Goal: Task Accomplishment & Management: Manage account settings

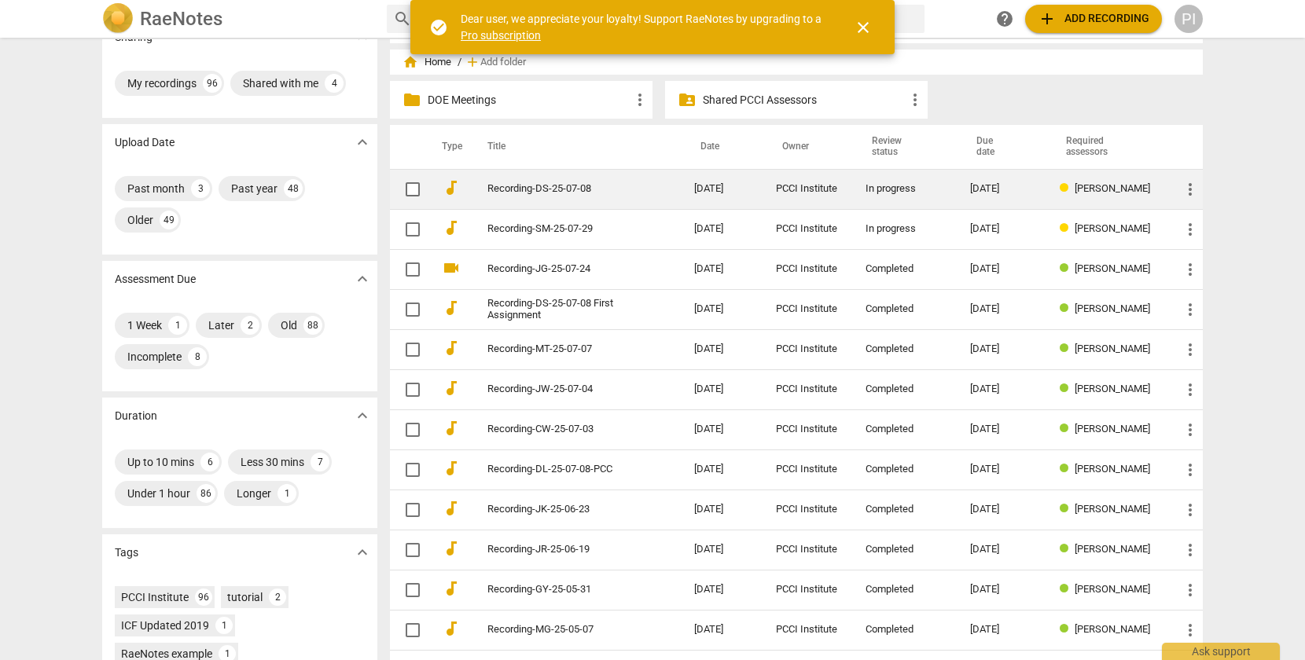
scroll to position [37, 0]
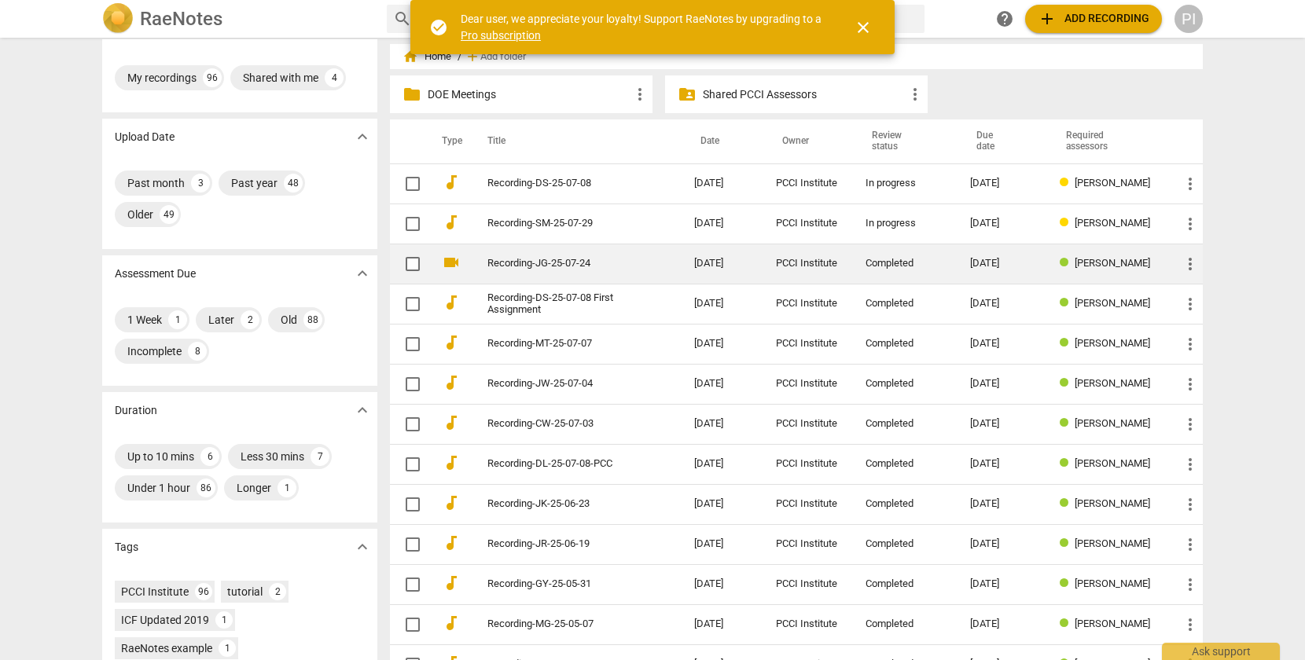
click at [1187, 264] on span "more_vert" at bounding box center [1190, 264] width 19 height 19
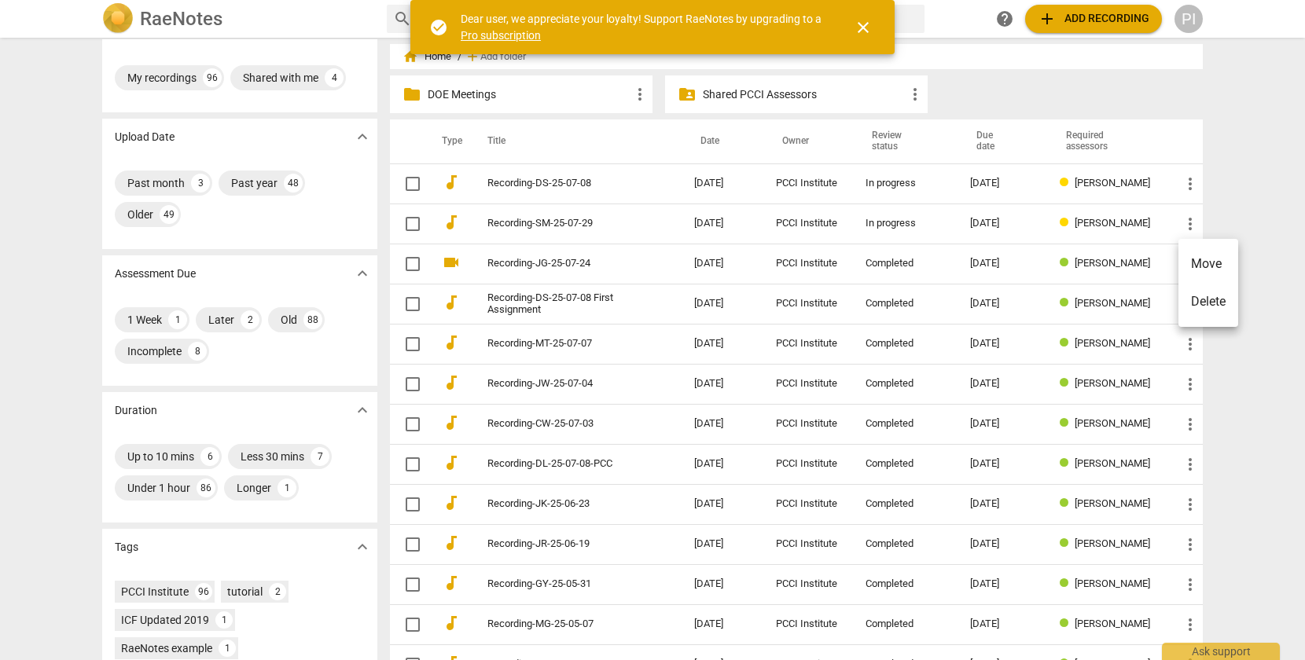
click at [1141, 263] on div at bounding box center [652, 330] width 1305 height 660
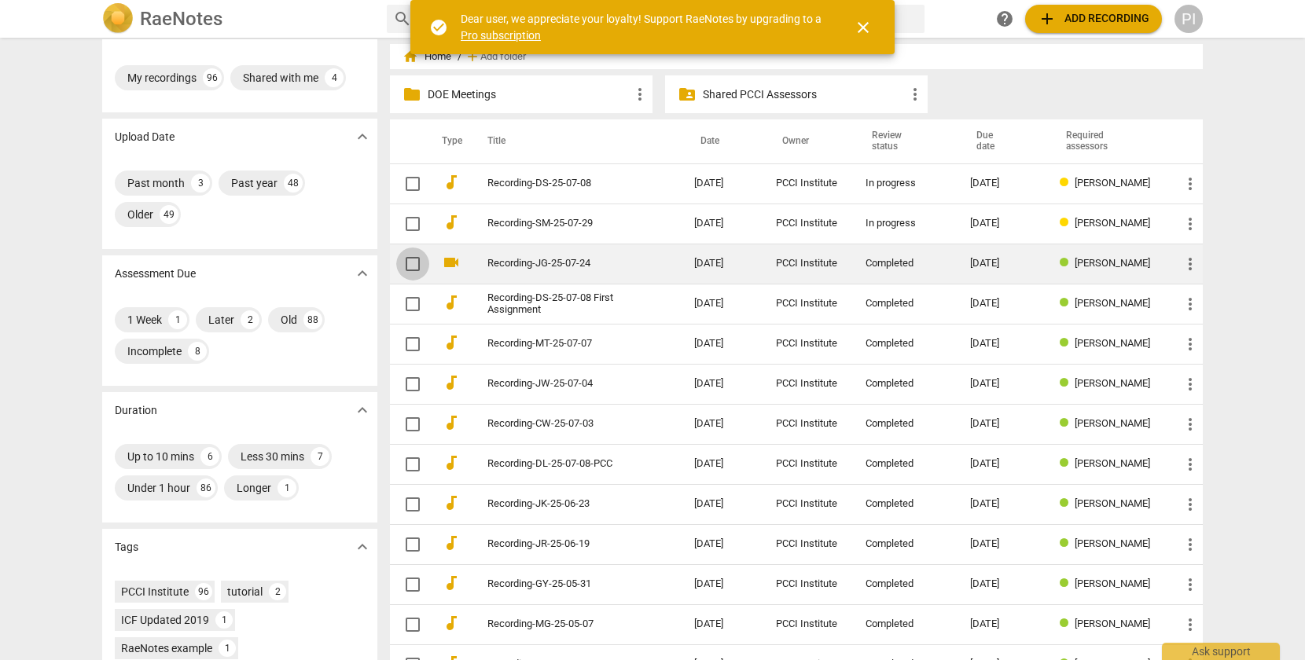
click at [413, 266] on input "checkbox" at bounding box center [412, 264] width 33 height 19
checkbox input "false"
click at [494, 264] on link "Recording-JG-25-07-24" at bounding box center [562, 264] width 150 height 12
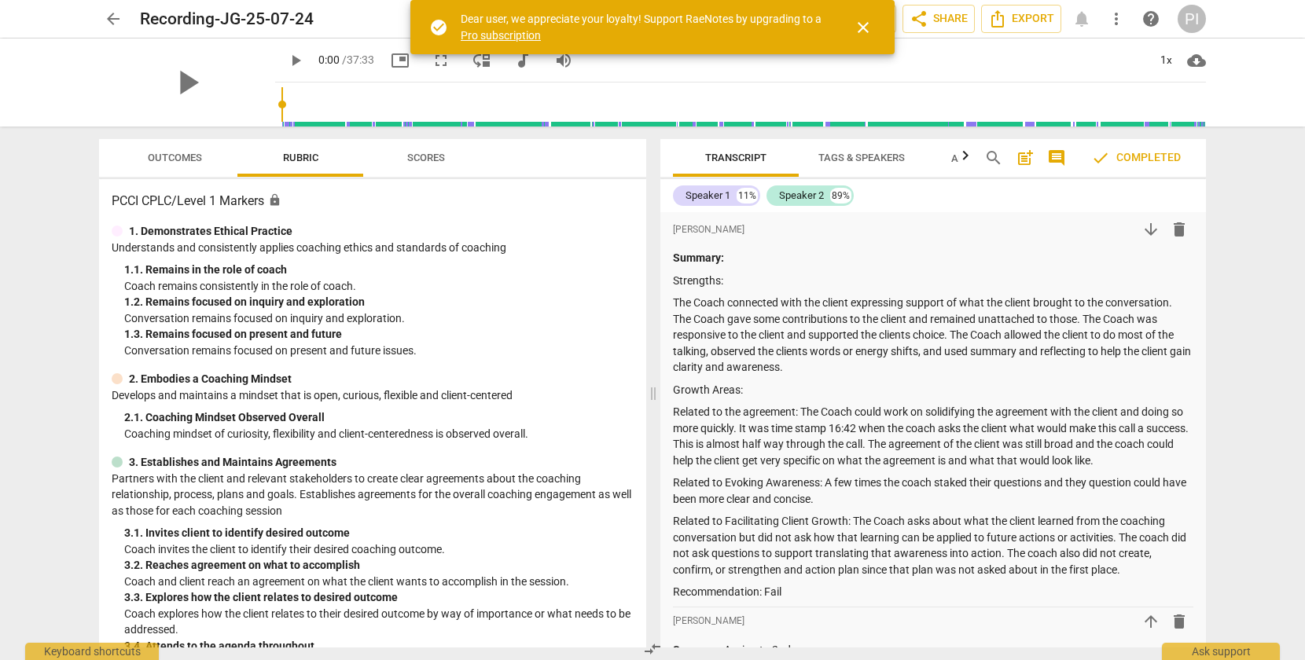
click at [1113, 22] on span "more_vert" at bounding box center [1116, 18] width 19 height 19
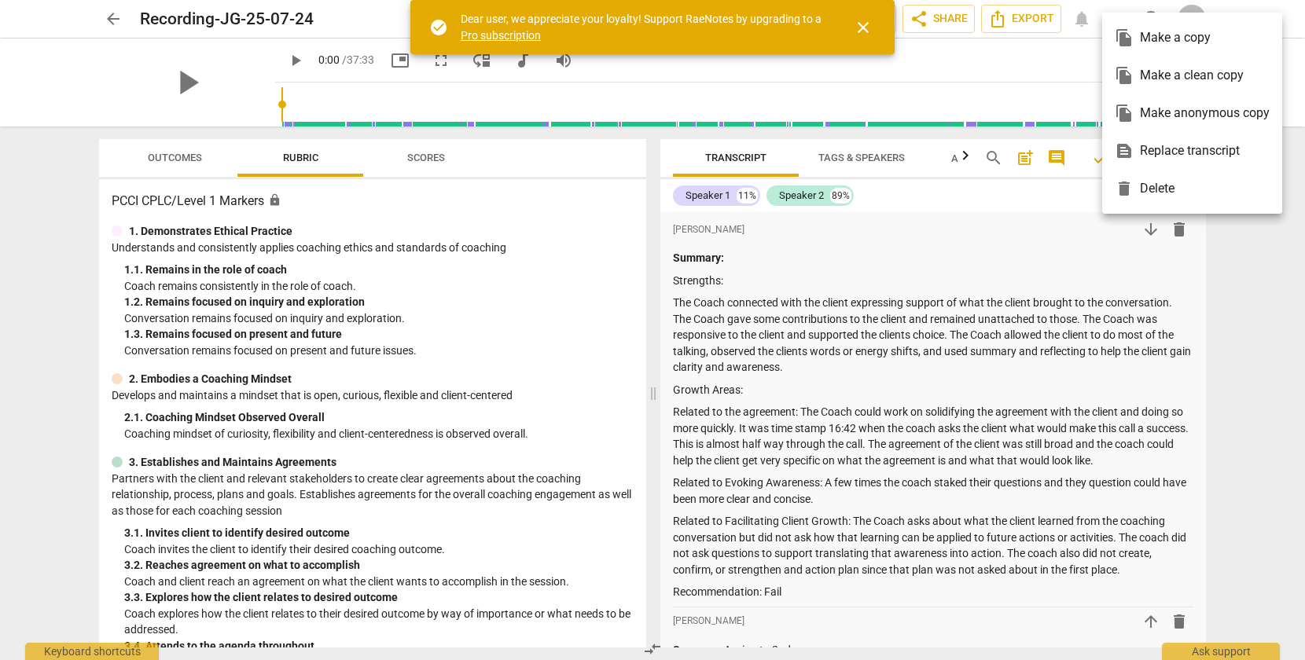
click at [1174, 73] on div "file_copy Make a clean copy" at bounding box center [1192, 76] width 155 height 38
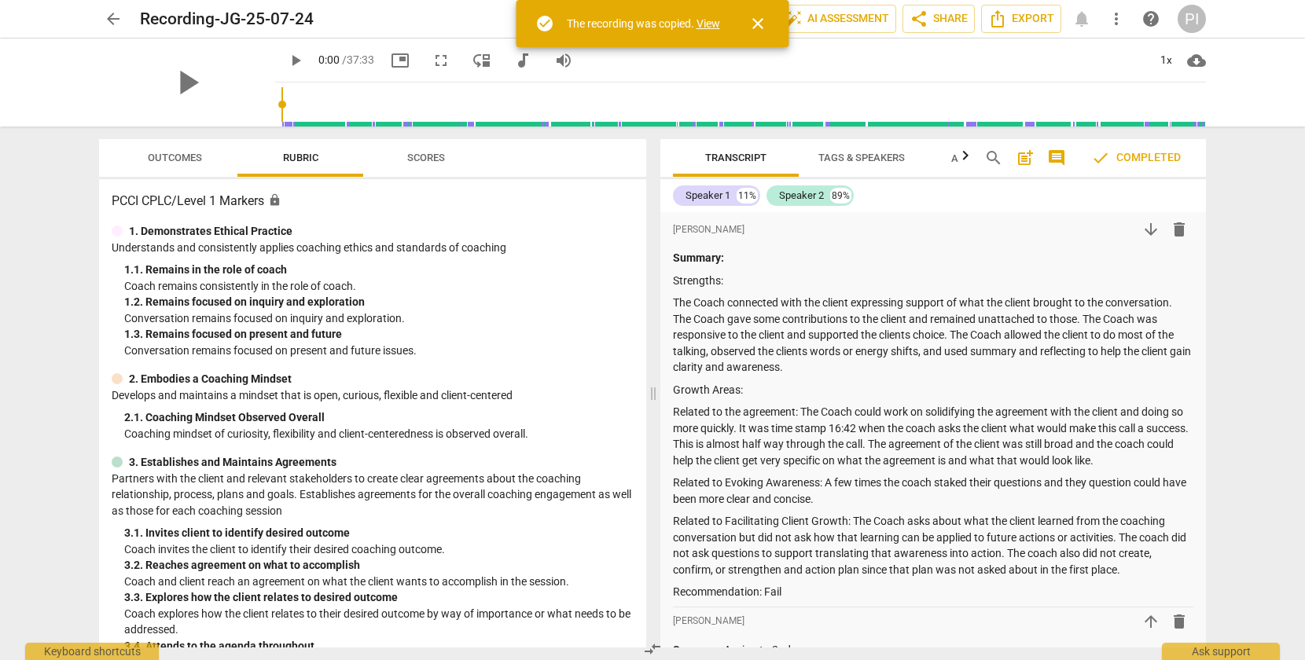
click at [114, 16] on span "arrow_back" at bounding box center [113, 18] width 19 height 19
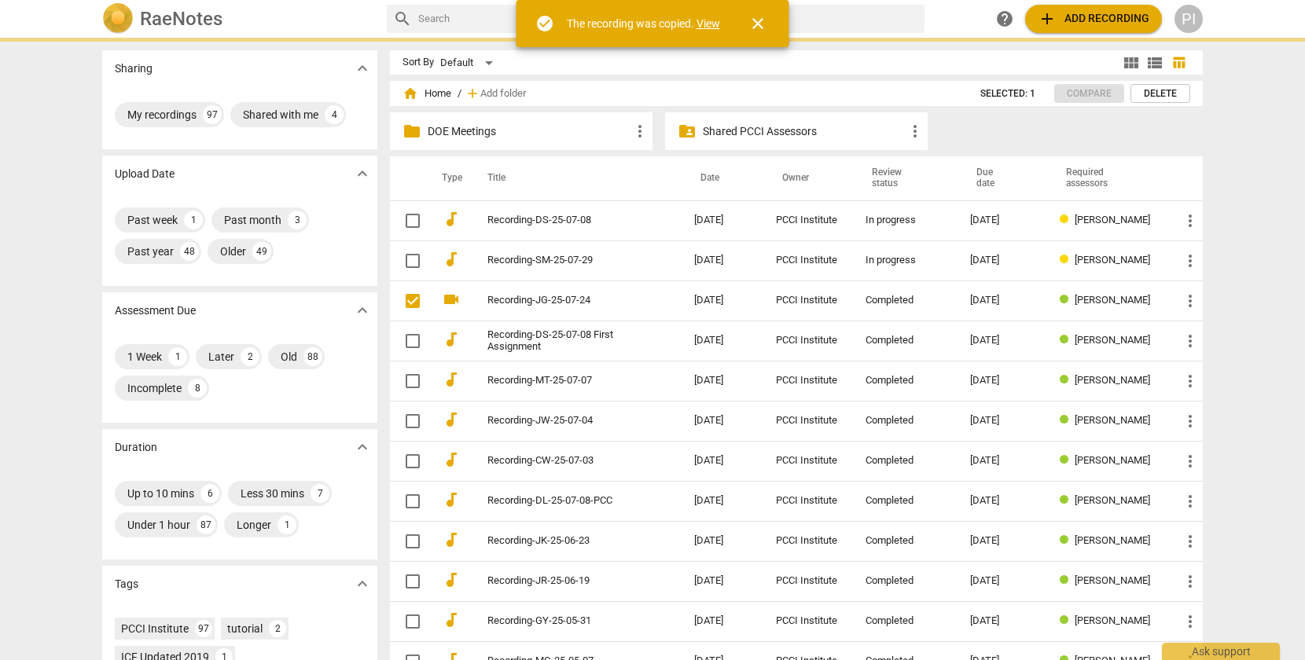
checkbox input "false"
checkbox input "true"
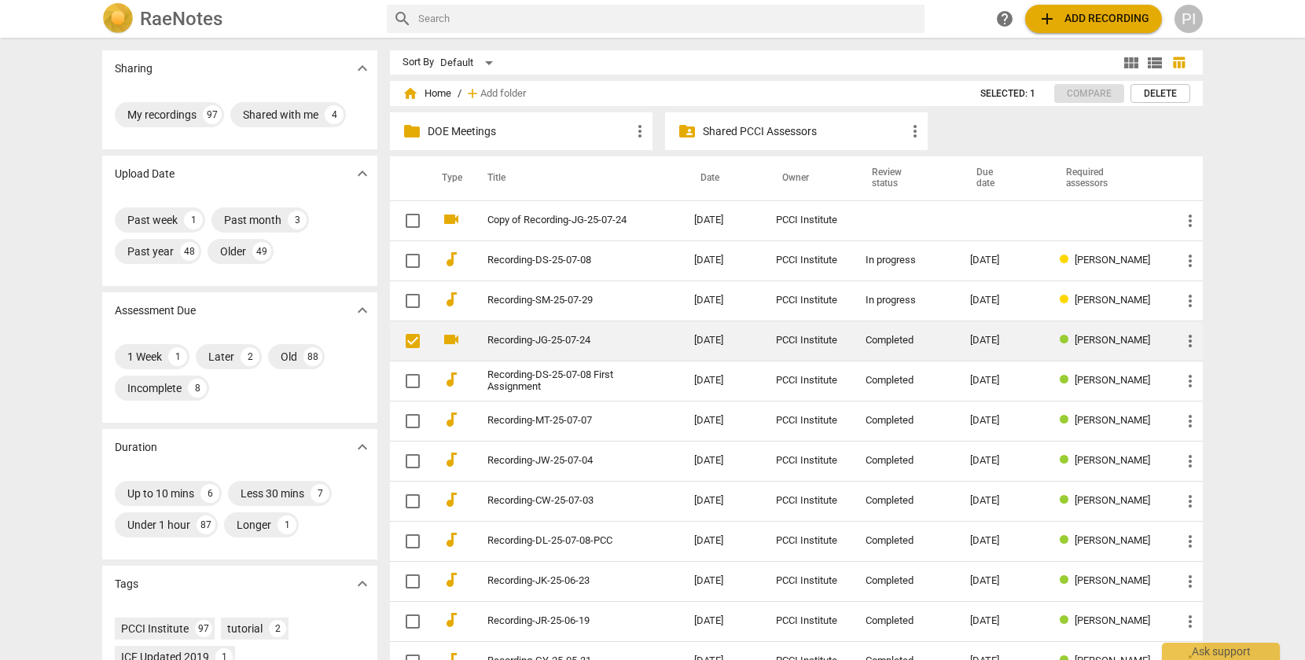
click at [577, 339] on link "Recording-JG-25-07-24" at bounding box center [562, 341] width 150 height 12
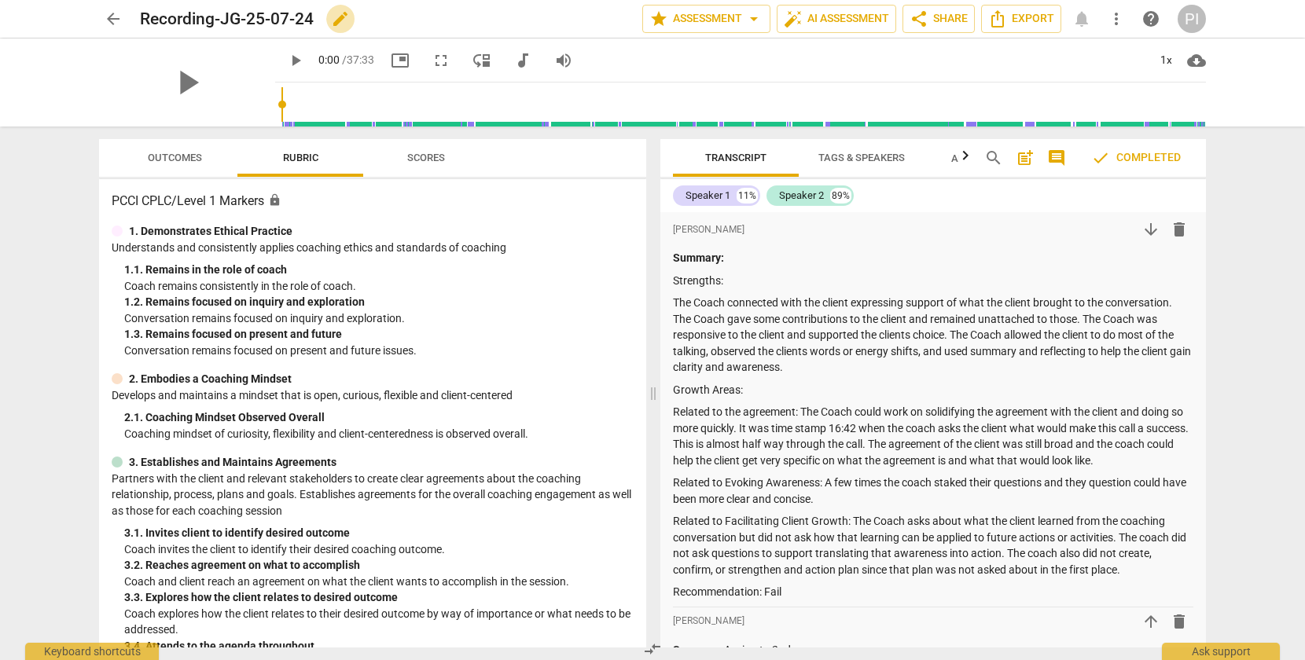
click at [337, 20] on span "edit" at bounding box center [340, 18] width 19 height 19
type input "Recording-JG-25-07-24 #1"
click at [584, 18] on span "done" at bounding box center [587, 18] width 19 height 19
click at [115, 16] on span "arrow_back" at bounding box center [113, 18] width 19 height 19
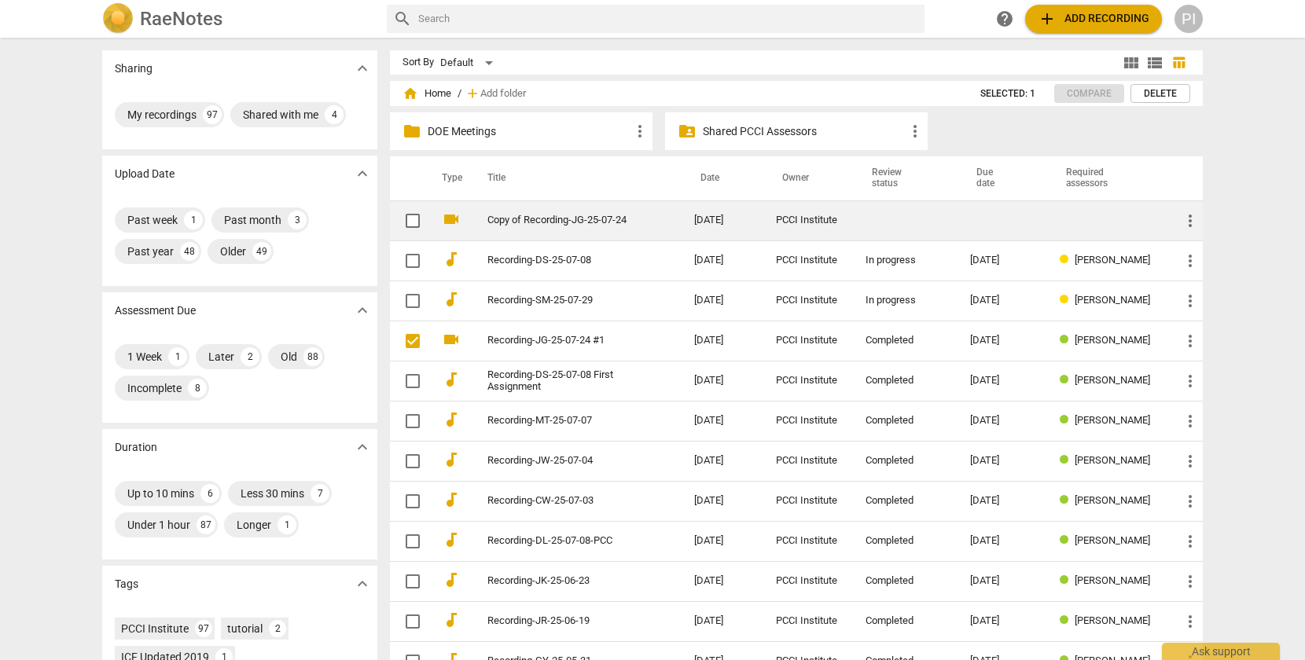
click at [549, 215] on link "Copy of Recording-JG-25-07-24" at bounding box center [562, 221] width 150 height 12
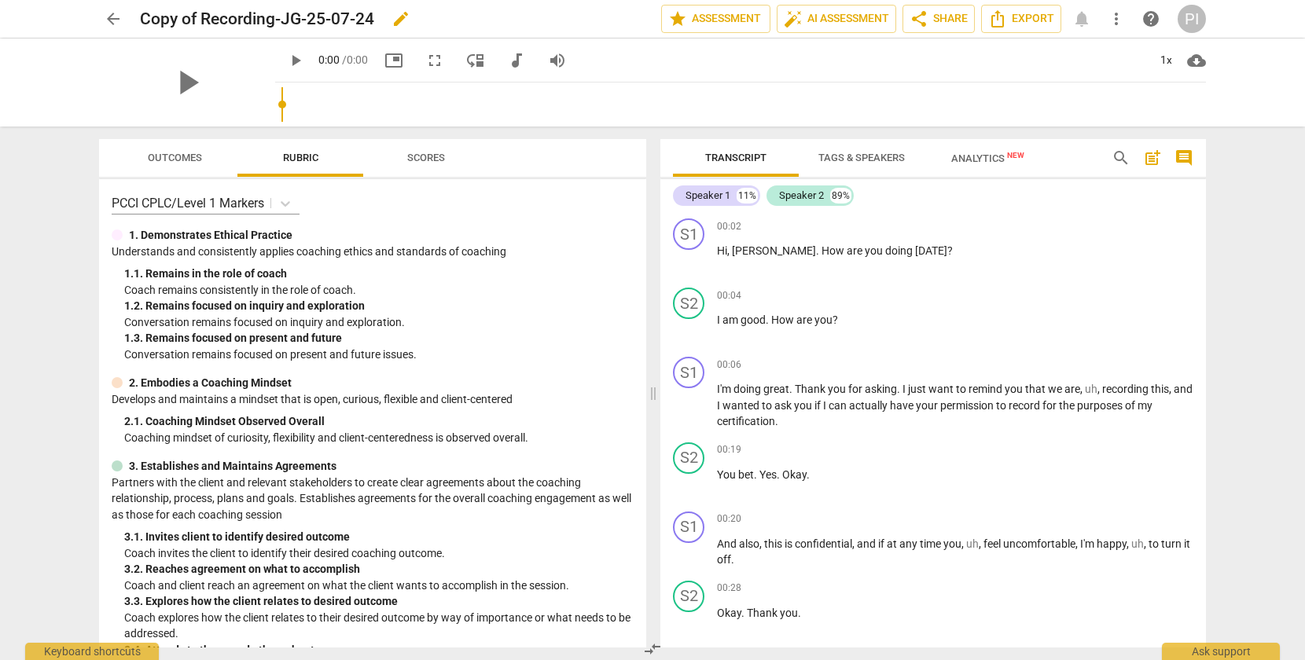
click at [203, 16] on h2 "Copy of Recording-JG-25-07-24" at bounding box center [257, 19] width 234 height 20
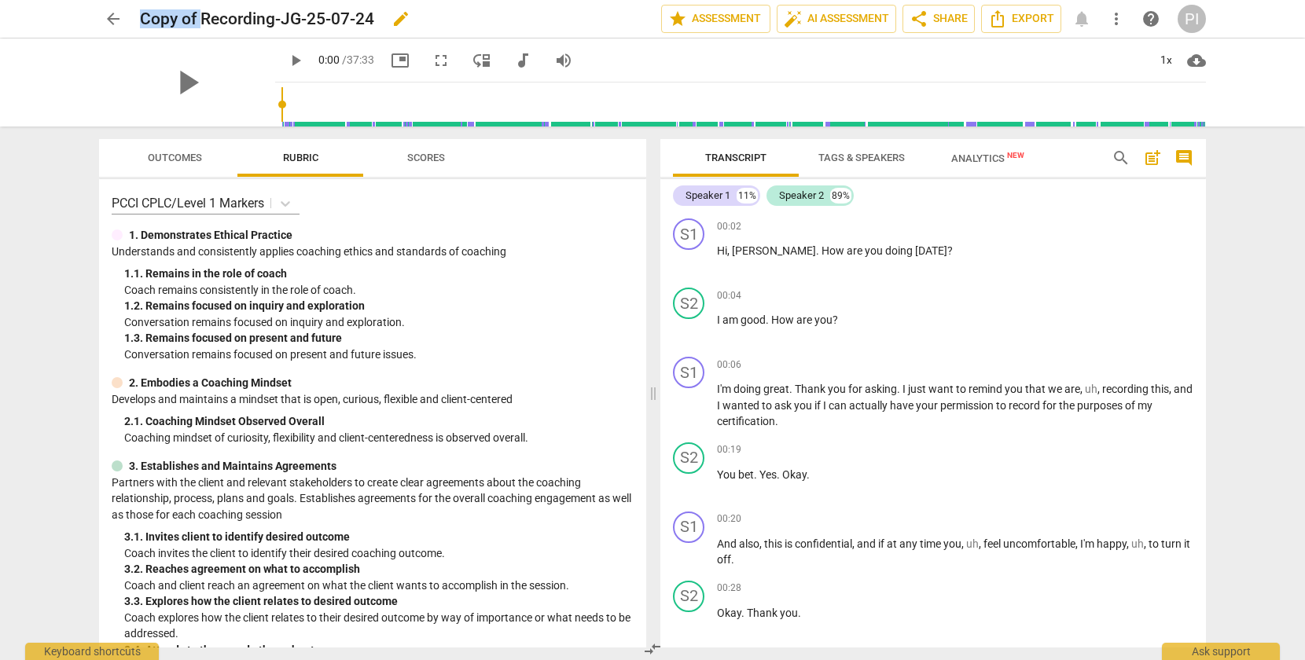
drag, startPoint x: 203, startPoint y: 16, endPoint x: 139, endPoint y: 15, distance: 63.7
click at [140, 15] on h2 "Copy of Recording-JG-25-07-24" at bounding box center [257, 19] width 234 height 20
click at [401, 14] on span "edit" at bounding box center [400, 18] width 19 height 19
click at [200, 17] on input "Copy of Recording-JG-25-07-24" at bounding box center [366, 19] width 452 height 30
drag, startPoint x: 200, startPoint y: 17, endPoint x: 138, endPoint y: 17, distance: 62.1
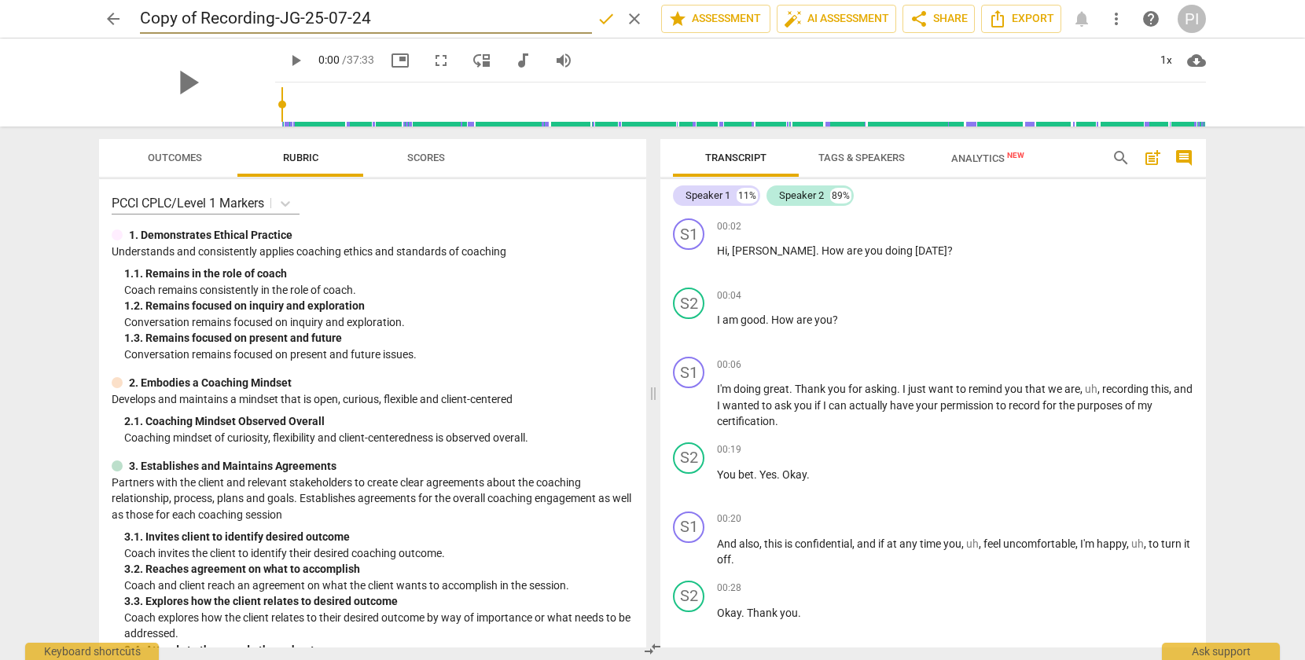
click at [138, 17] on div "arrow_back Copy of Recording-JG-25-07-24 done clear star Assessment auto_fix_hi…" at bounding box center [652, 19] width 1107 height 30
type input "Recording-JG-25-07-24"
click at [715, 17] on span "star Assessment" at bounding box center [715, 18] width 95 height 19
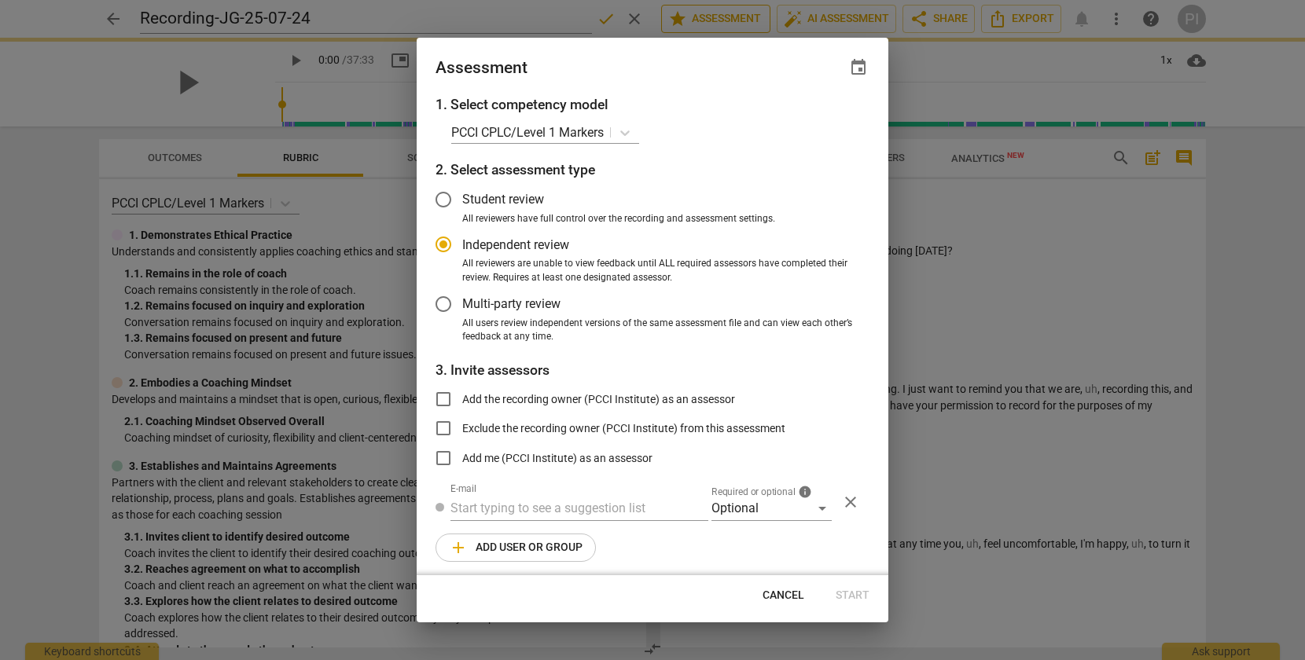
radio input "false"
click at [858, 66] on span "event" at bounding box center [858, 67] width 19 height 19
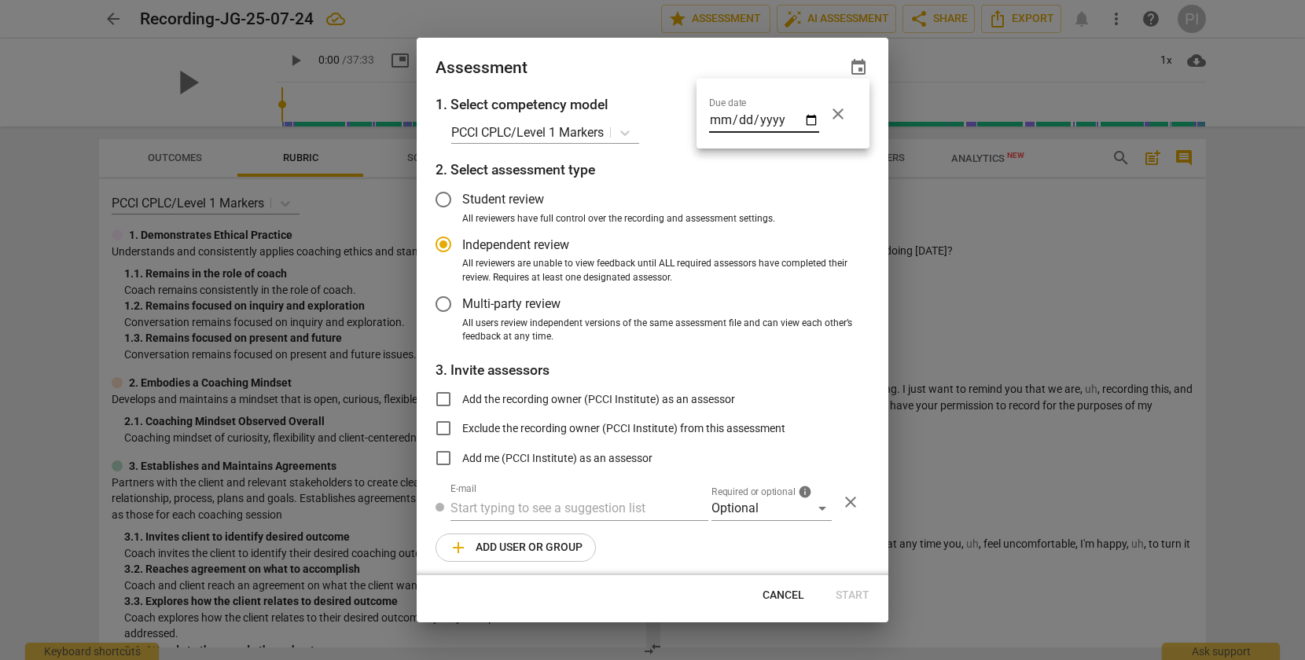
click at [808, 118] on input "date" at bounding box center [764, 121] width 110 height 23
type input "[DATE]"
click at [565, 506] on div at bounding box center [652, 330] width 1305 height 660
radio input "false"
click at [561, 503] on input "text" at bounding box center [579, 508] width 258 height 25
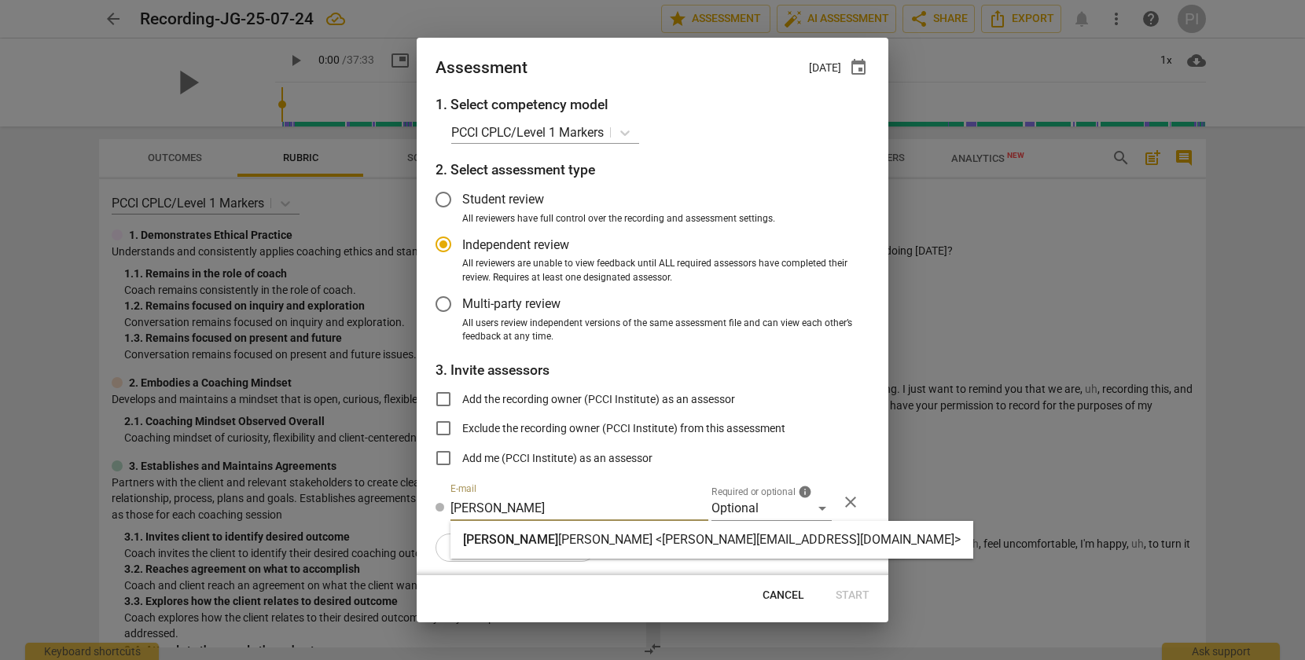
type input "[PERSON_NAME]"
click at [579, 539] on strong "[PERSON_NAME] <[PERSON_NAME][EMAIL_ADDRESS][DOMAIN_NAME]>" at bounding box center [759, 539] width 402 height 15
radio input "false"
type input "[PERSON_NAME] <[PERSON_NAME][EMAIL_ADDRESS][DOMAIN_NAME]>"
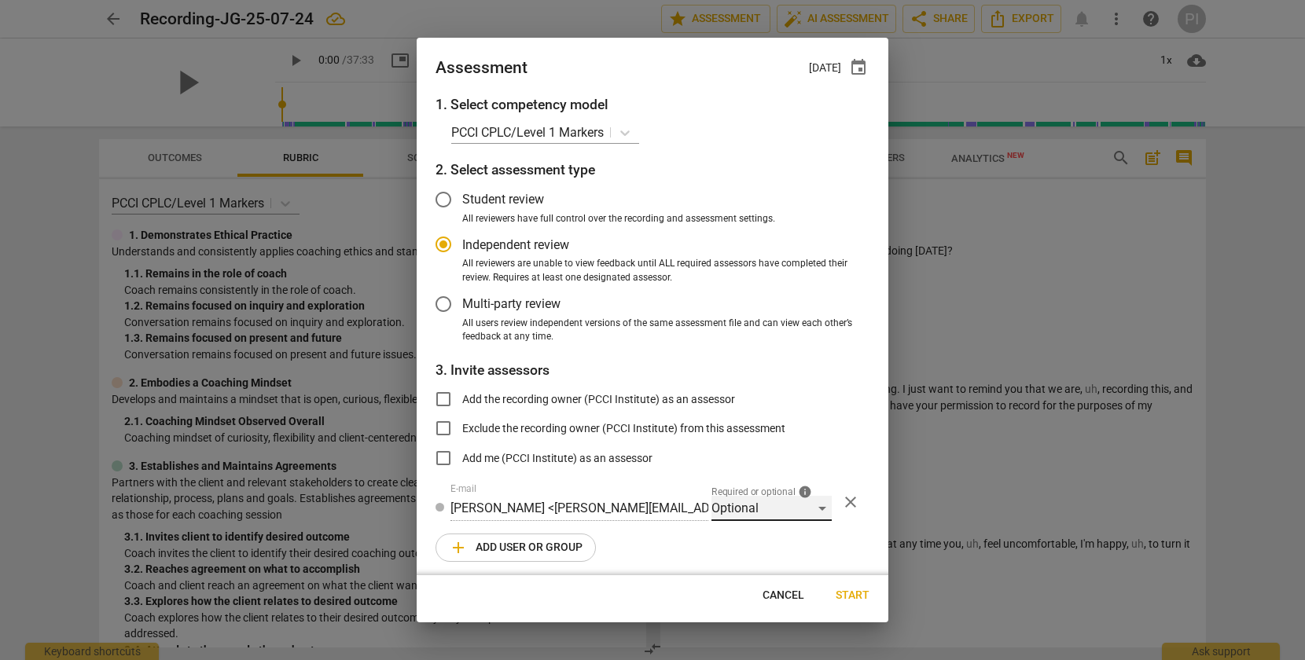
click at [812, 508] on div "Optional" at bounding box center [771, 508] width 120 height 25
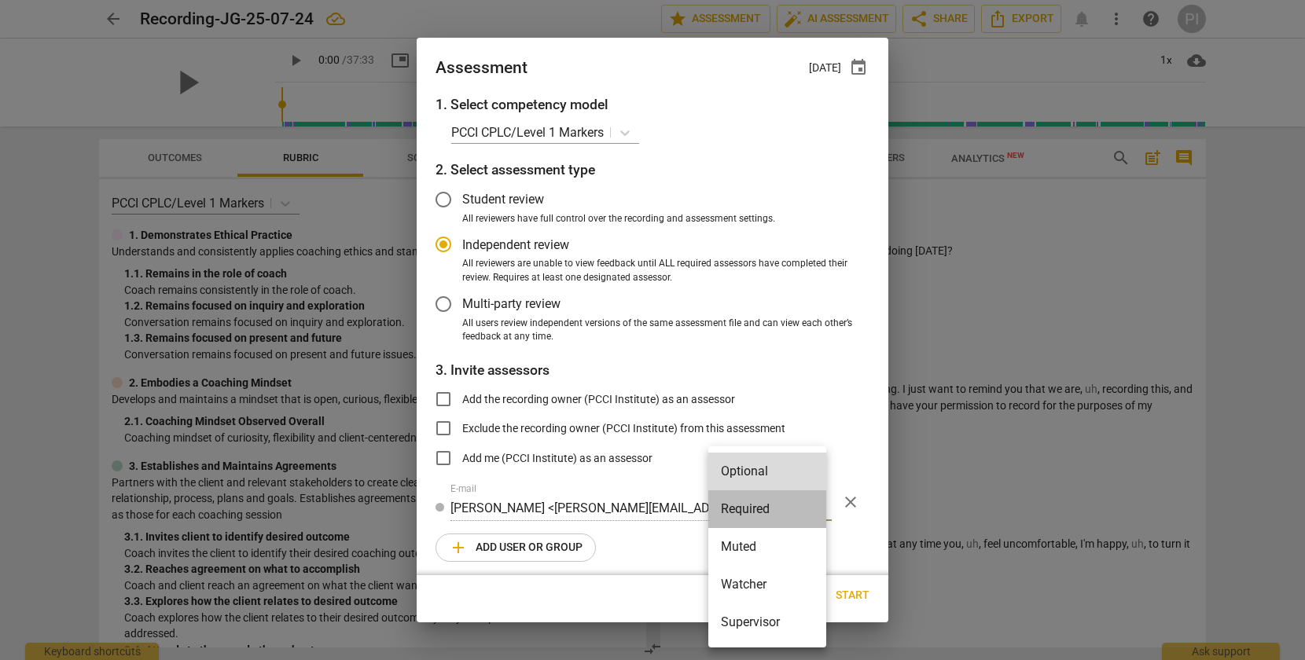
click at [772, 508] on li "Required" at bounding box center [767, 510] width 118 height 38
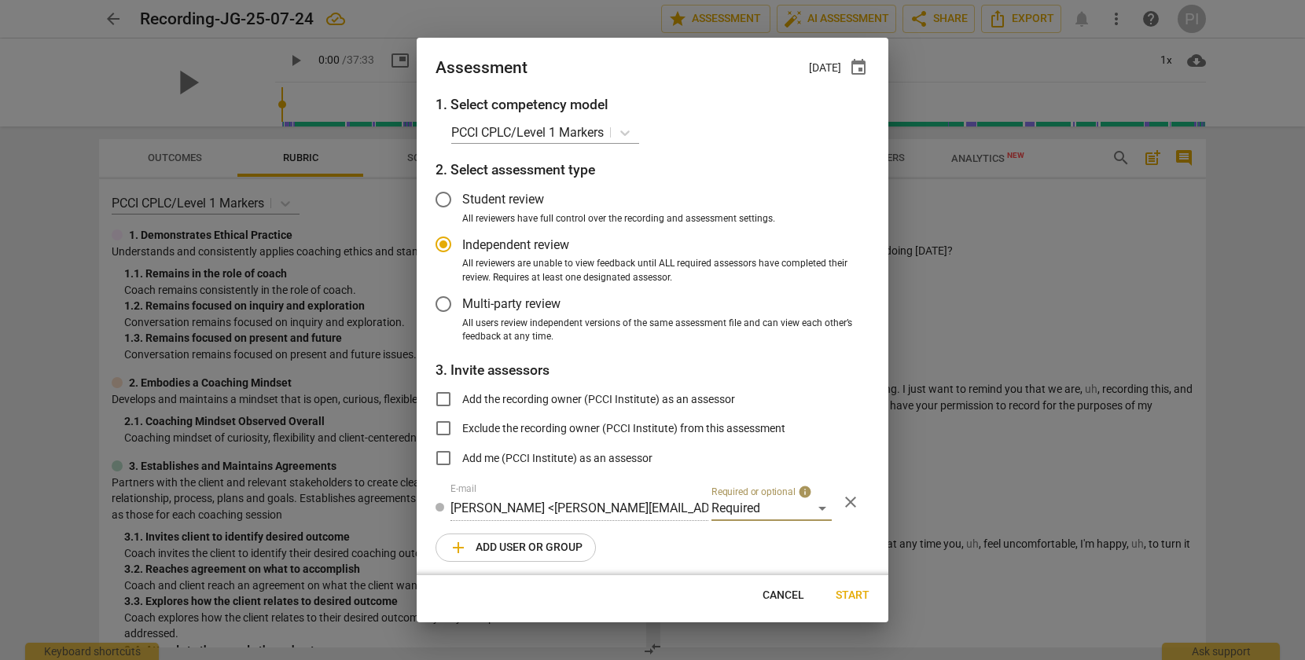
click at [468, 539] on span "add Add user or group" at bounding box center [516, 547] width 134 height 19
radio input "false"
click at [468, 549] on input "text" at bounding box center [579, 552] width 258 height 25
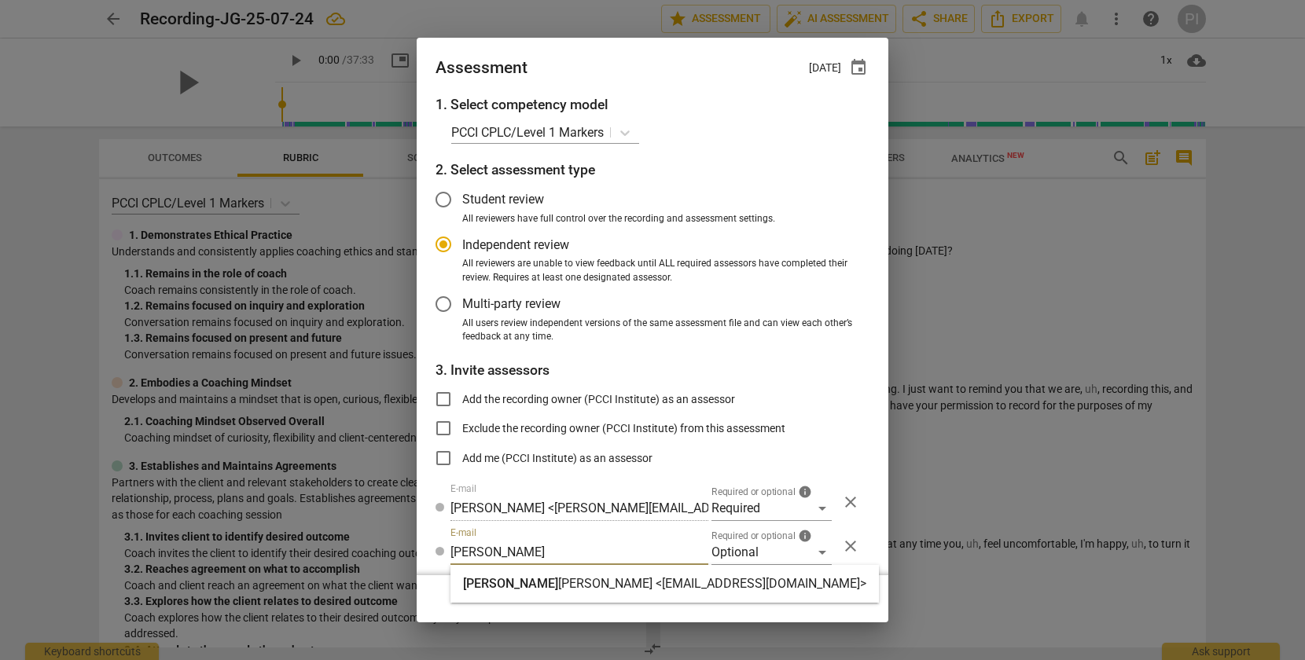
type input "[PERSON_NAME]"
click at [558, 582] on strong "[PERSON_NAME] <[EMAIL_ADDRESS][DOMAIN_NAME]>" at bounding box center [712, 583] width 308 height 15
radio input "false"
type input "[PERSON_NAME] <[EMAIL_ADDRESS][DOMAIN_NAME]>"
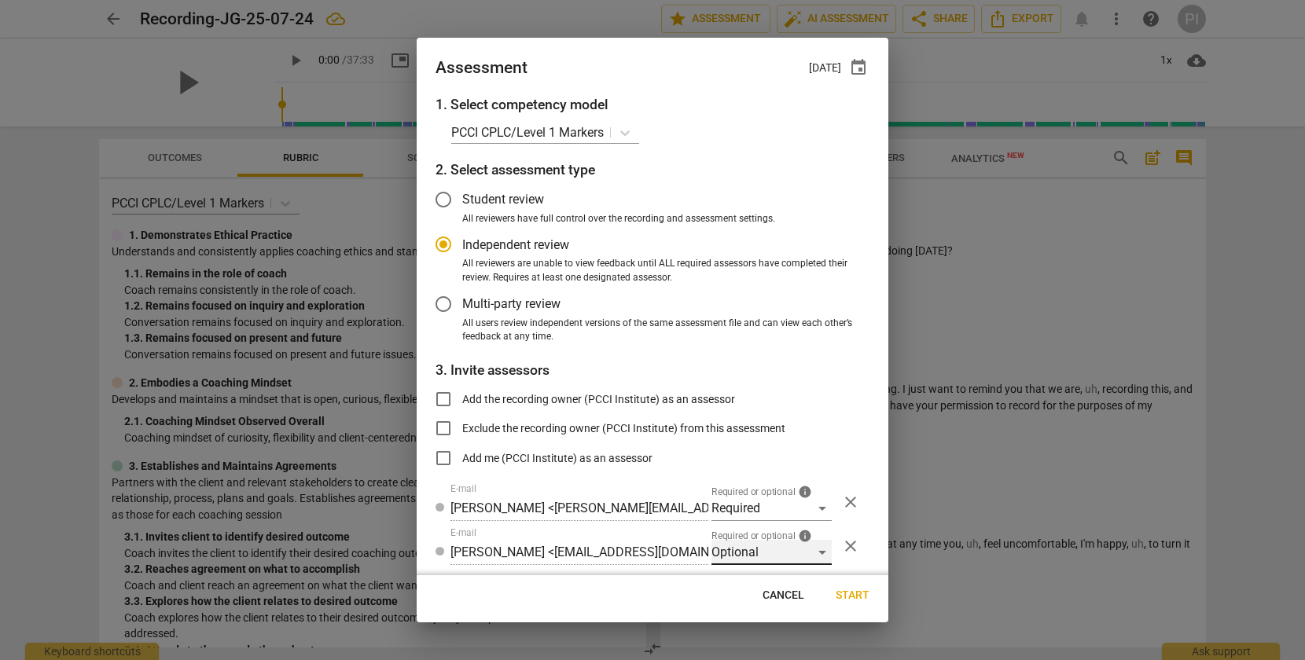
click at [819, 549] on div "Optional" at bounding box center [771, 552] width 120 height 25
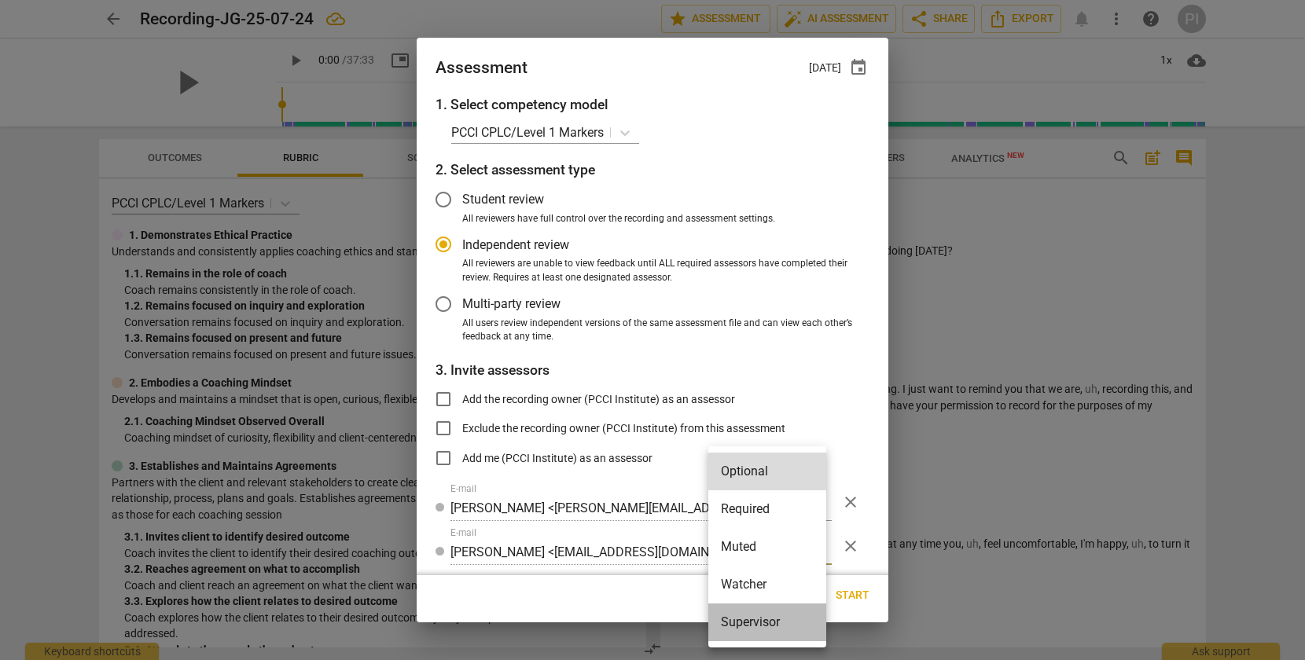
click at [754, 620] on li "Supervisor" at bounding box center [767, 623] width 118 height 38
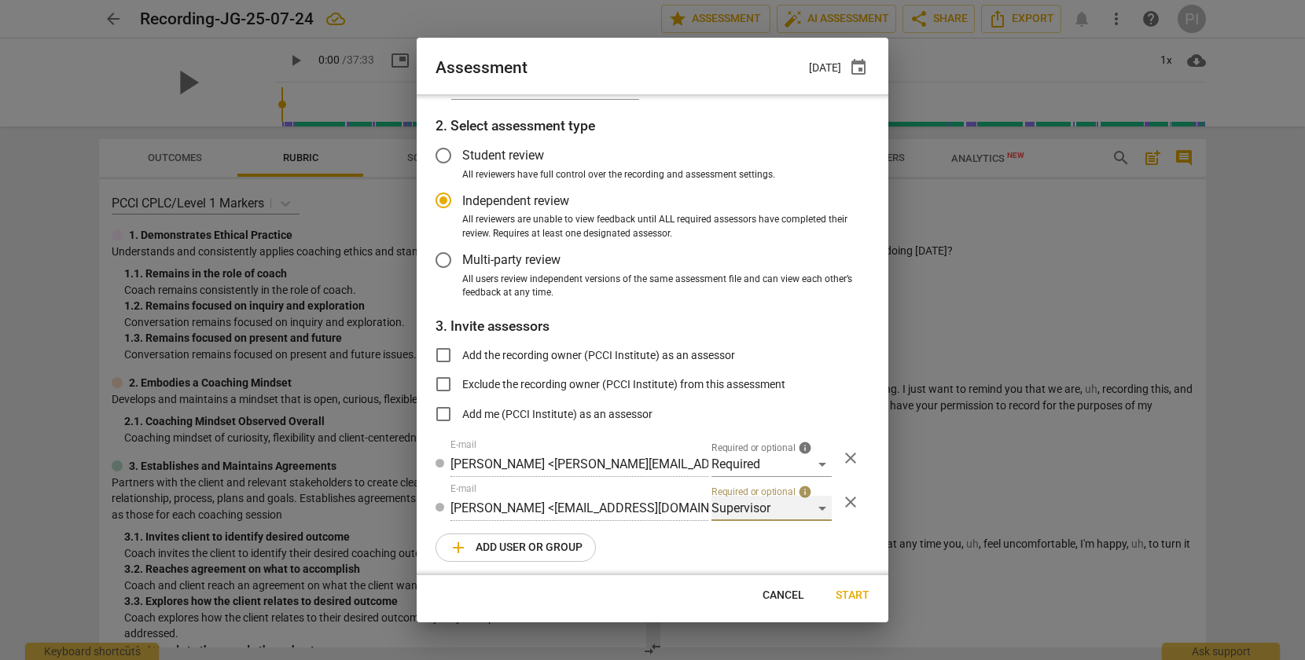
scroll to position [49, 0]
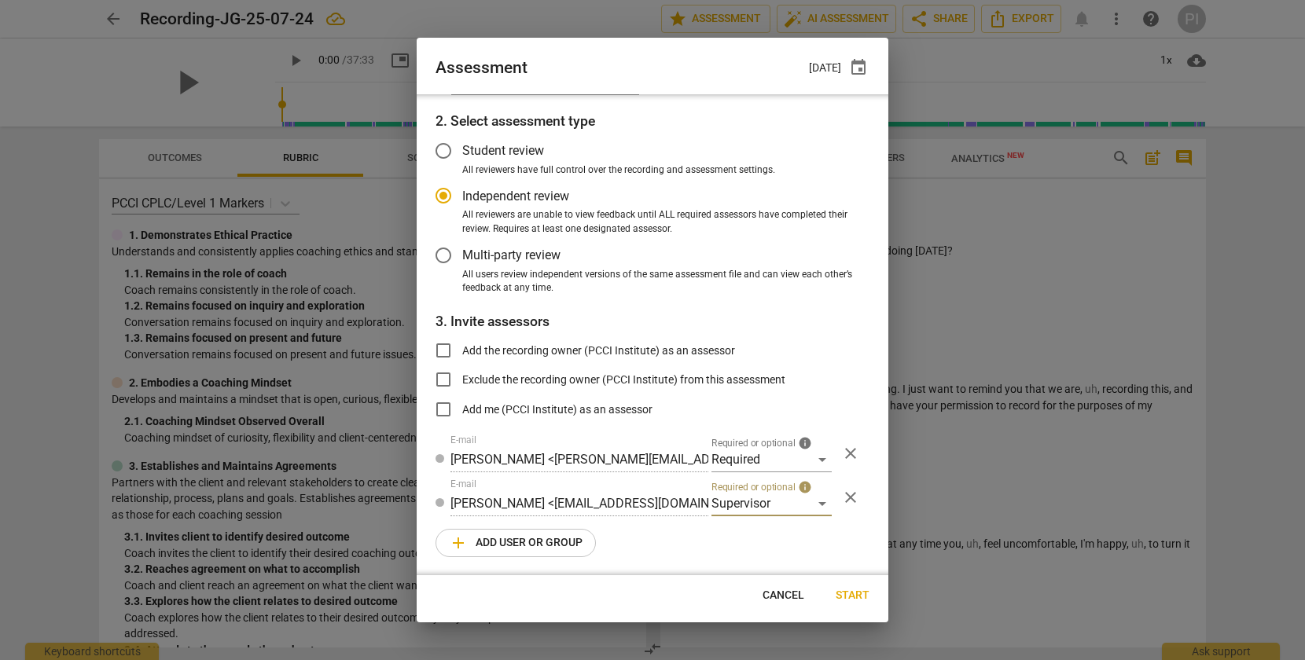
click at [858, 593] on span "Start" at bounding box center [853, 596] width 34 height 16
radio input "false"
type input "PCCI Institute <[EMAIL_ADDRESS][DOMAIN_NAME]>"
type input "[PERSON_NAME] <[PERSON_NAME][EMAIL_ADDRESS][DOMAIN_NAME]>"
radio input "false"
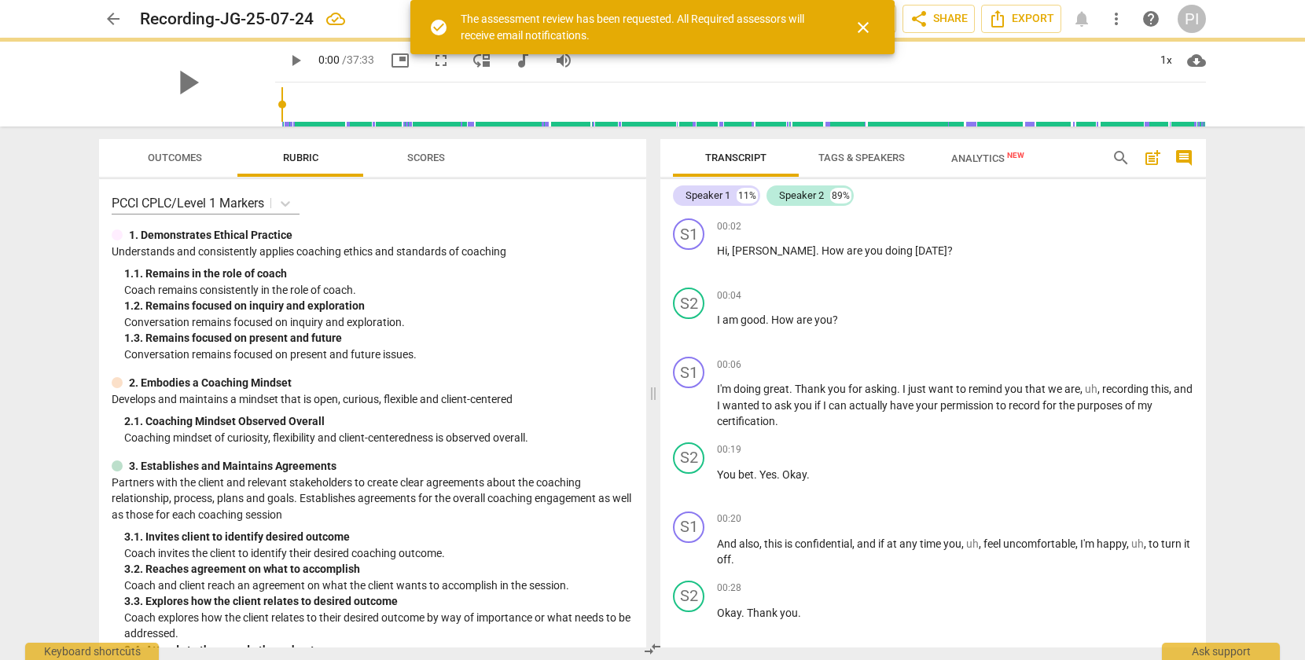
scroll to position [0, 0]
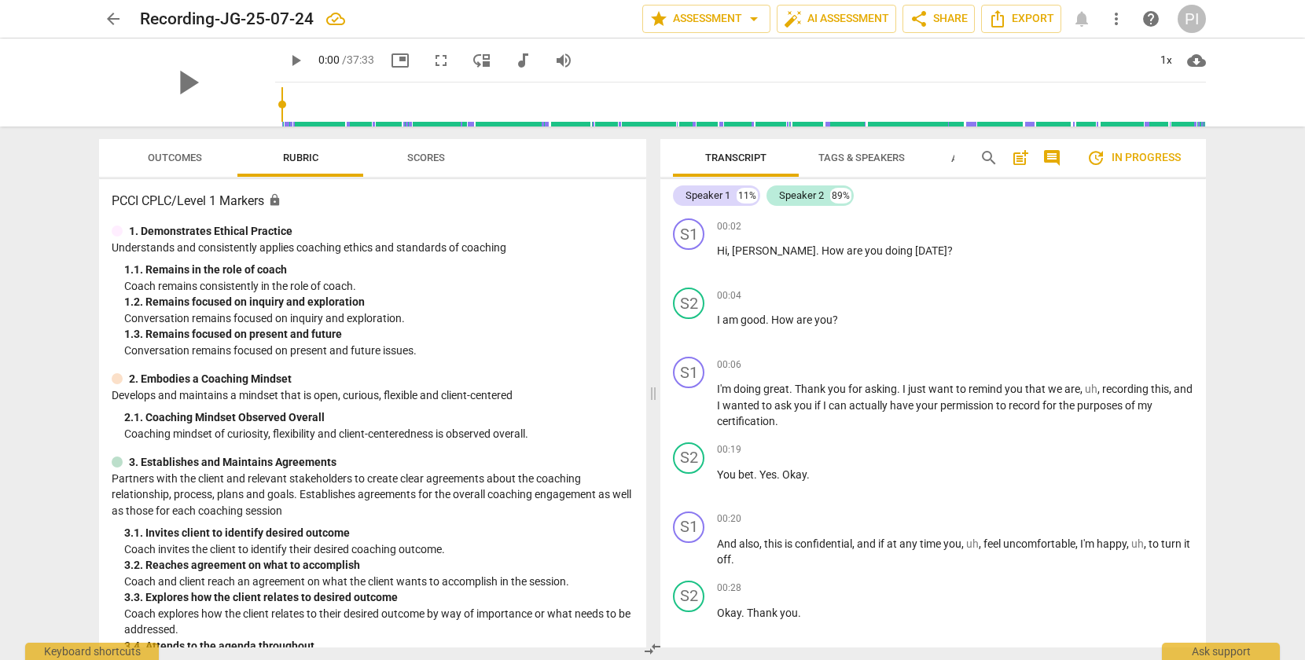
click at [113, 16] on span "arrow_back" at bounding box center [113, 18] width 19 height 19
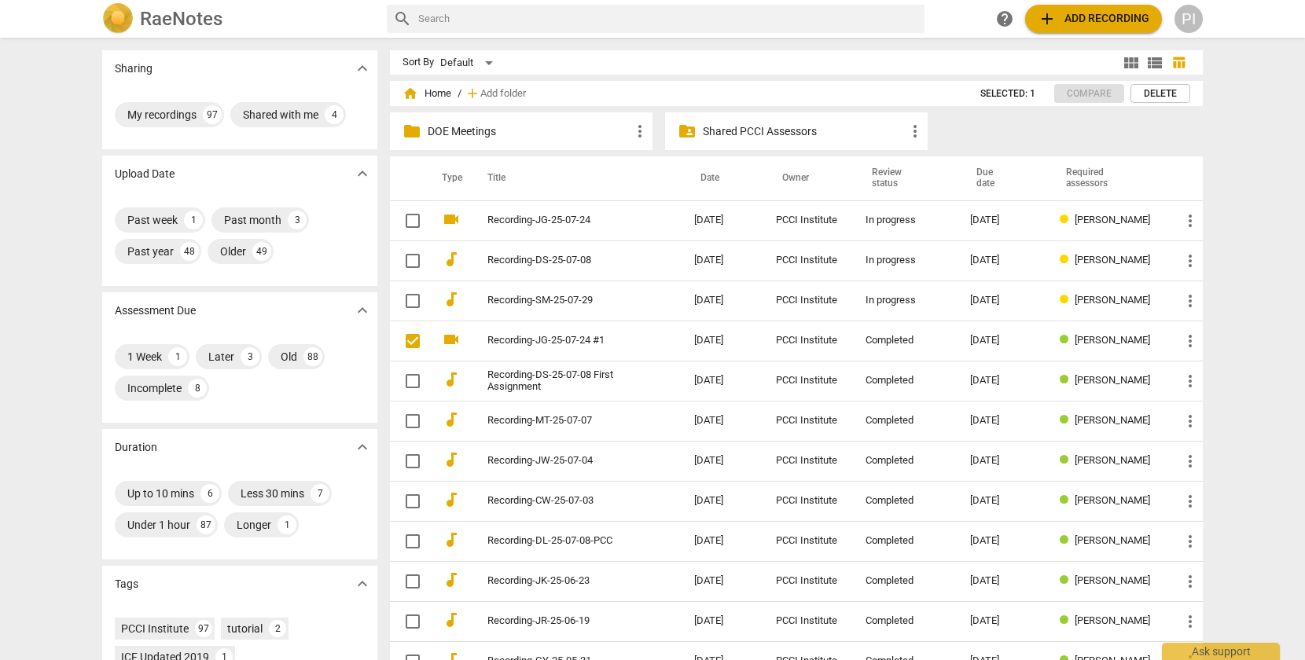
click at [1043, 17] on span "add" at bounding box center [1047, 18] width 19 height 19
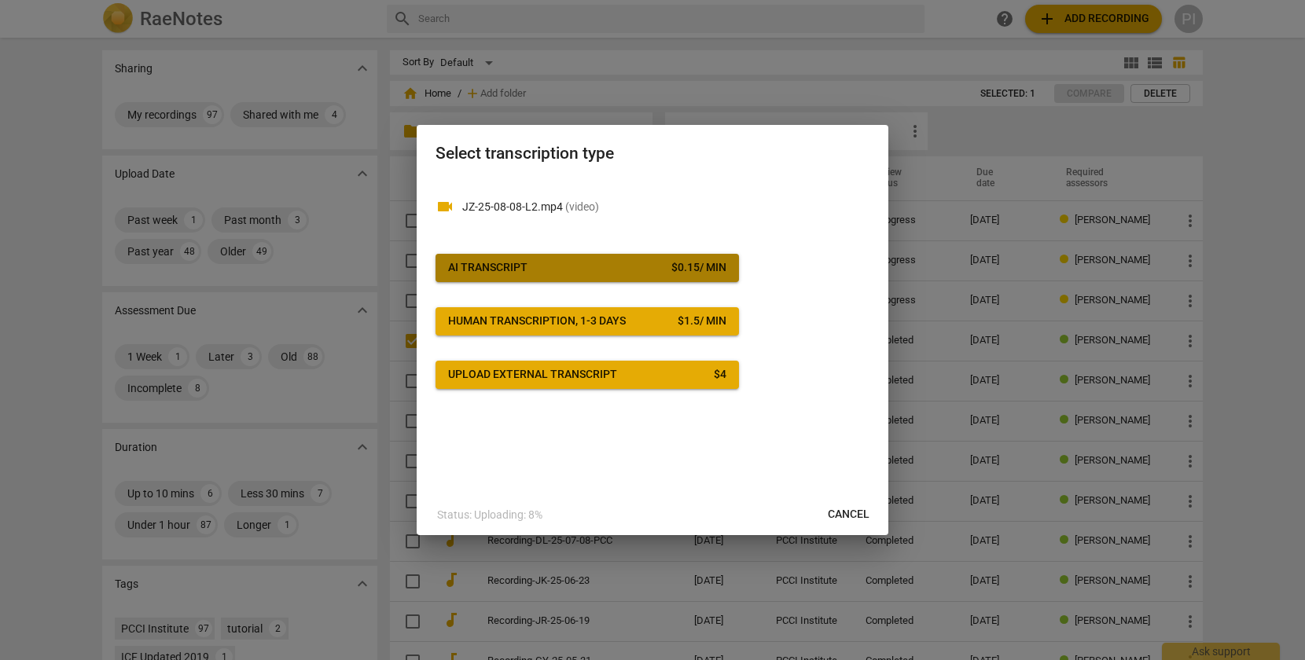
click at [546, 263] on span "AI Transcript $ 0.15 / min" at bounding box center [587, 268] width 278 height 16
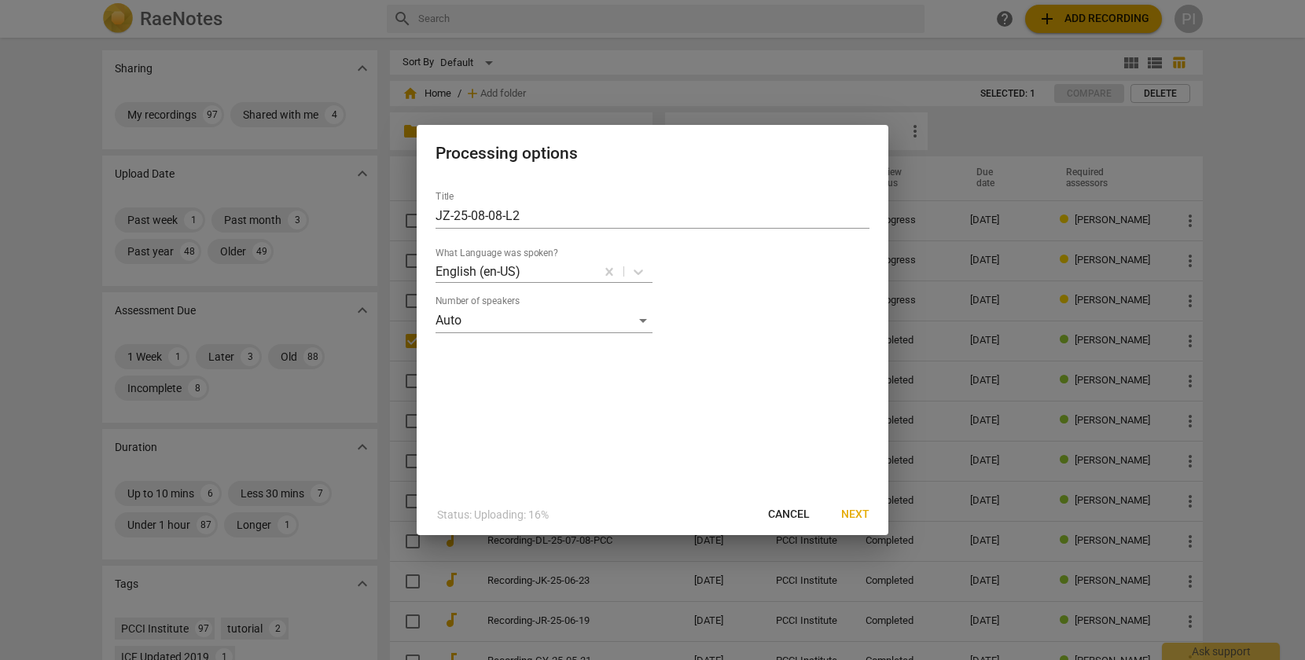
click at [852, 513] on span "Next" at bounding box center [855, 515] width 28 height 16
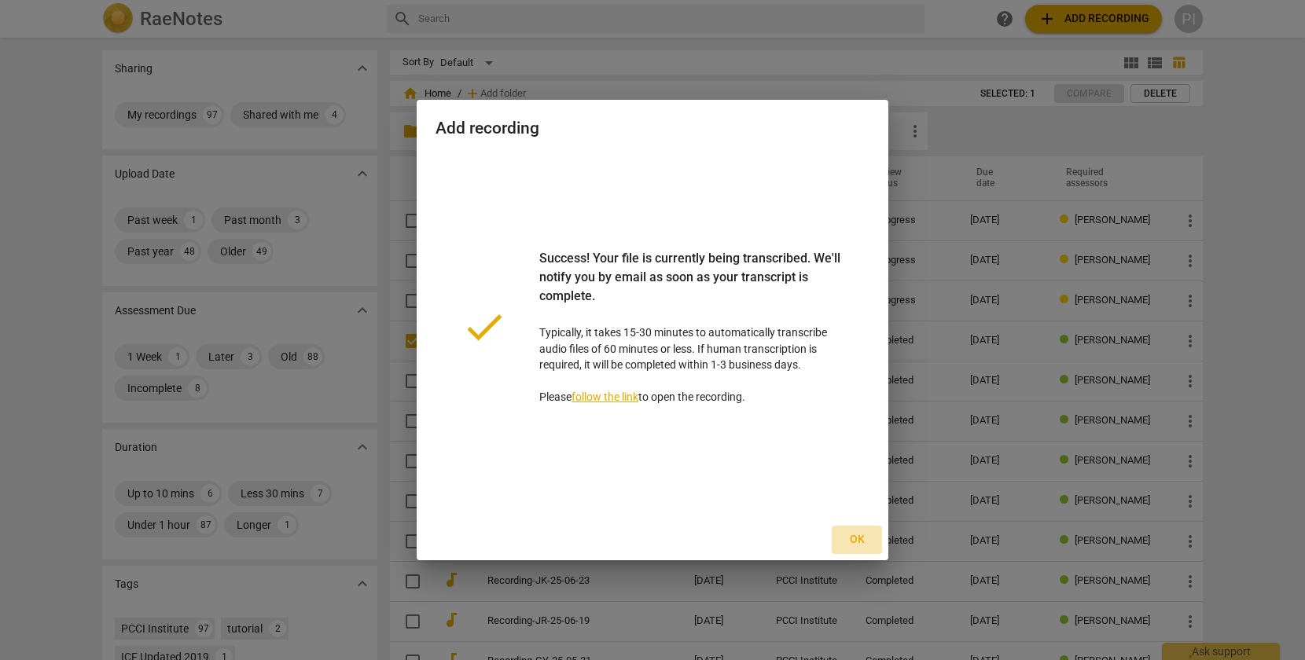
click at [856, 538] on span "Ok" at bounding box center [856, 540] width 25 height 16
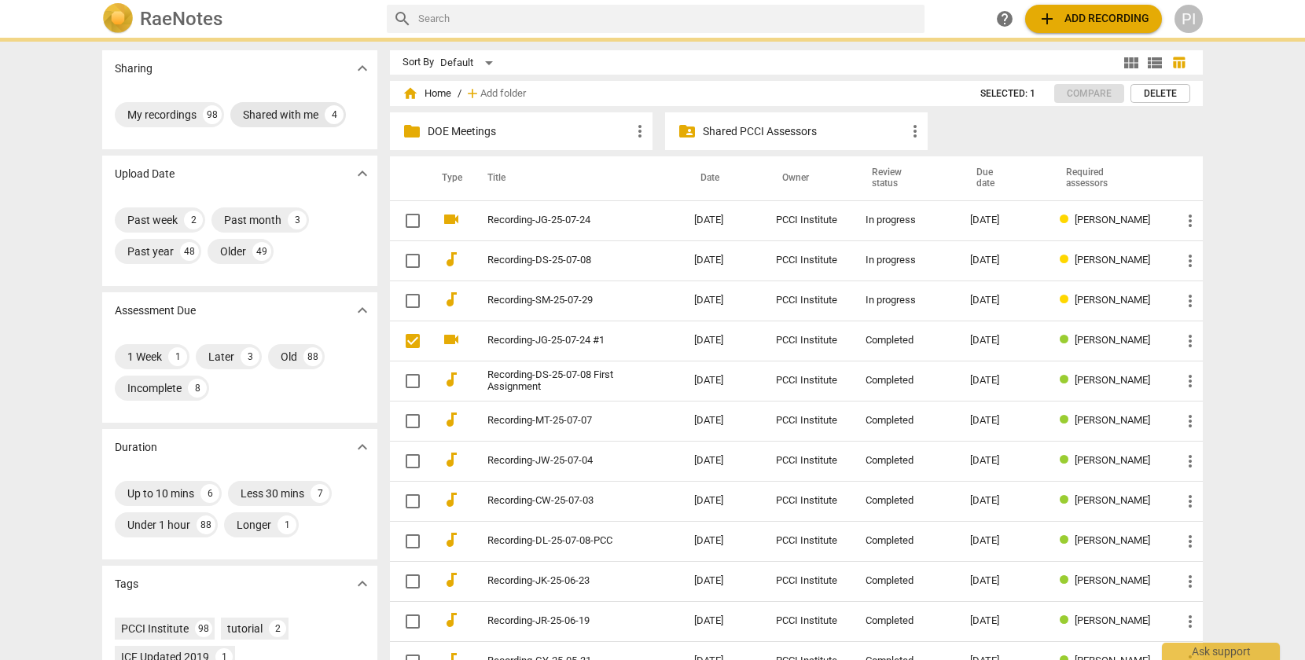
checkbox input "false"
checkbox input "true"
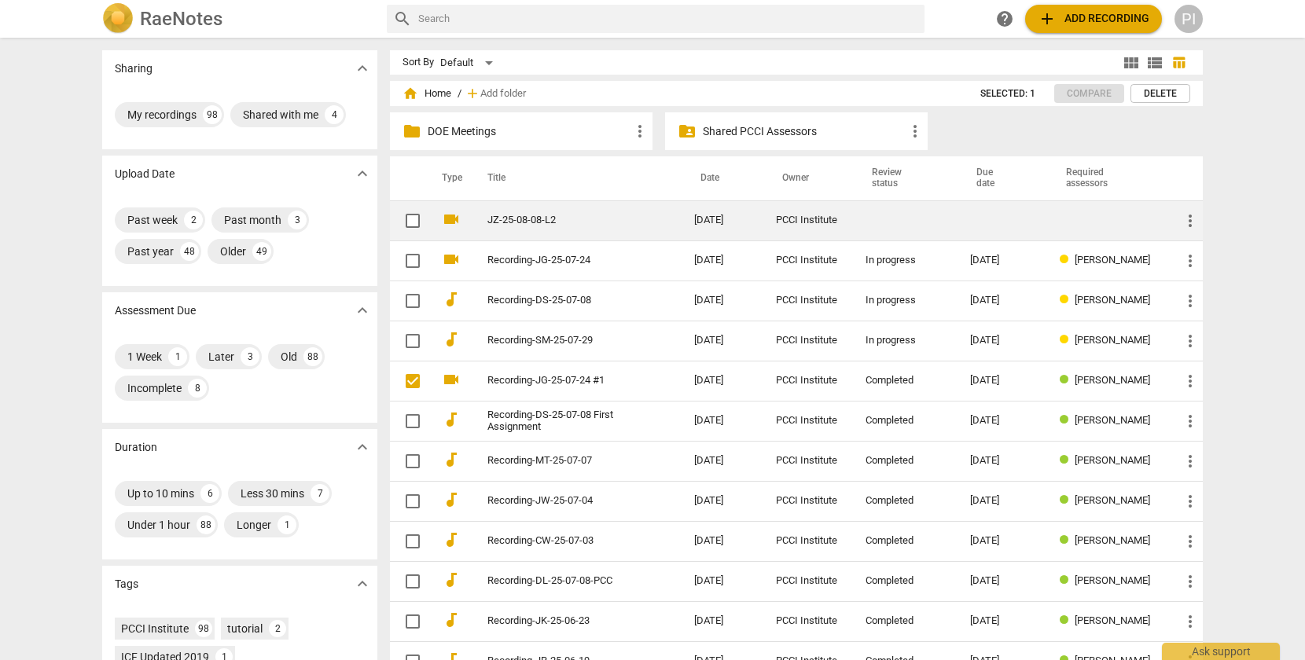
click at [537, 219] on link "JZ-25-08-08-L2" at bounding box center [562, 221] width 150 height 12
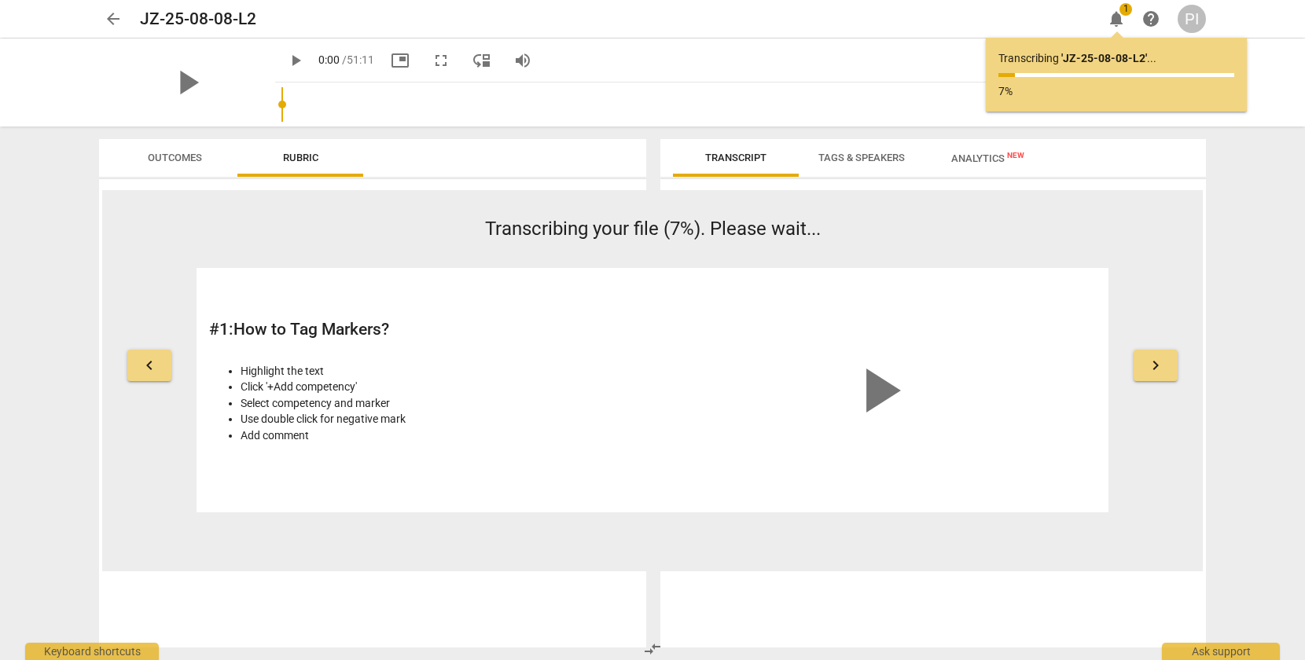
click at [117, 15] on span "arrow_back" at bounding box center [113, 18] width 19 height 19
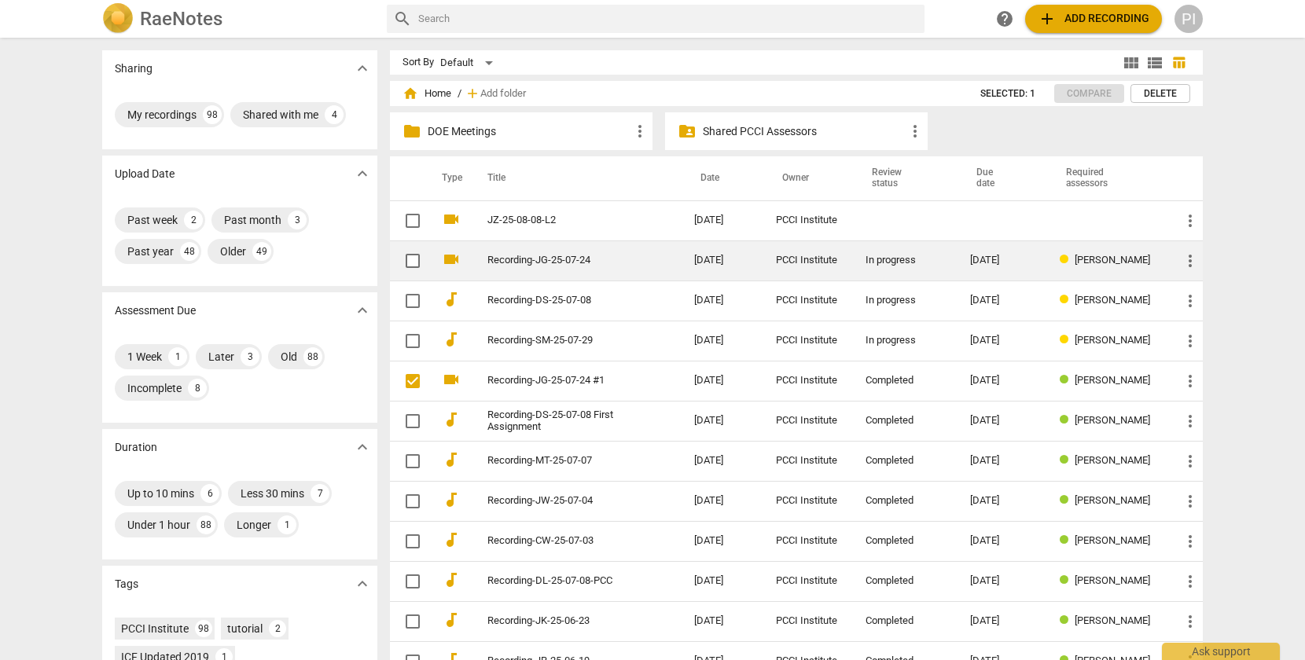
click at [543, 259] on link "Recording-JG-25-07-24" at bounding box center [562, 261] width 150 height 12
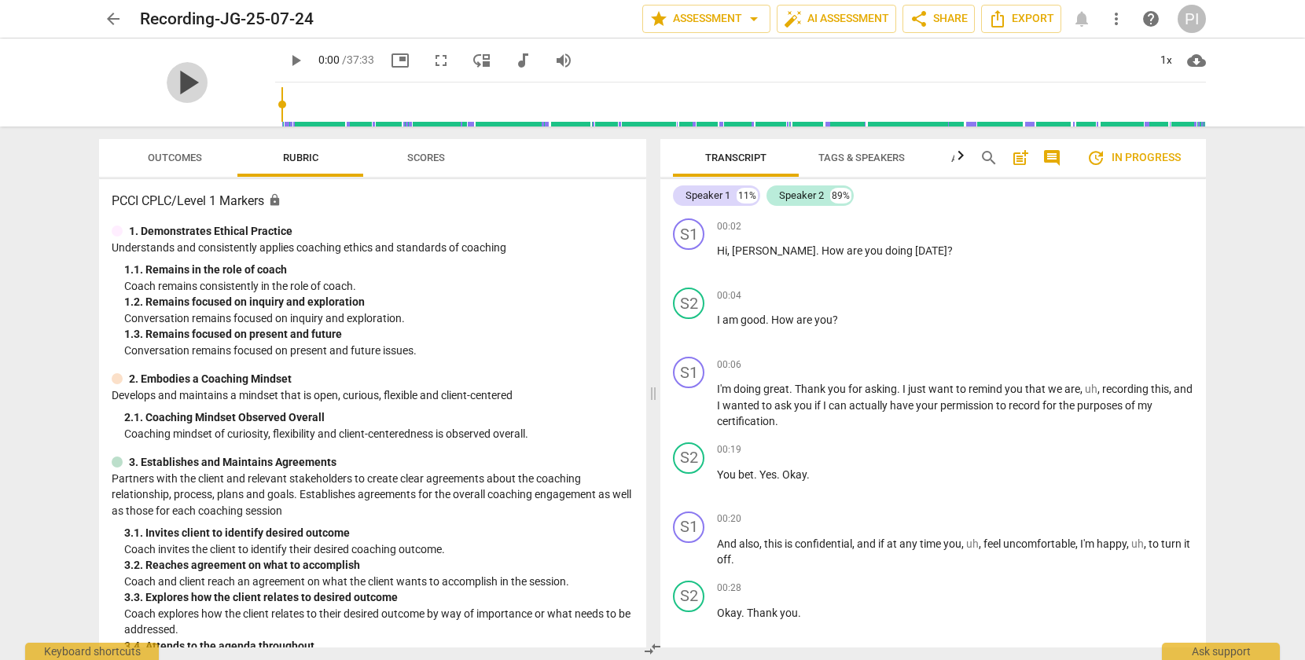
click at [180, 79] on span "play_arrow" at bounding box center [187, 82] width 41 height 41
click at [179, 83] on span "pause" at bounding box center [187, 82] width 41 height 41
type input "11"
click at [112, 13] on span "arrow_back" at bounding box center [113, 18] width 19 height 19
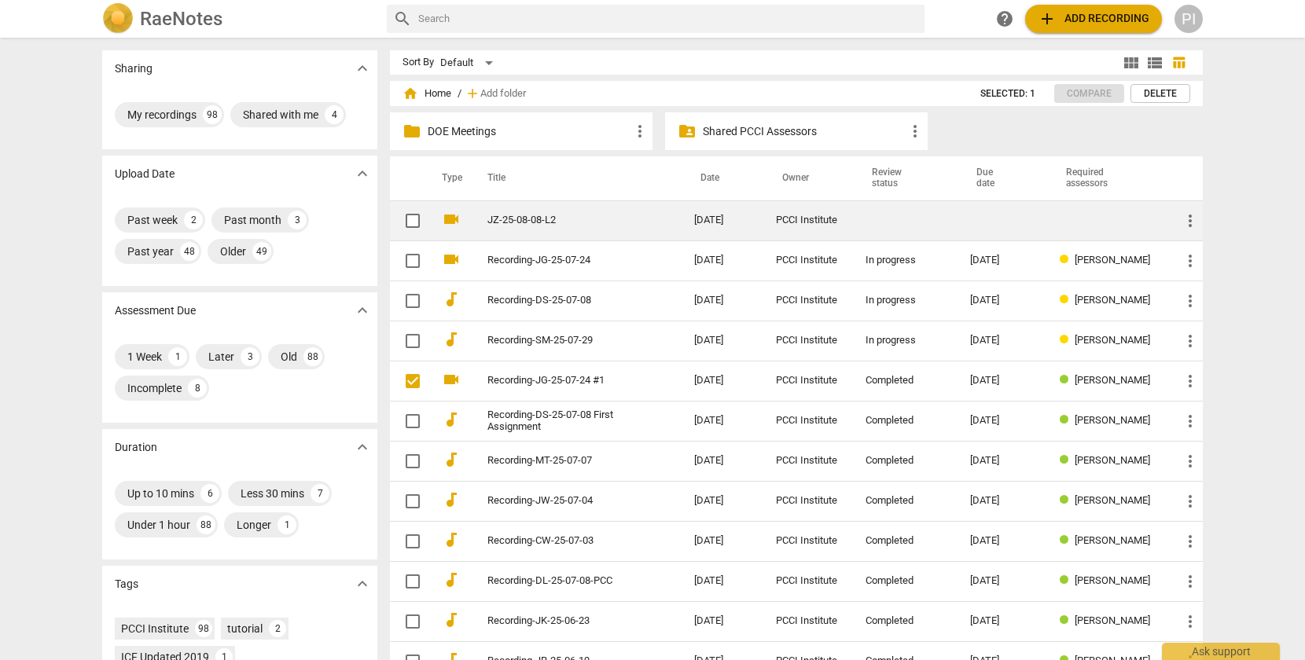
click at [1185, 222] on span "more_vert" at bounding box center [1190, 220] width 19 height 19
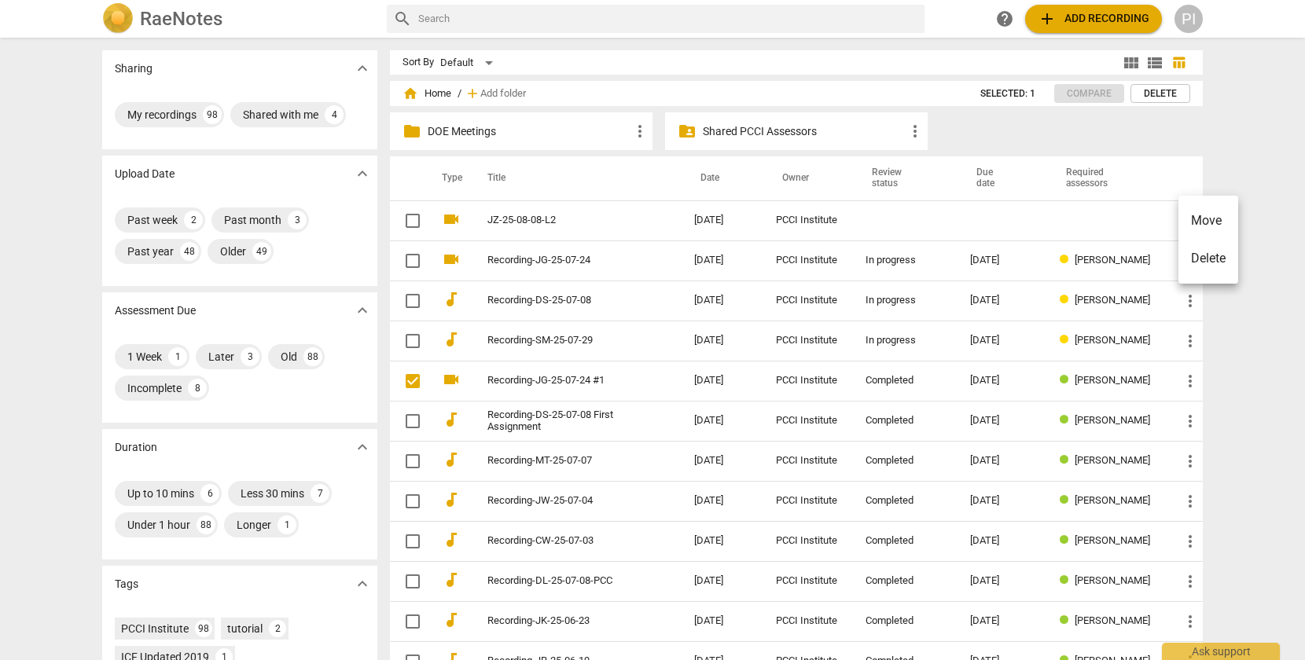
click at [502, 220] on div at bounding box center [652, 330] width 1305 height 660
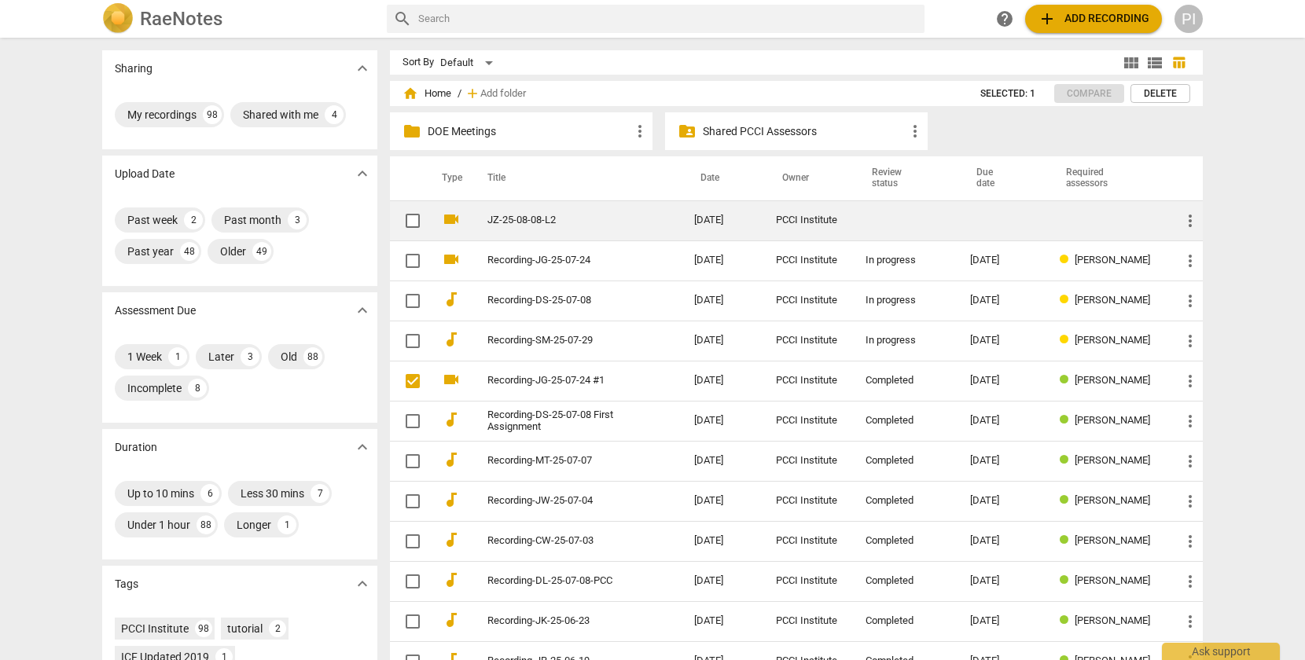
click at [512, 219] on link "JZ-25-08-08-L2" at bounding box center [562, 221] width 150 height 12
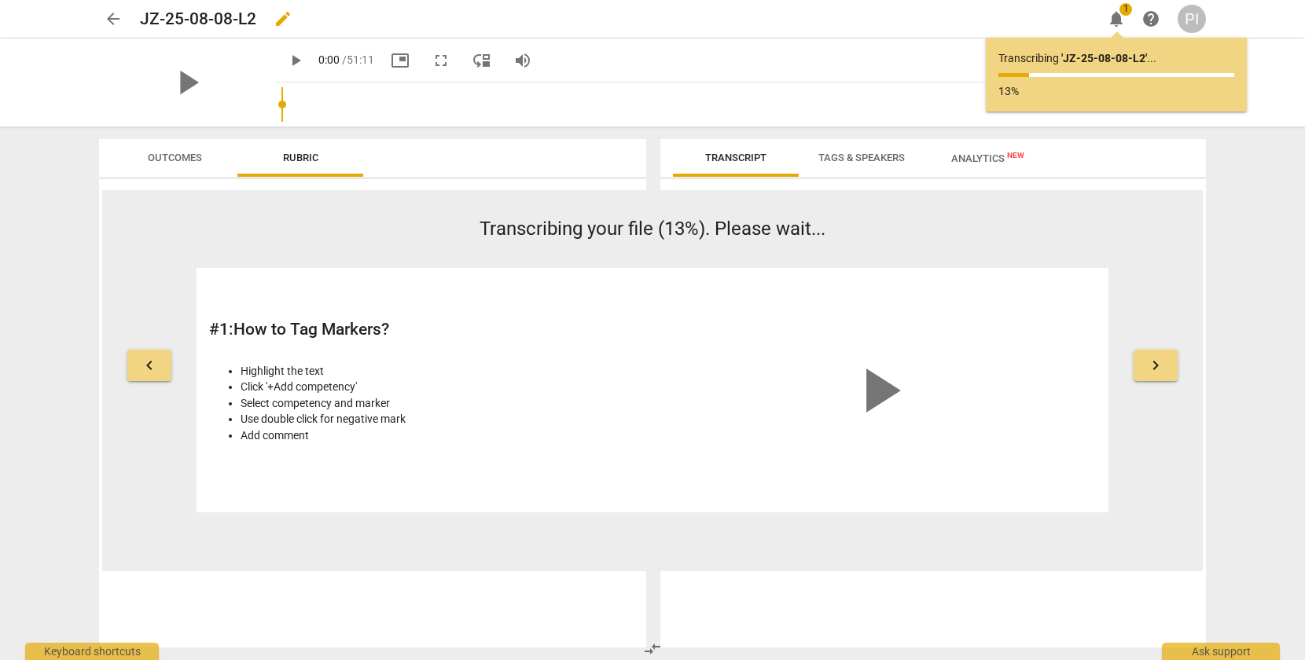
click at [141, 20] on h2 "JZ-25-08-08-L2" at bounding box center [198, 19] width 116 height 20
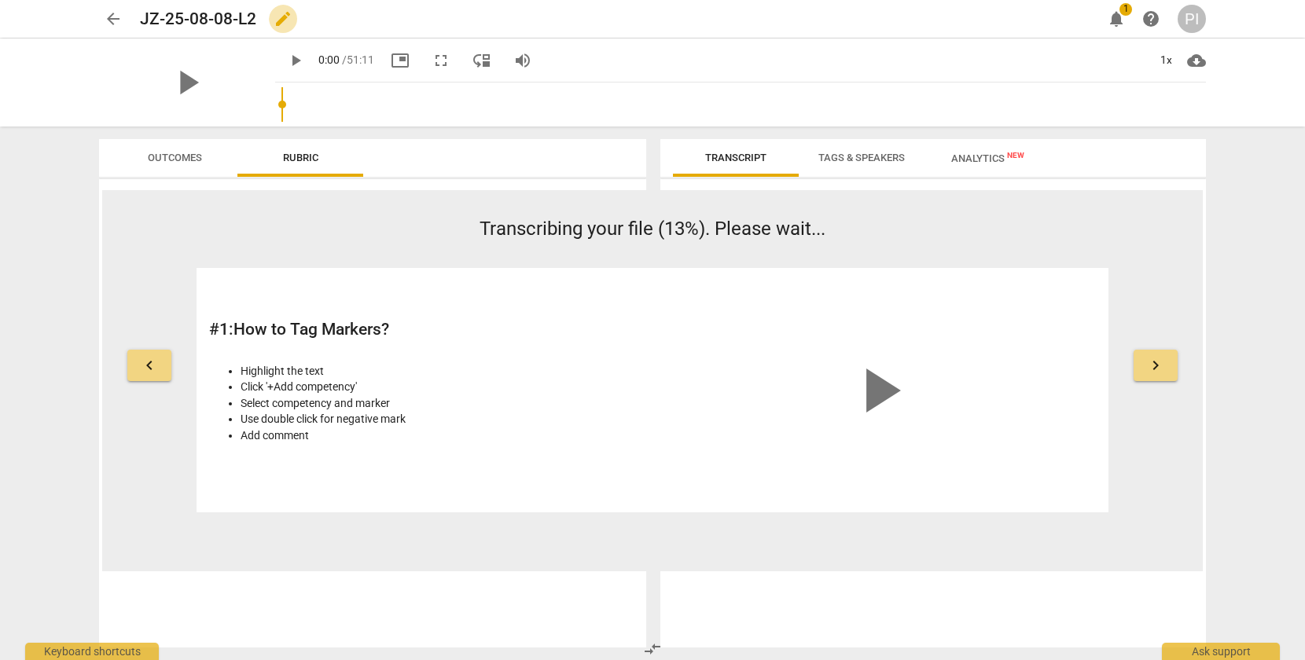
click at [283, 20] on span "edit" at bounding box center [283, 18] width 19 height 19
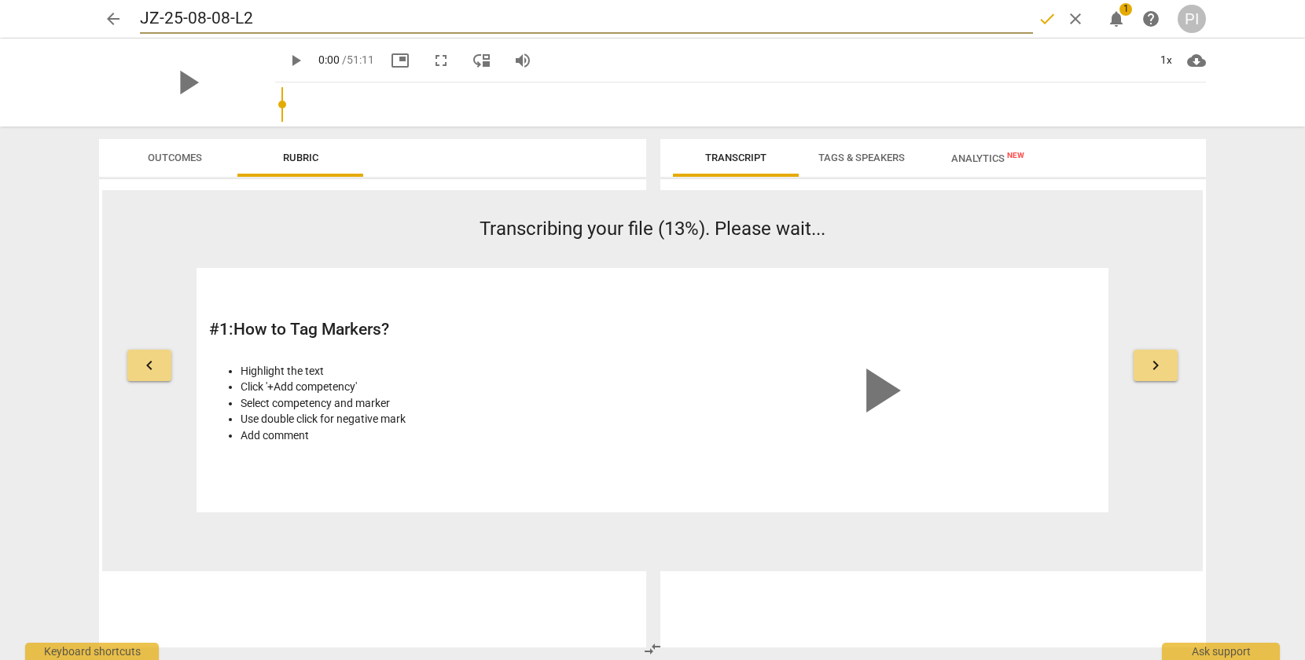
click at [142, 17] on input "JZ-25-08-08-L2" at bounding box center [586, 19] width 893 height 30
type input "Recording-JZ-25-08-08-L2"
click at [443, 19] on input "Recording-JZ-25-08-08-L2" at bounding box center [586, 19] width 893 height 30
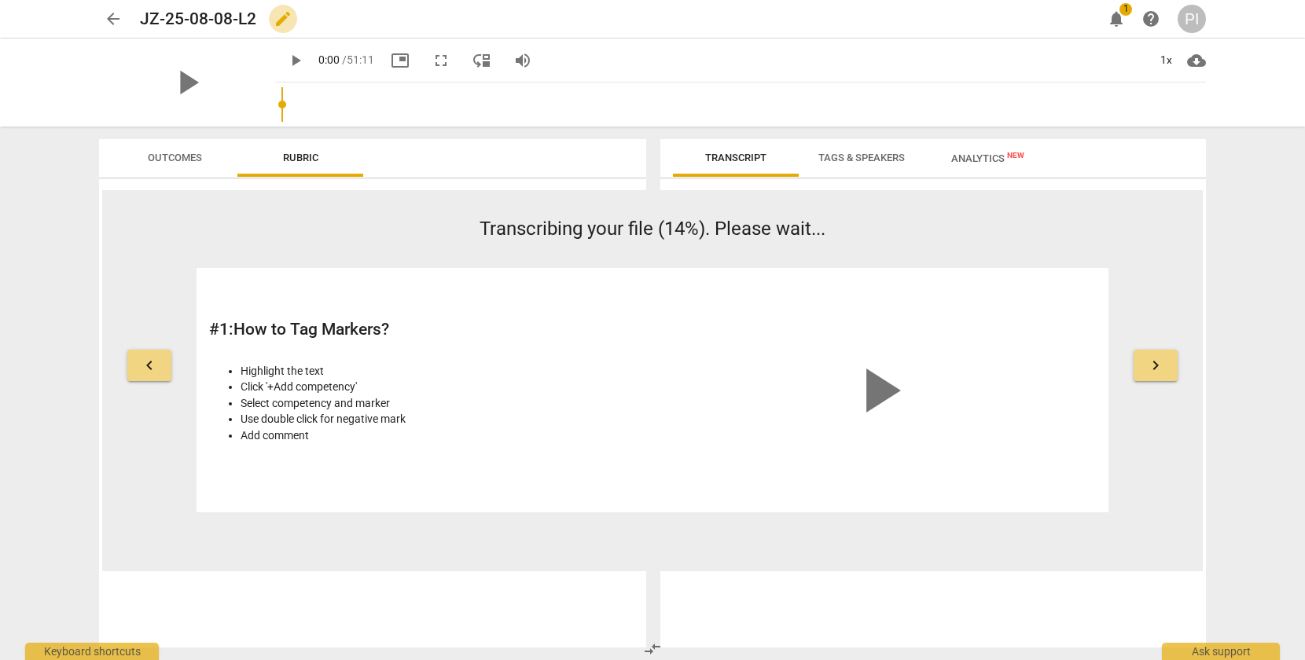
click at [281, 20] on span "edit" at bounding box center [283, 18] width 19 height 19
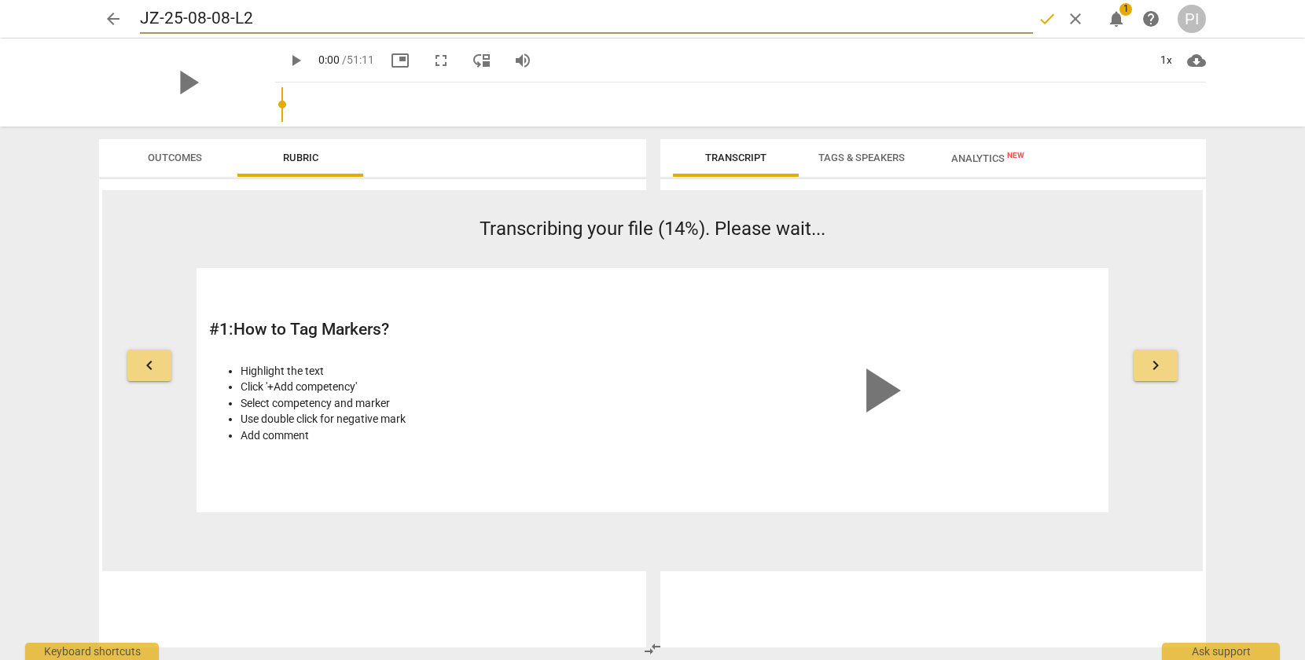
click at [144, 14] on input "JZ-25-08-08-L2" at bounding box center [586, 19] width 893 height 30
click at [342, 18] on input "Recording-JZ-25-08-08-L2" at bounding box center [586, 19] width 893 height 30
type input "Recording-JZ-25-08-08-L2"
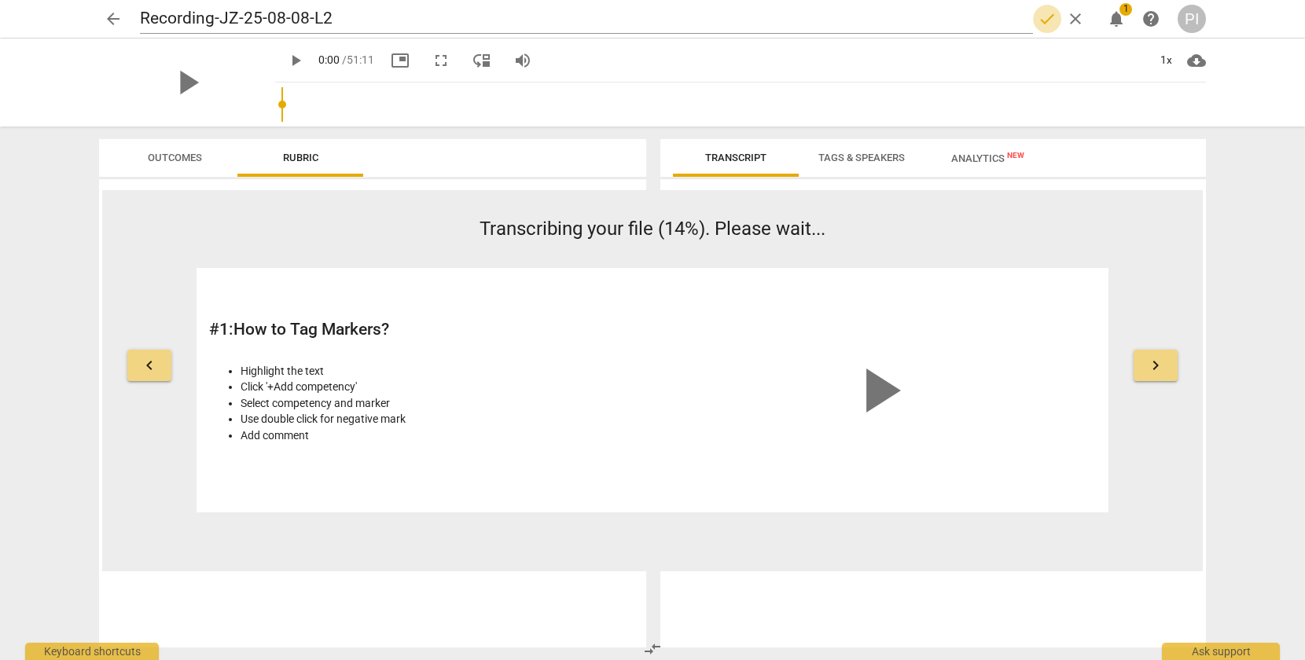
click at [1045, 20] on span "done" at bounding box center [1047, 18] width 19 height 19
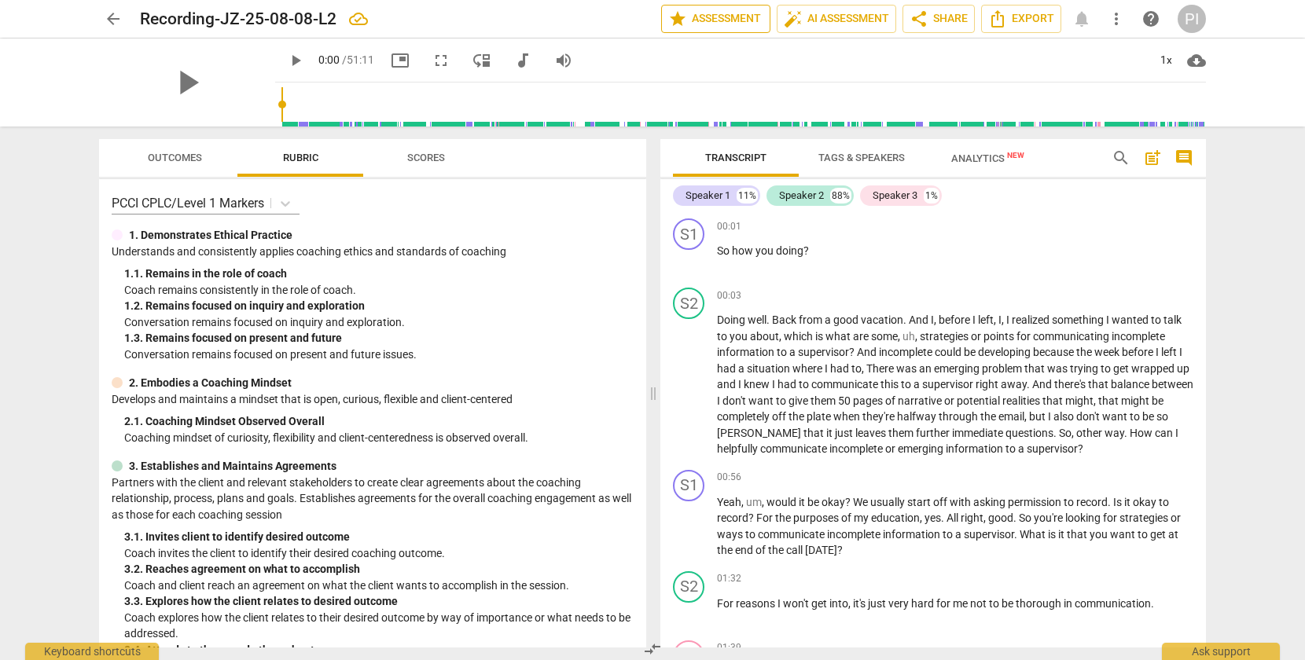
click at [701, 19] on span "star Assessment" at bounding box center [715, 18] width 95 height 19
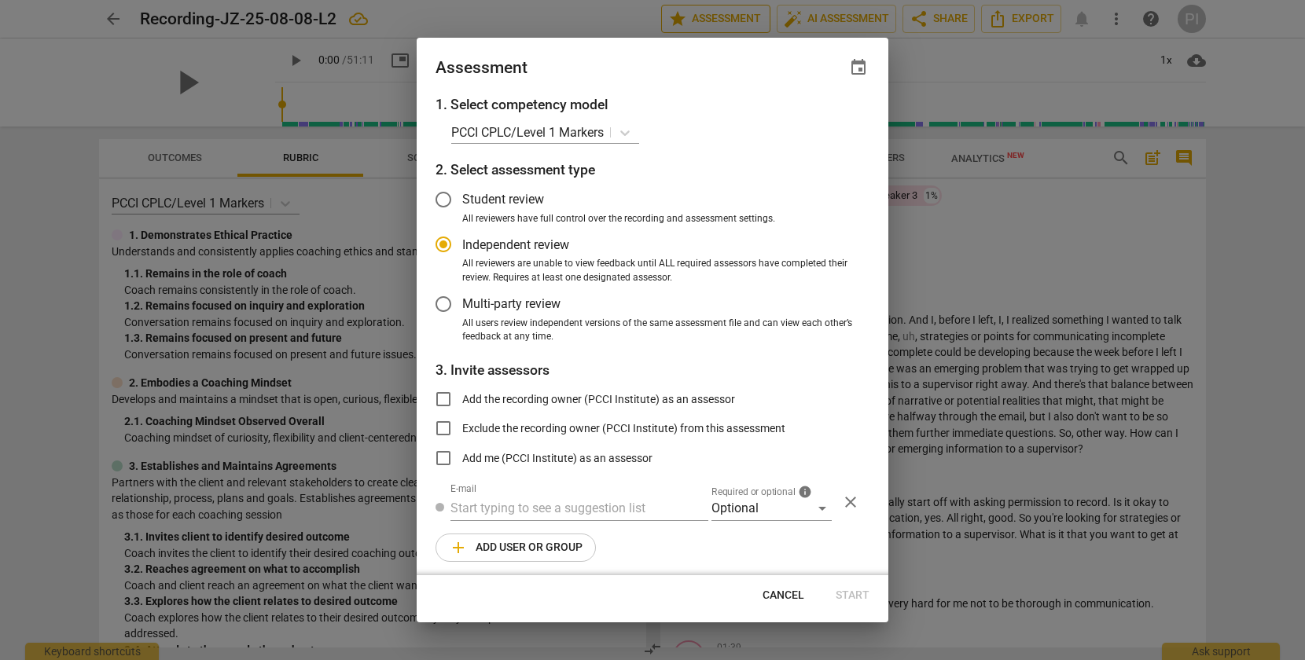
radio input "false"
click at [861, 63] on span "event" at bounding box center [858, 67] width 19 height 19
click at [812, 118] on input "date" at bounding box center [764, 121] width 110 height 23
type input "[DATE]"
click at [573, 505] on div at bounding box center [652, 330] width 1305 height 660
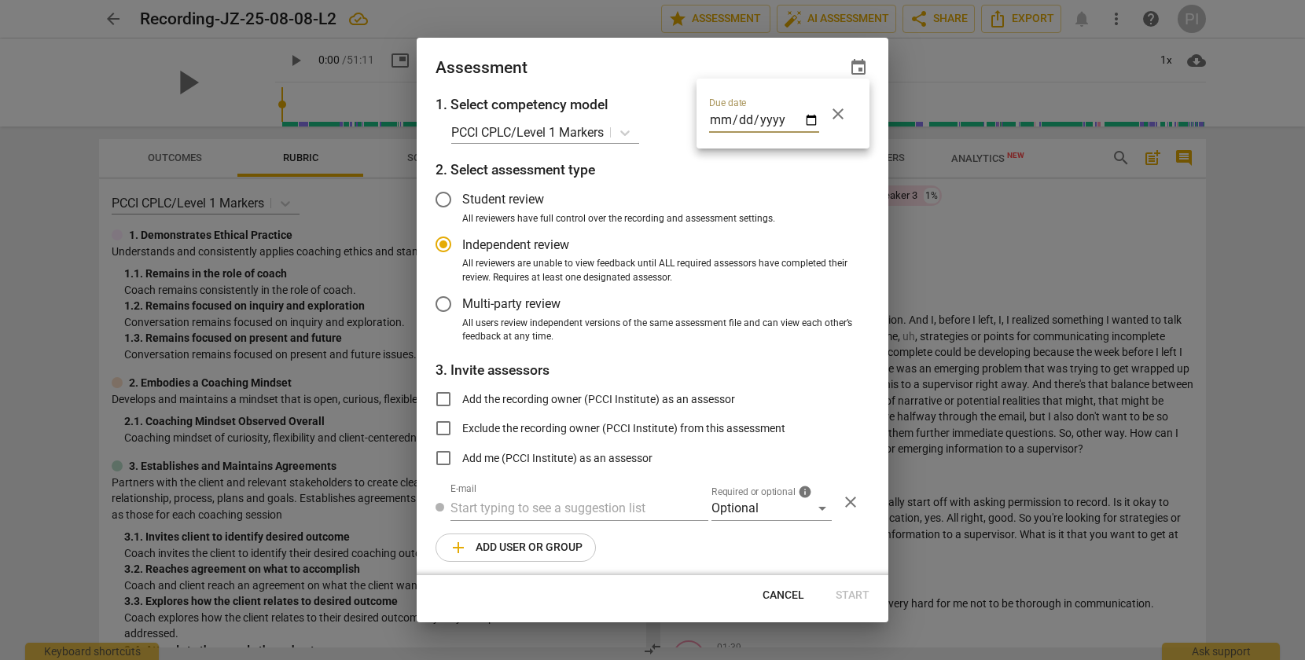
radio input "false"
click at [557, 505] on input "text" at bounding box center [579, 508] width 258 height 25
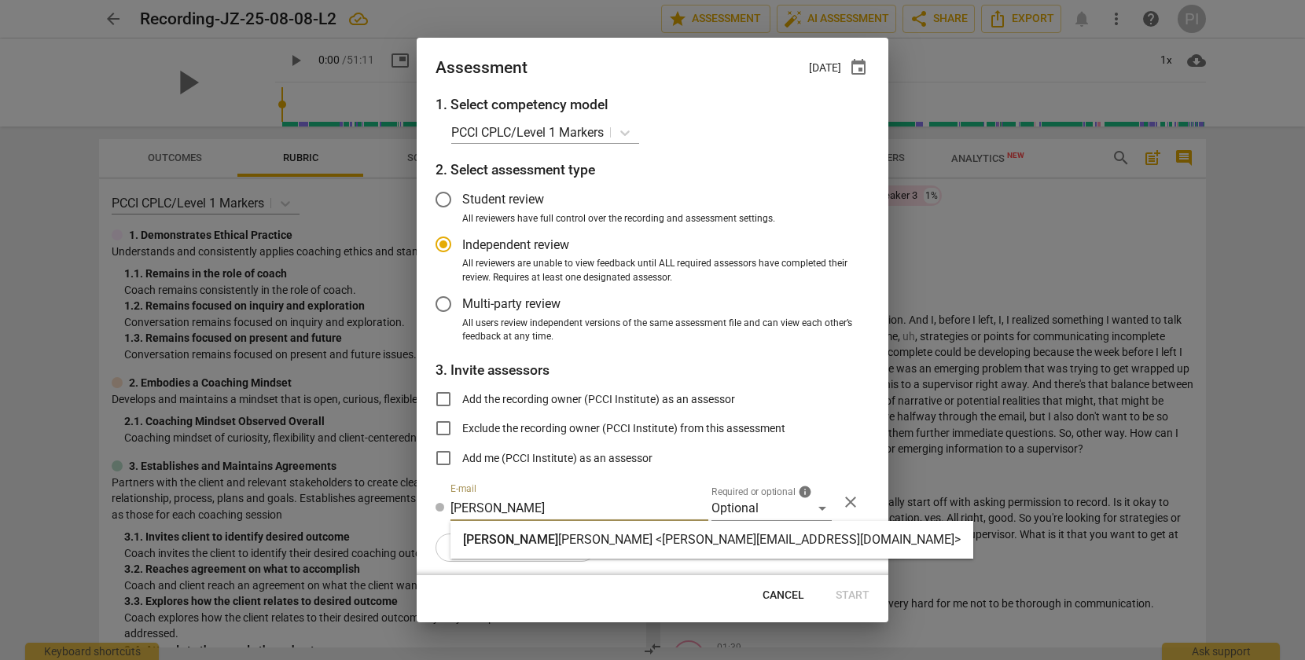
type input "[PERSON_NAME]"
click at [577, 539] on strong "[PERSON_NAME] <[PERSON_NAME][EMAIL_ADDRESS][DOMAIN_NAME]>" at bounding box center [759, 539] width 402 height 15
radio input "false"
type input "[PERSON_NAME] <[PERSON_NAME][EMAIL_ADDRESS][DOMAIN_NAME]>"
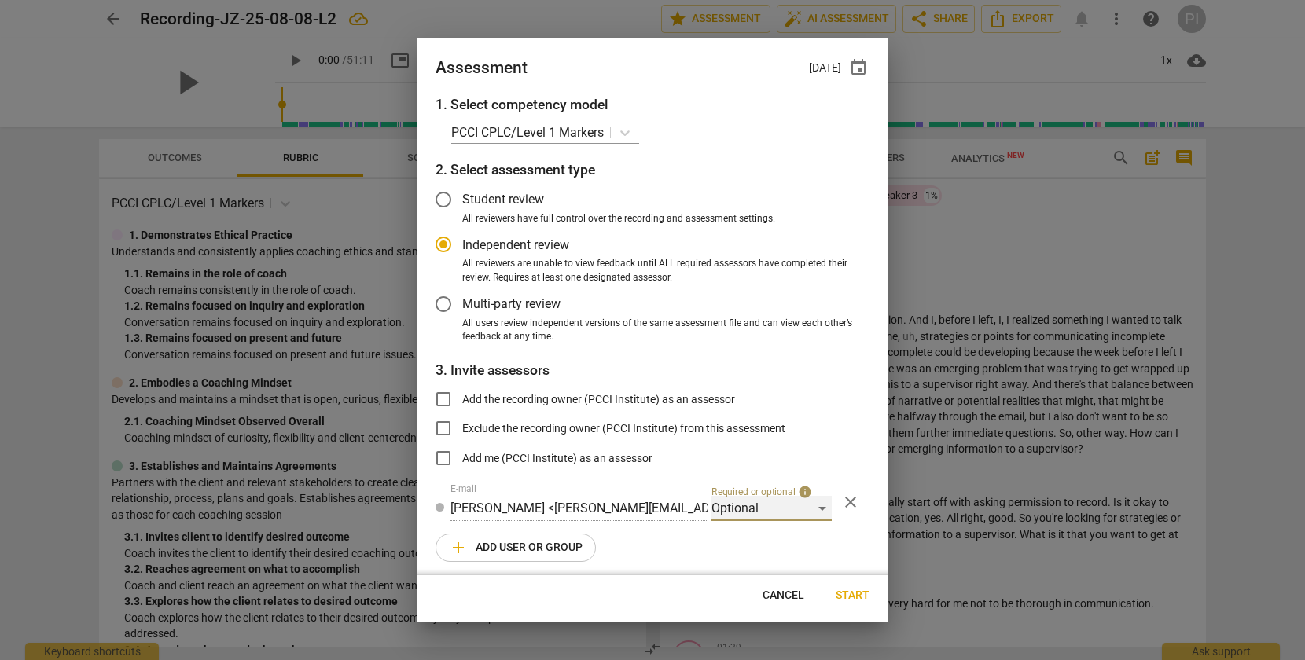
click at [815, 507] on div "Optional" at bounding box center [771, 508] width 120 height 25
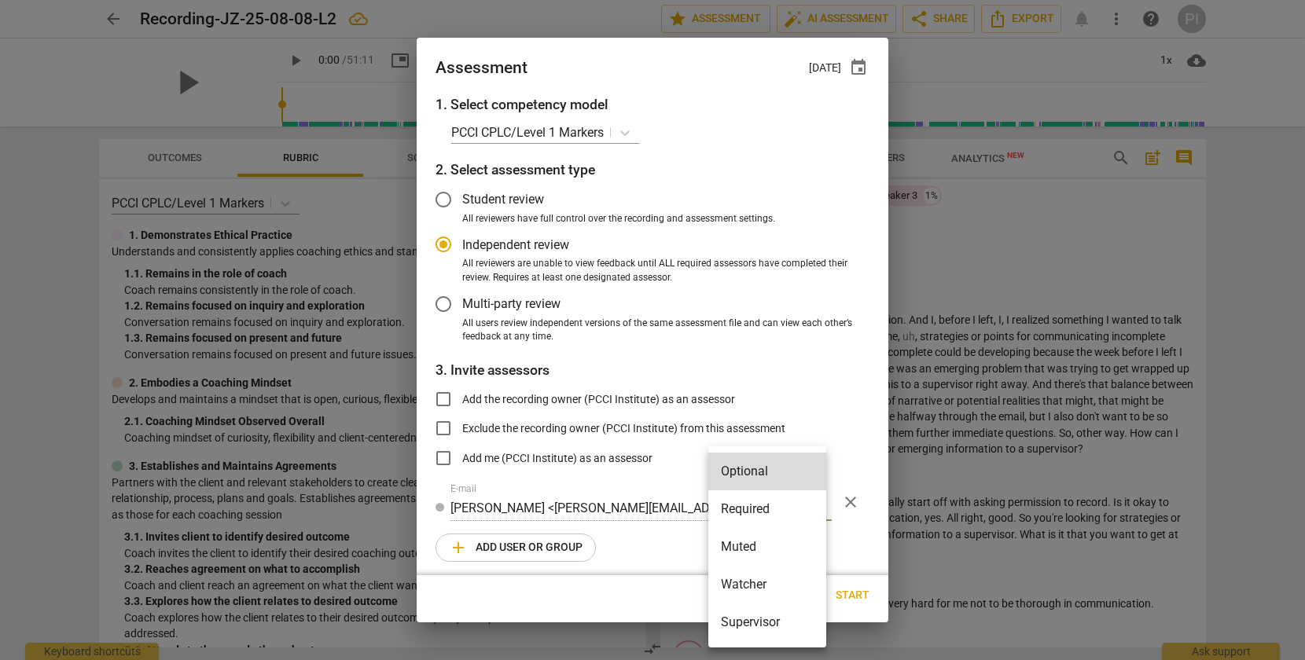
click at [770, 512] on li "Required" at bounding box center [767, 510] width 118 height 38
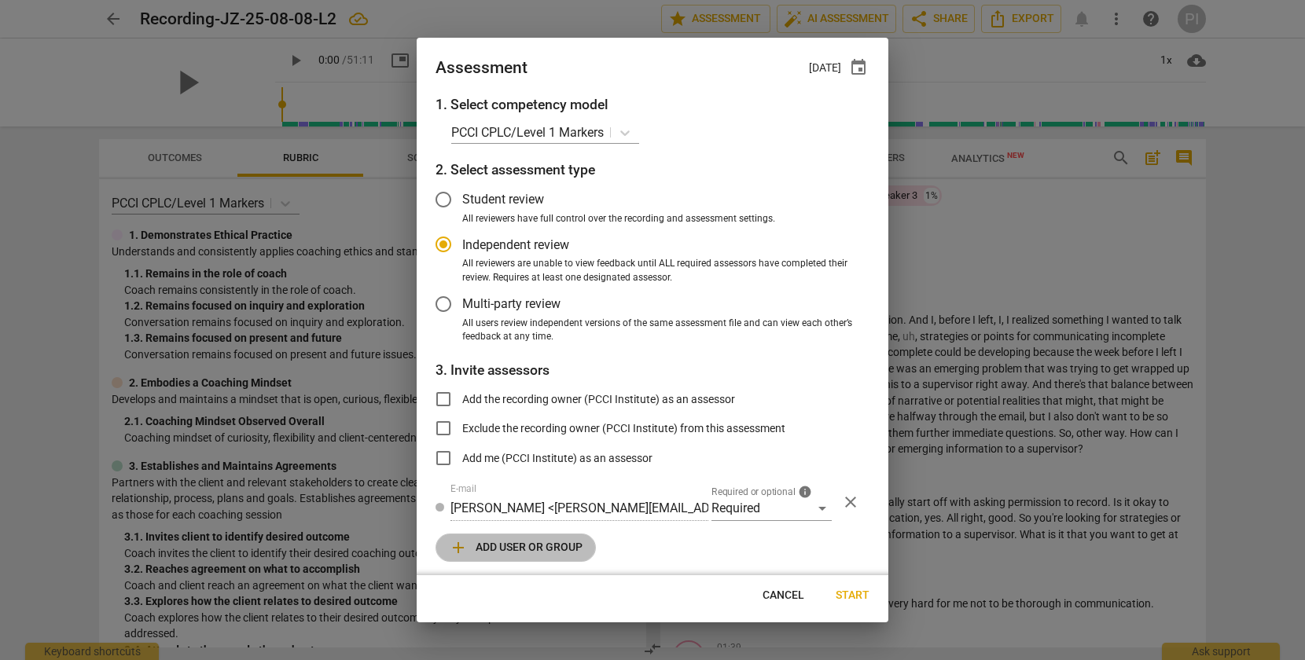
click at [490, 546] on span "add Add user or group" at bounding box center [516, 547] width 134 height 19
radio input "false"
click at [494, 552] on input "text" at bounding box center [579, 552] width 258 height 25
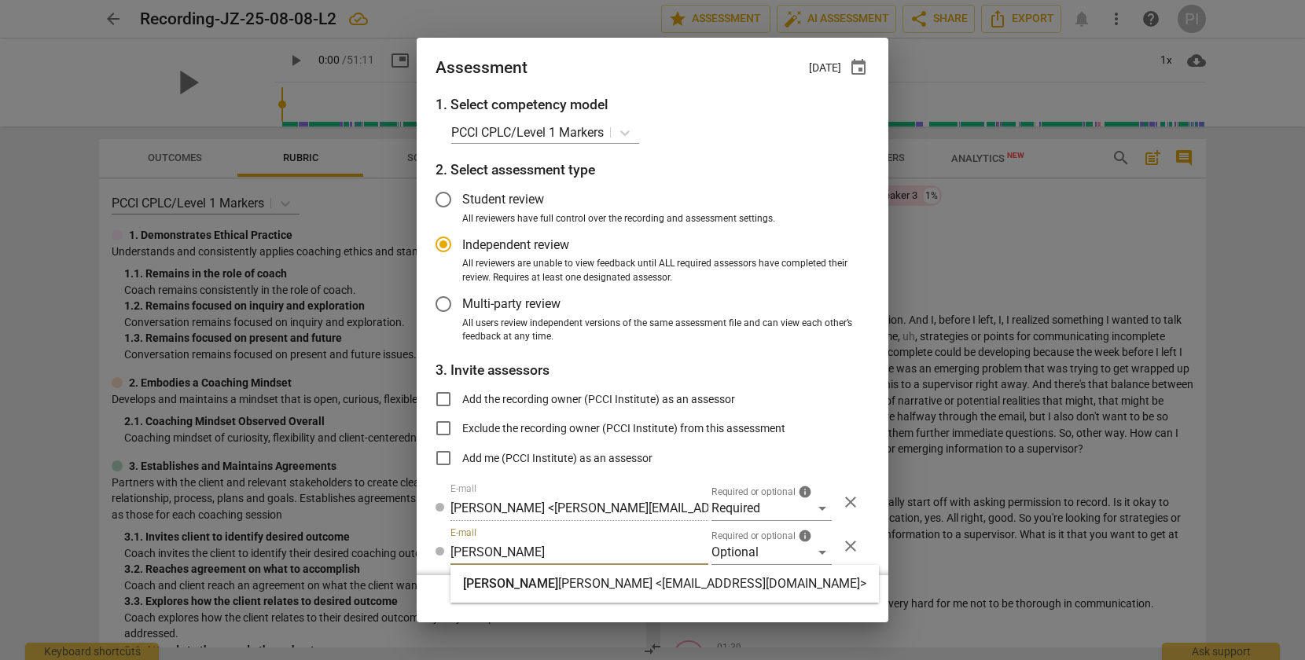
type input "[PERSON_NAME]"
click at [558, 581] on strong "[PERSON_NAME] <[EMAIL_ADDRESS][DOMAIN_NAME]>" at bounding box center [712, 583] width 308 height 15
radio input "false"
type input "[PERSON_NAME] <[EMAIL_ADDRESS][DOMAIN_NAME]>"
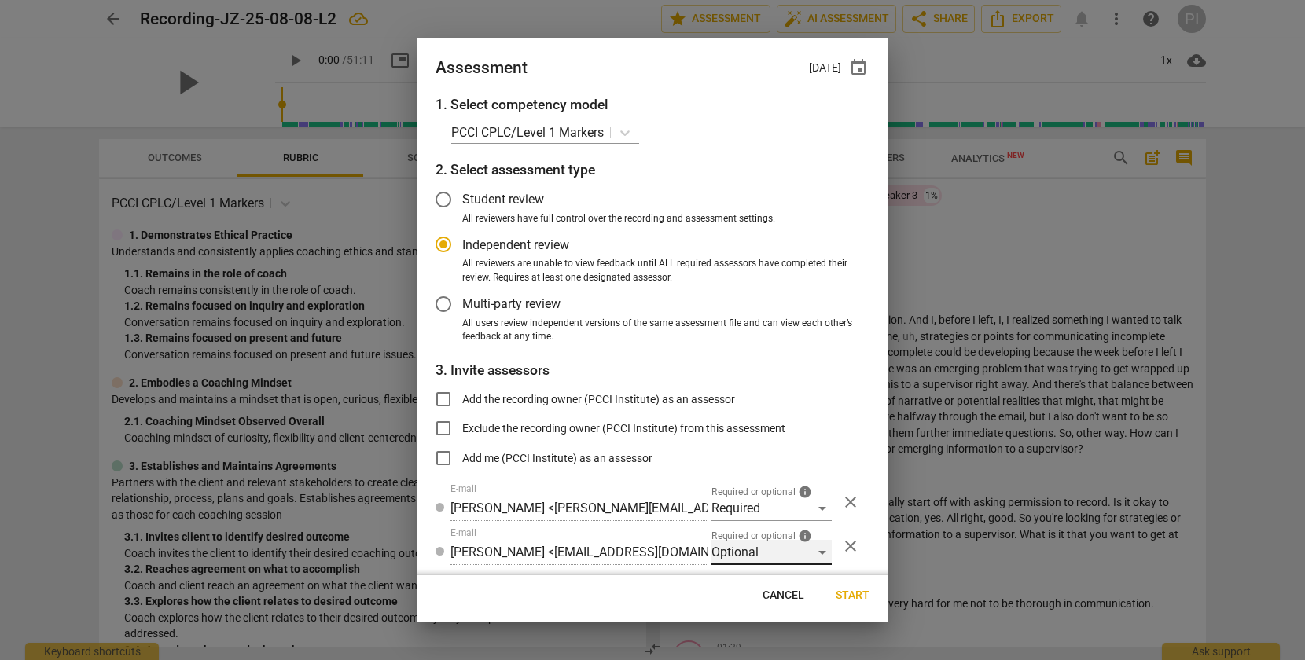
click at [804, 552] on div "Optional" at bounding box center [771, 552] width 120 height 25
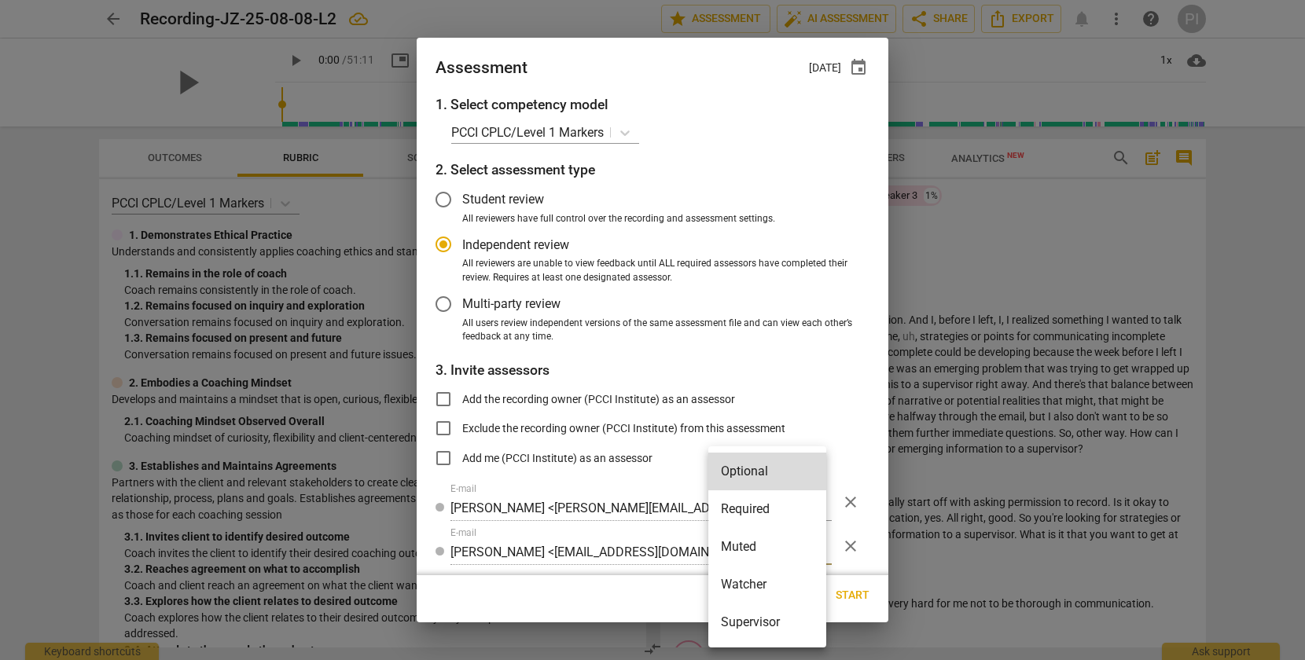
click at [759, 618] on li "Supervisor" at bounding box center [767, 623] width 118 height 38
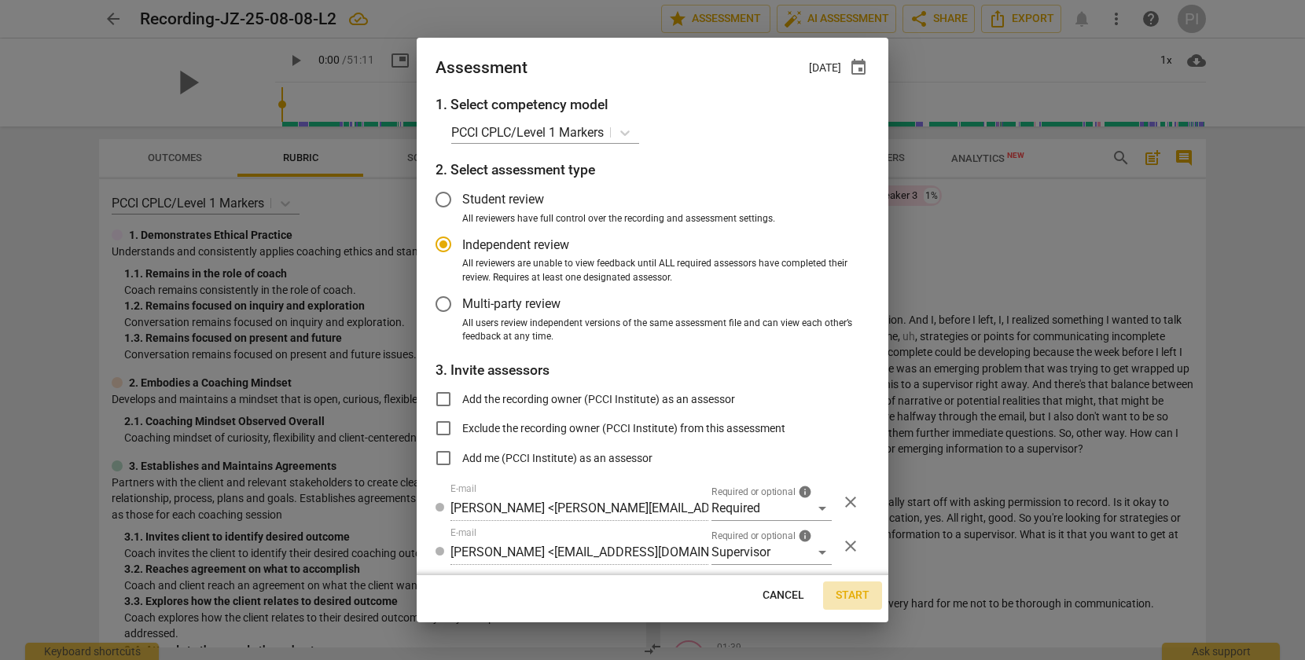
click at [853, 592] on span "Start" at bounding box center [853, 596] width 34 height 16
radio input "false"
type input "PCCI Institute <[EMAIL_ADDRESS][DOMAIN_NAME]>"
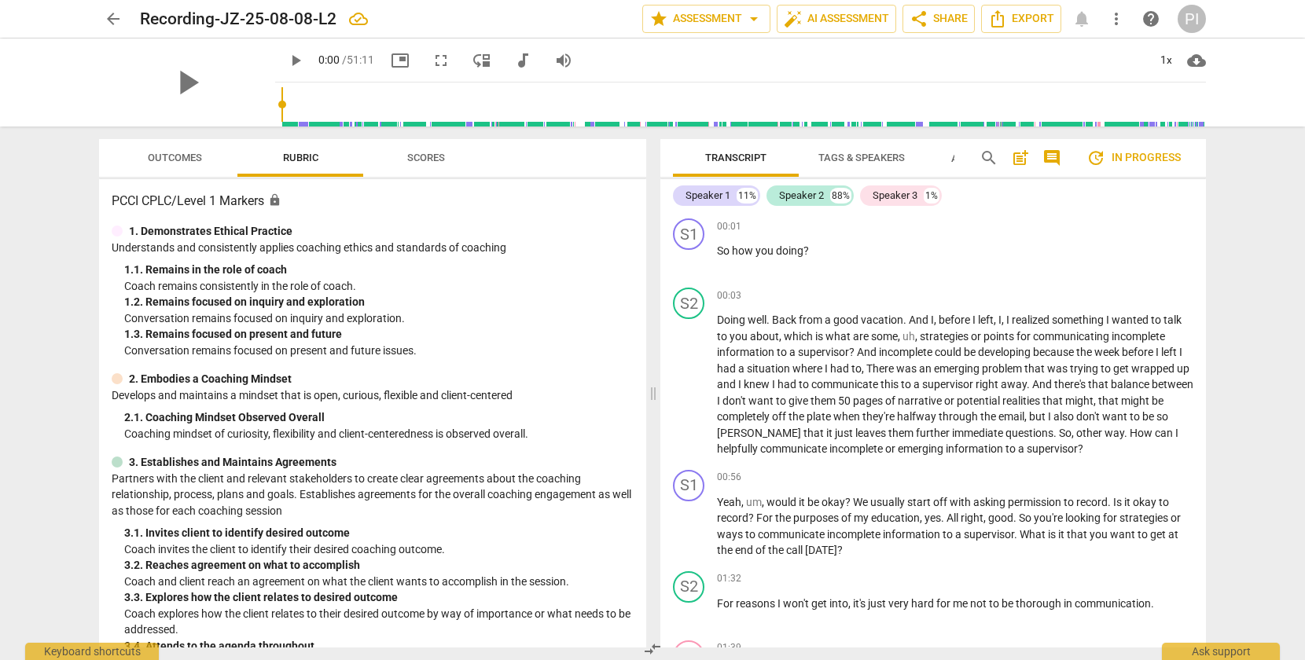
click at [112, 17] on span "arrow_back" at bounding box center [113, 18] width 19 height 19
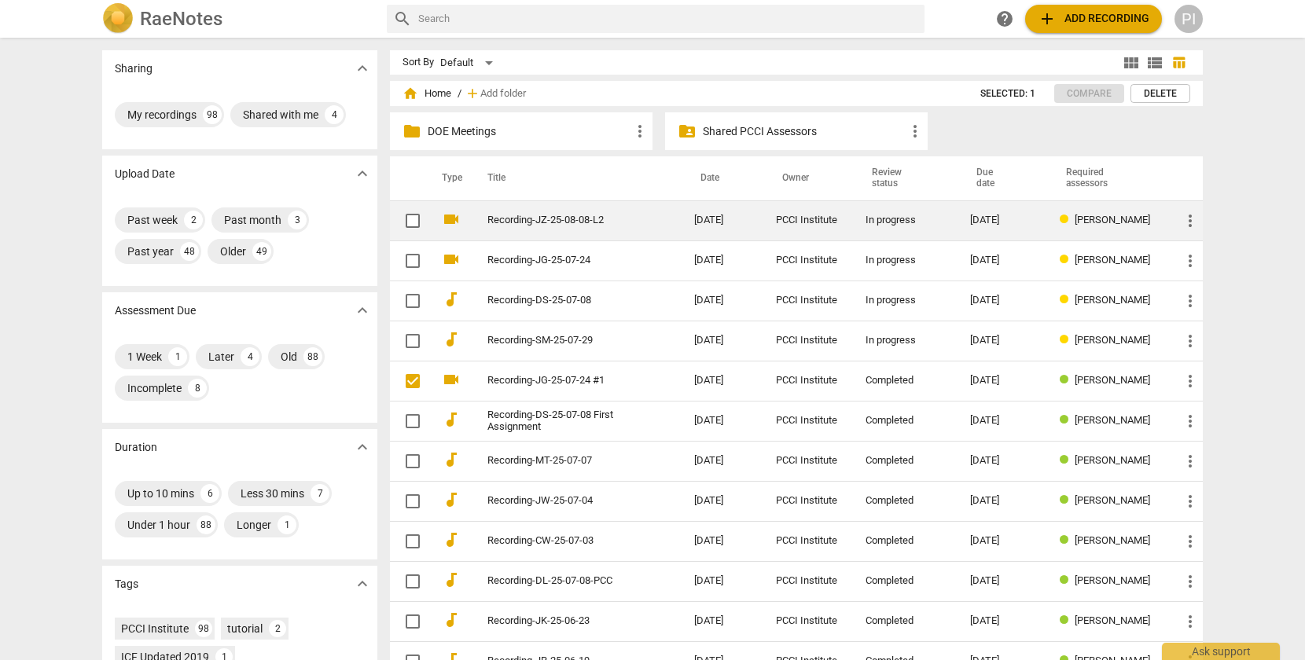
click at [592, 219] on link "Recording-JZ-25-08-08-L2" at bounding box center [562, 221] width 150 height 12
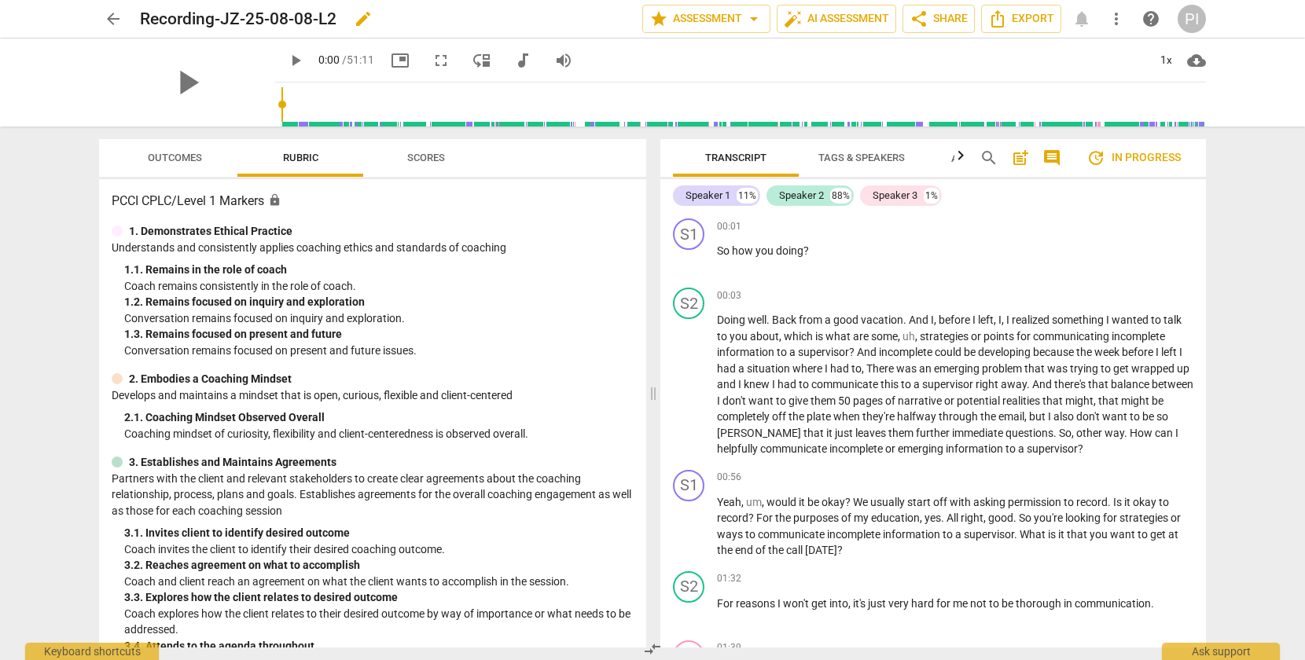
click at [365, 20] on span "edit" at bounding box center [363, 18] width 19 height 19
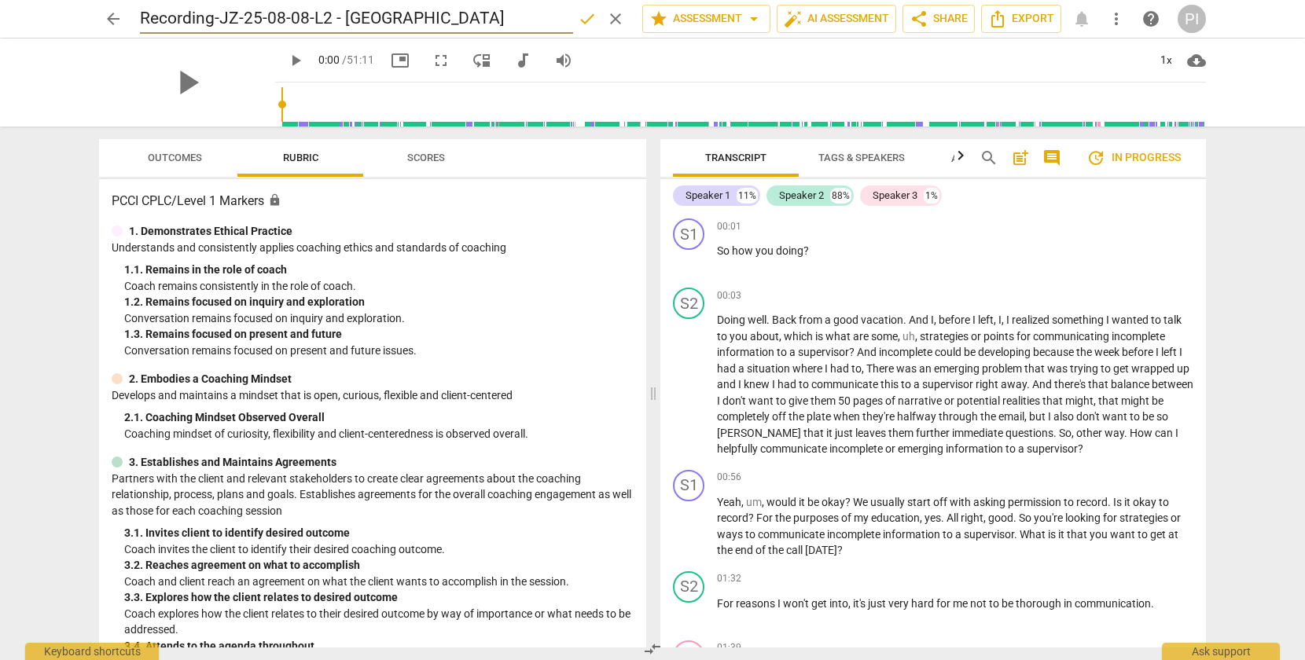
type input "Recording-JZ-25-08-08-L2 - [GEOGRAPHIC_DATA]"
click at [582, 14] on span "done" at bounding box center [587, 18] width 19 height 19
click at [112, 16] on span "arrow_back" at bounding box center [113, 18] width 19 height 19
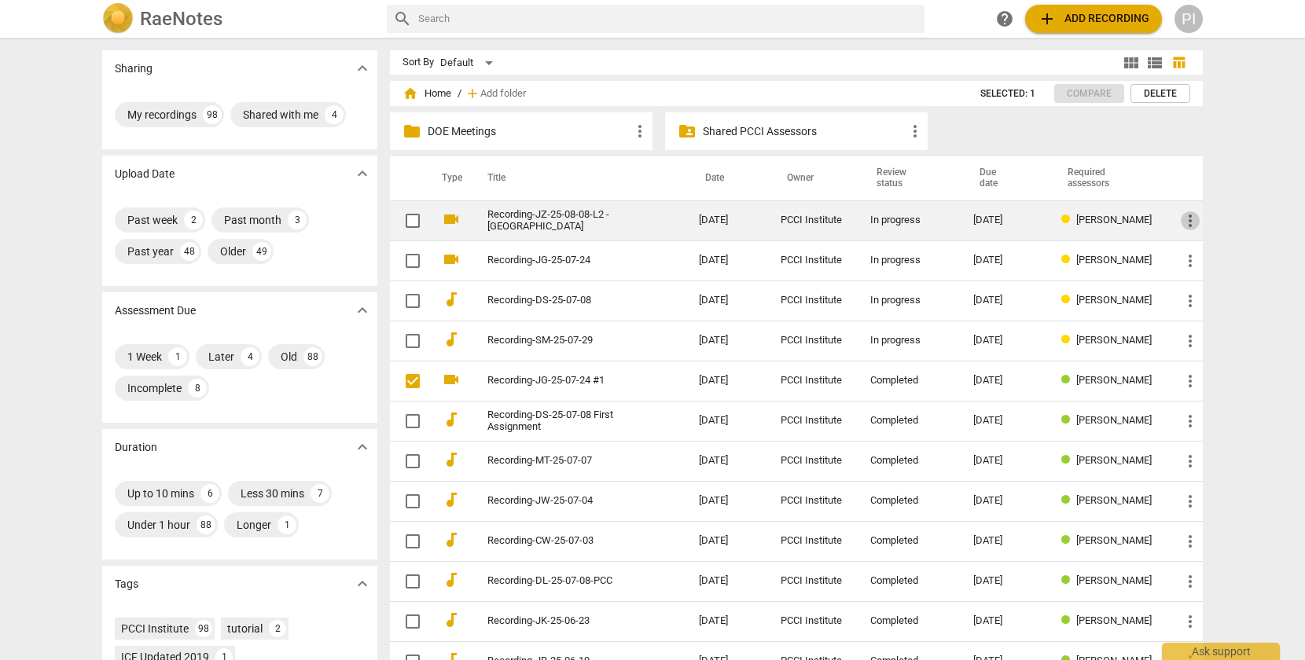
click at [1186, 218] on span "more_vert" at bounding box center [1190, 220] width 19 height 19
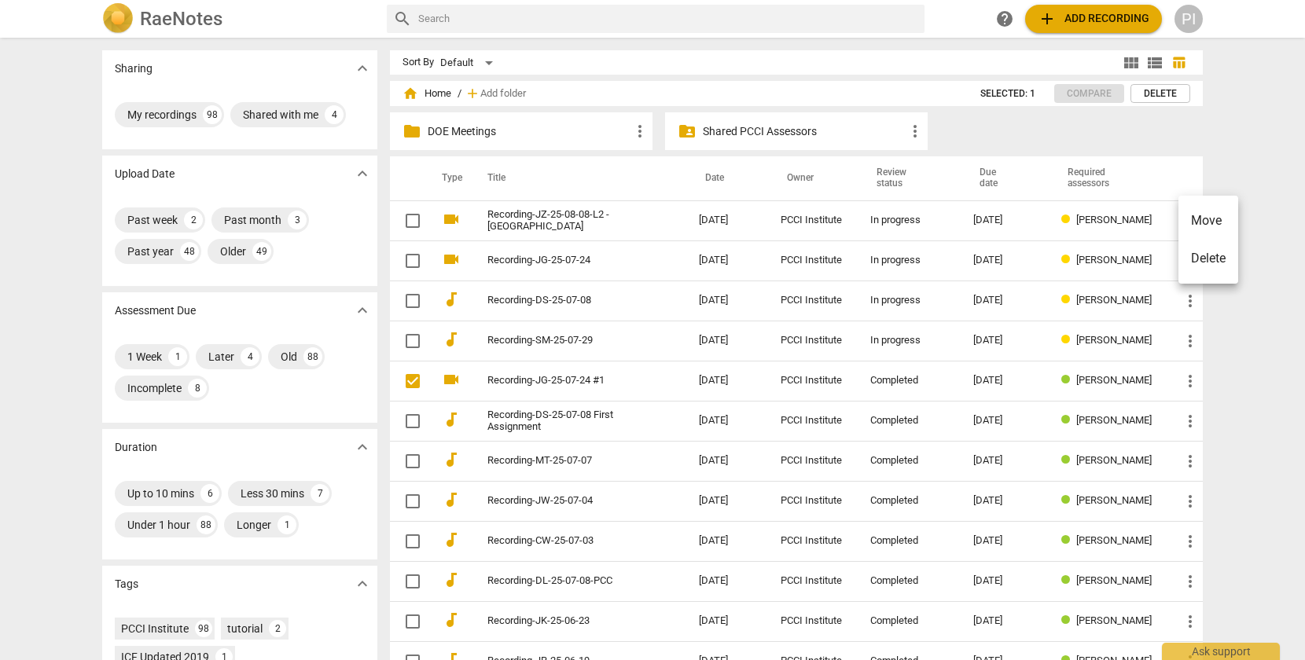
click at [555, 212] on div at bounding box center [652, 330] width 1305 height 660
click at [555, 212] on link "Recording-JZ-25-08-08-L2 - [GEOGRAPHIC_DATA]" at bounding box center [564, 221] width 155 height 24
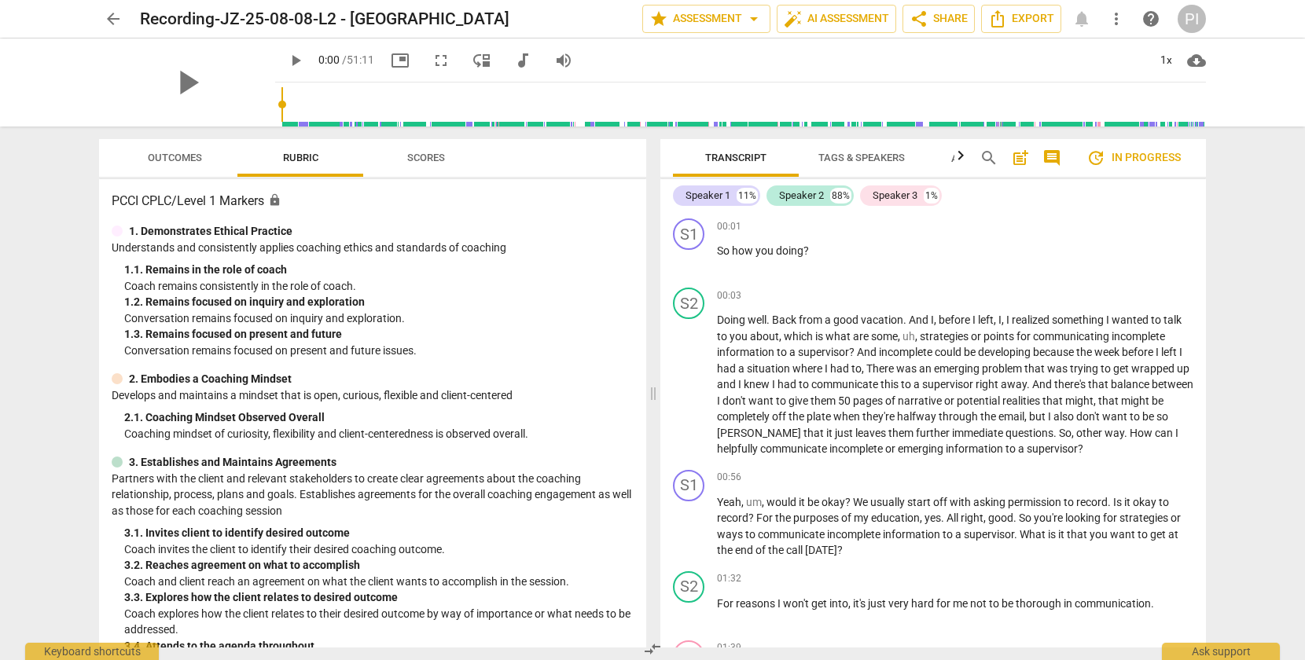
click at [1112, 19] on span "more_vert" at bounding box center [1116, 18] width 19 height 19
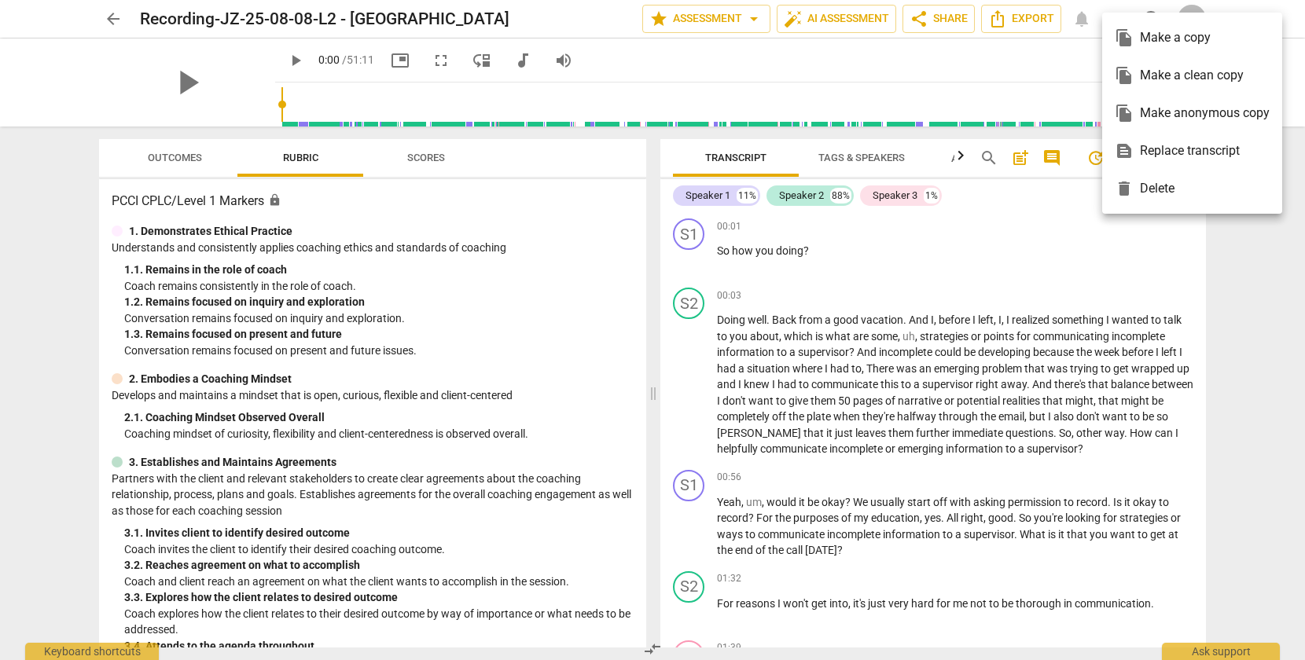
click at [1137, 75] on div "file_copy Make a clean copy" at bounding box center [1192, 76] width 155 height 38
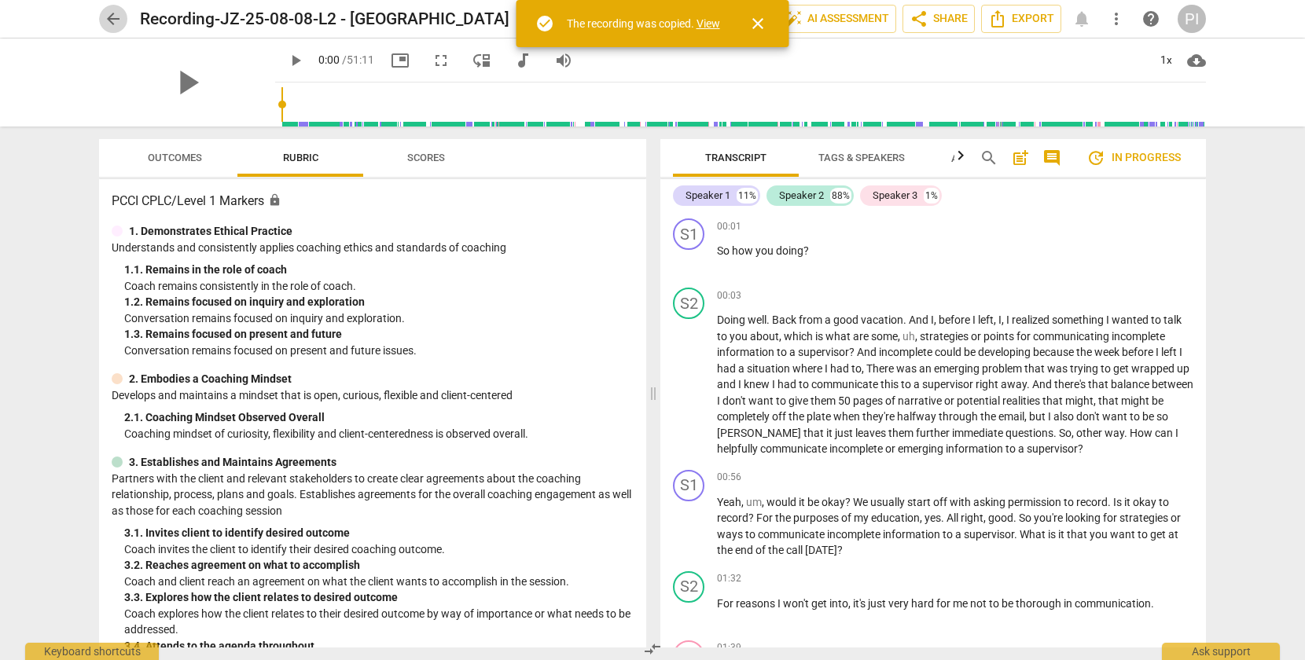
click at [111, 14] on span "arrow_back" at bounding box center [113, 18] width 19 height 19
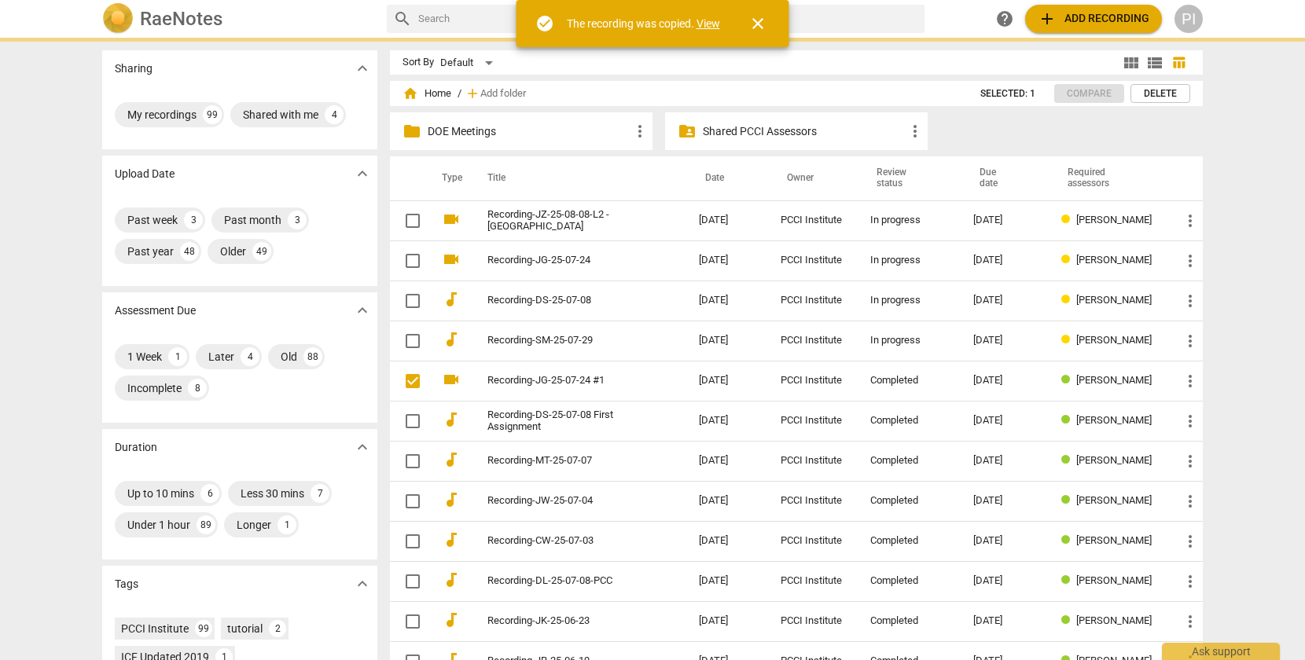
checkbox input "false"
checkbox input "true"
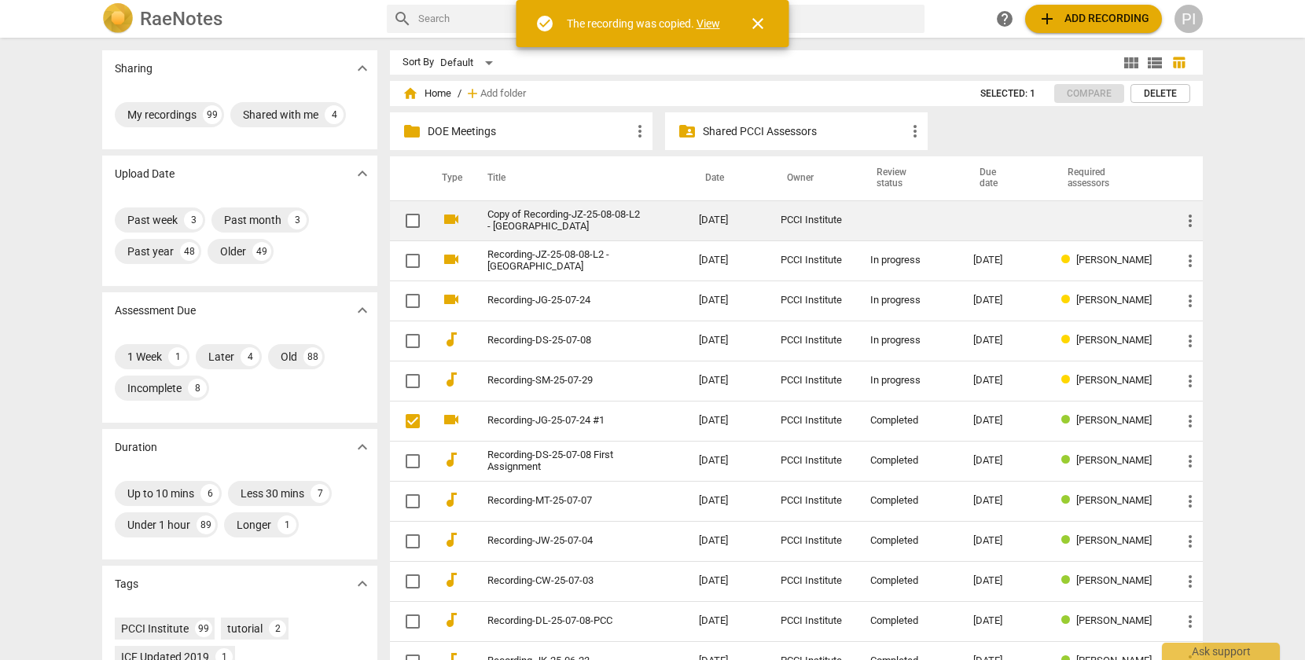
click at [586, 213] on link "Copy of Recording-JZ-25-08-08-L2 - [GEOGRAPHIC_DATA]" at bounding box center [564, 221] width 155 height 24
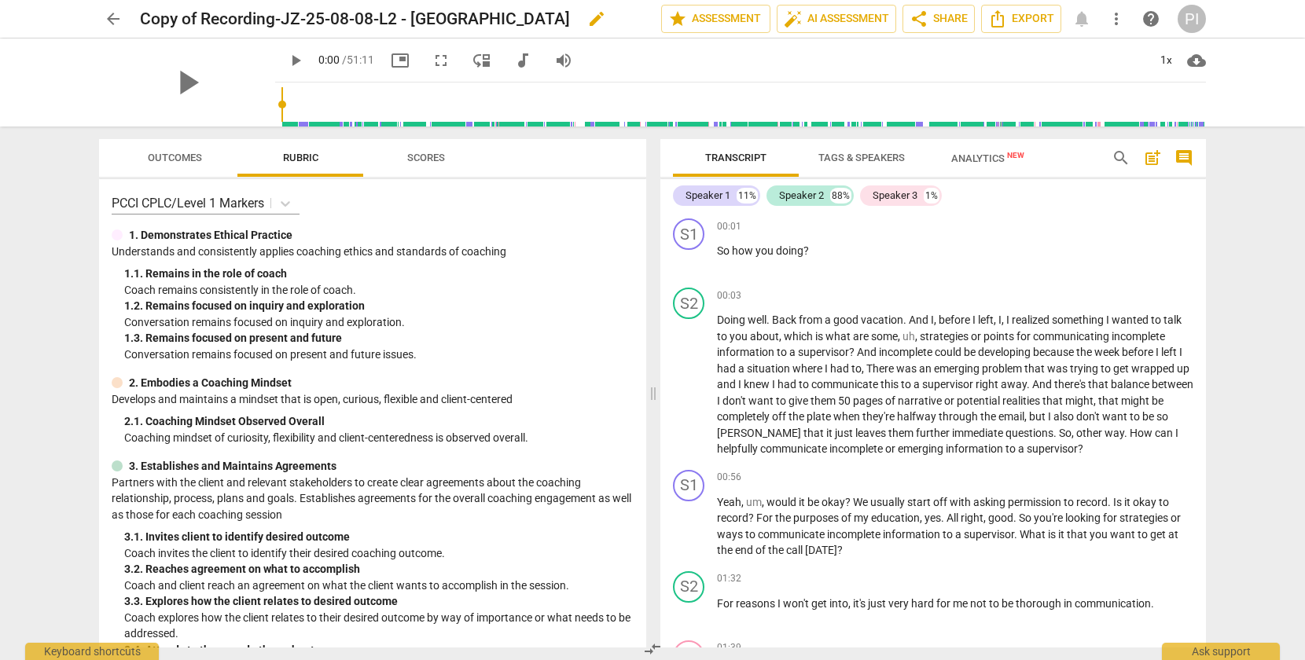
click at [587, 22] on span "edit" at bounding box center [596, 18] width 19 height 19
drag, startPoint x: 454, startPoint y: 20, endPoint x: 395, endPoint y: 18, distance: 59.8
click at [395, 18] on input "Copy of Recording-JZ-25-08-08-L2 - [GEOGRAPHIC_DATA]" at bounding box center [366, 19] width 452 height 30
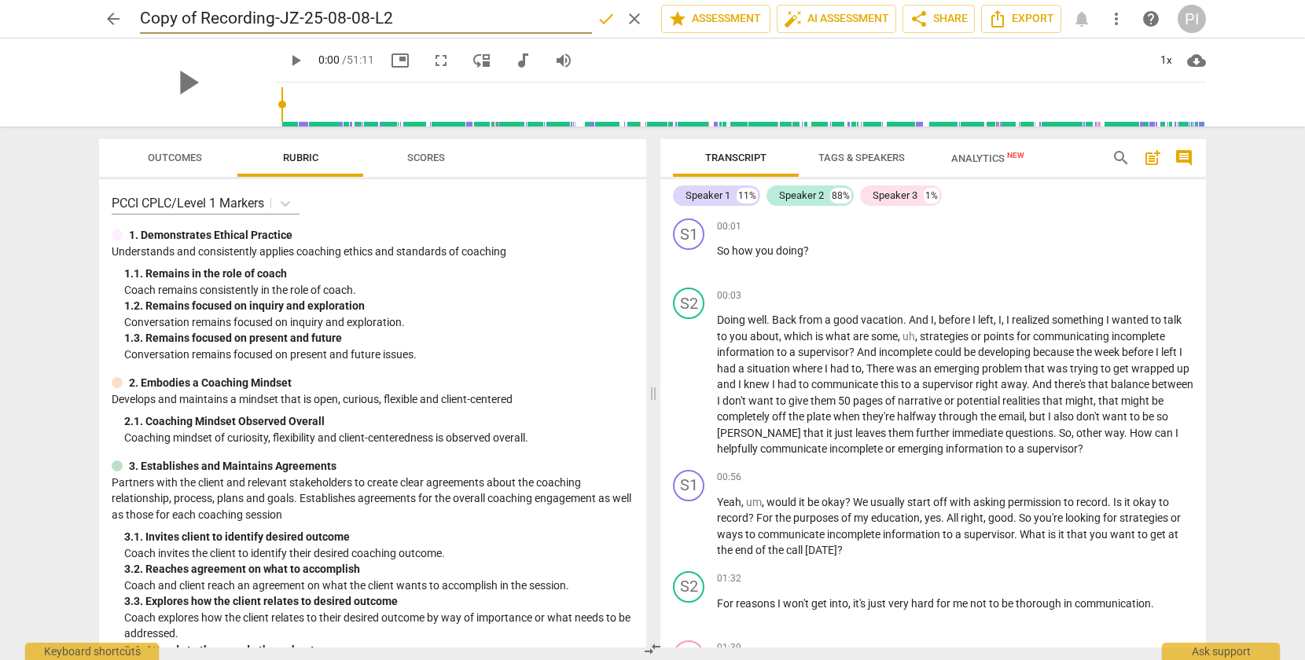
drag, startPoint x: 279, startPoint y: 18, endPoint x: 127, endPoint y: 18, distance: 151.7
click at [127, 18] on div "arrow_back Copy of Recording-JZ-25-08-08-L2 done clear star Assessment auto_fix…" at bounding box center [652, 19] width 1107 height 30
click at [372, 21] on input "JZ-25-08-08-L2" at bounding box center [366, 19] width 452 height 30
type input "JZ-25-08-08-L2"
click at [600, 20] on span "done" at bounding box center [606, 18] width 19 height 19
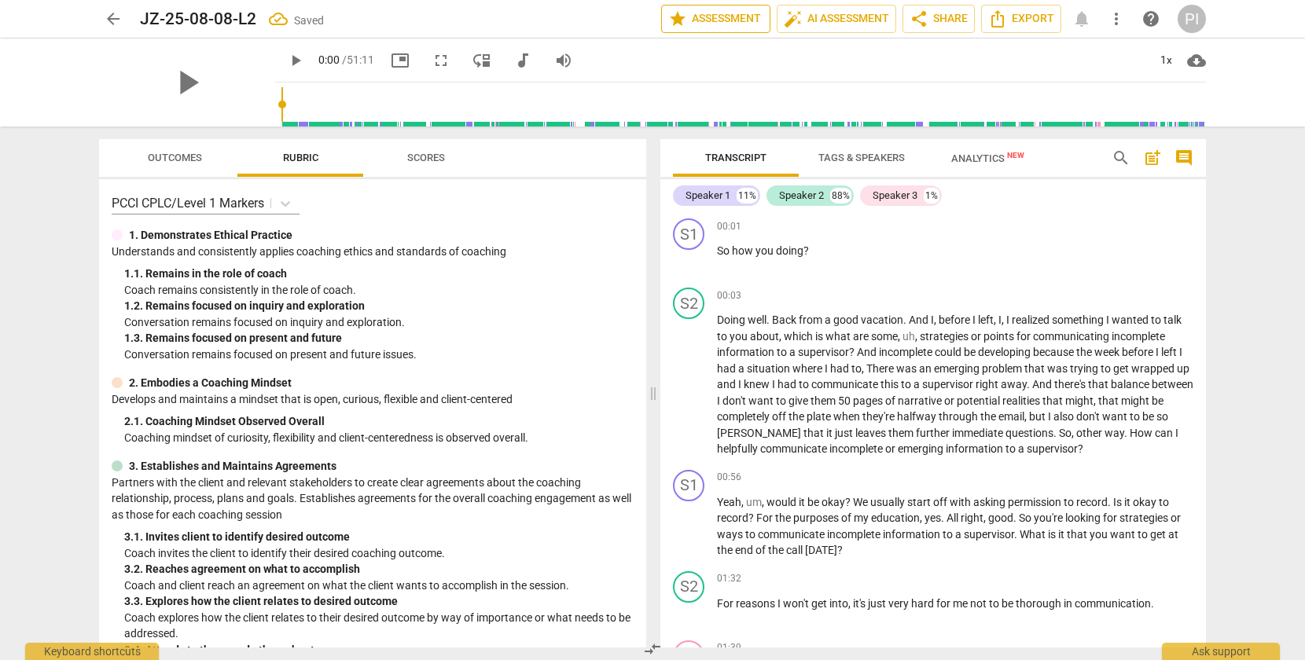
click at [733, 16] on span "star Assessment" at bounding box center [715, 18] width 95 height 19
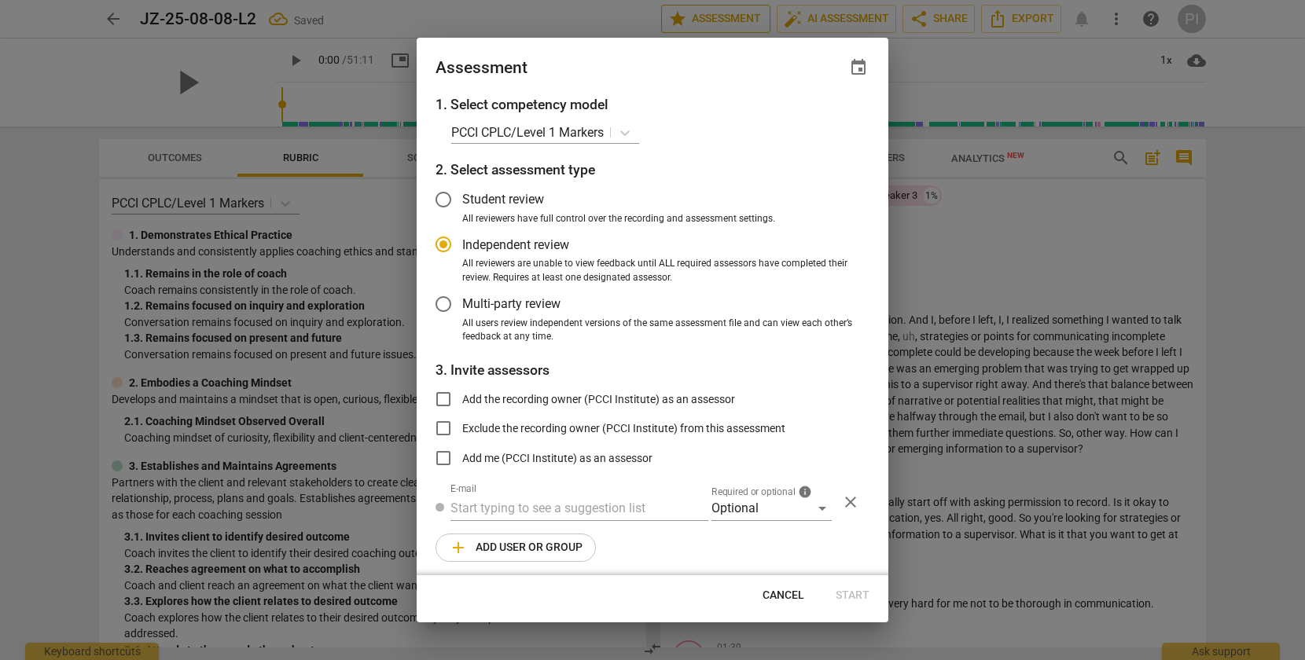
radio input "false"
click at [857, 61] on span "event" at bounding box center [858, 67] width 19 height 19
click at [811, 116] on input "date" at bounding box center [764, 121] width 110 height 23
type input "[DATE]"
click at [757, 178] on div at bounding box center [652, 330] width 1305 height 660
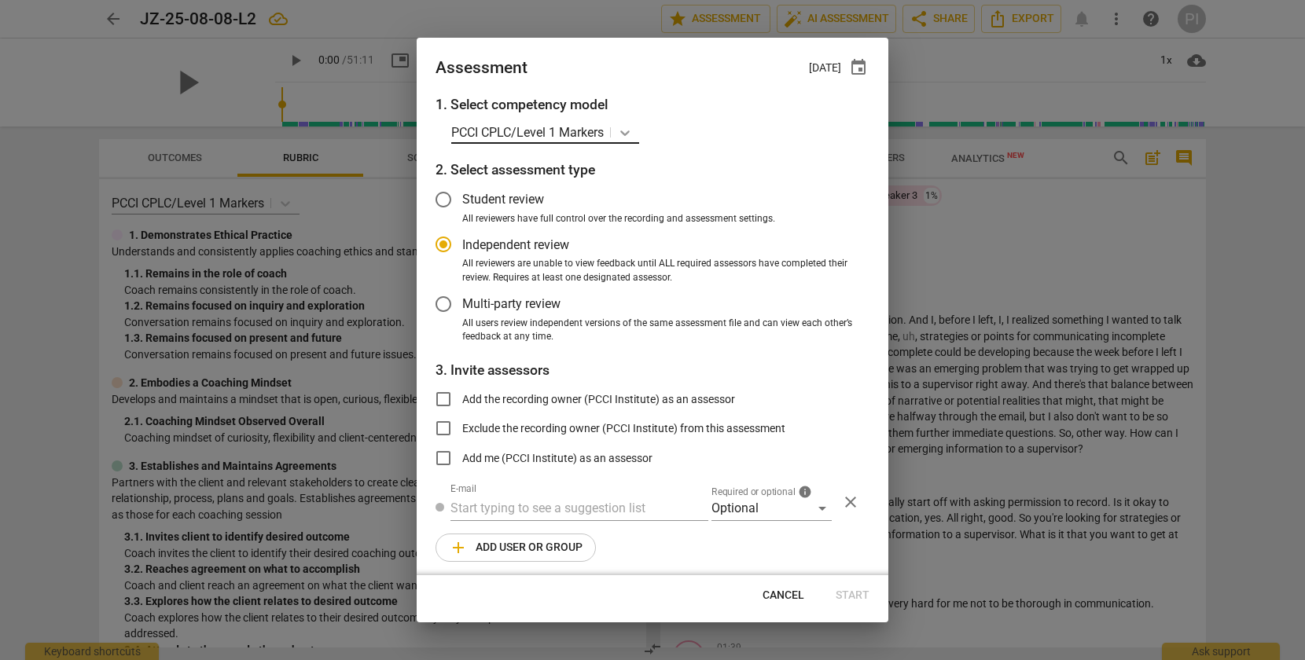
click at [623, 130] on icon at bounding box center [625, 133] width 16 height 16
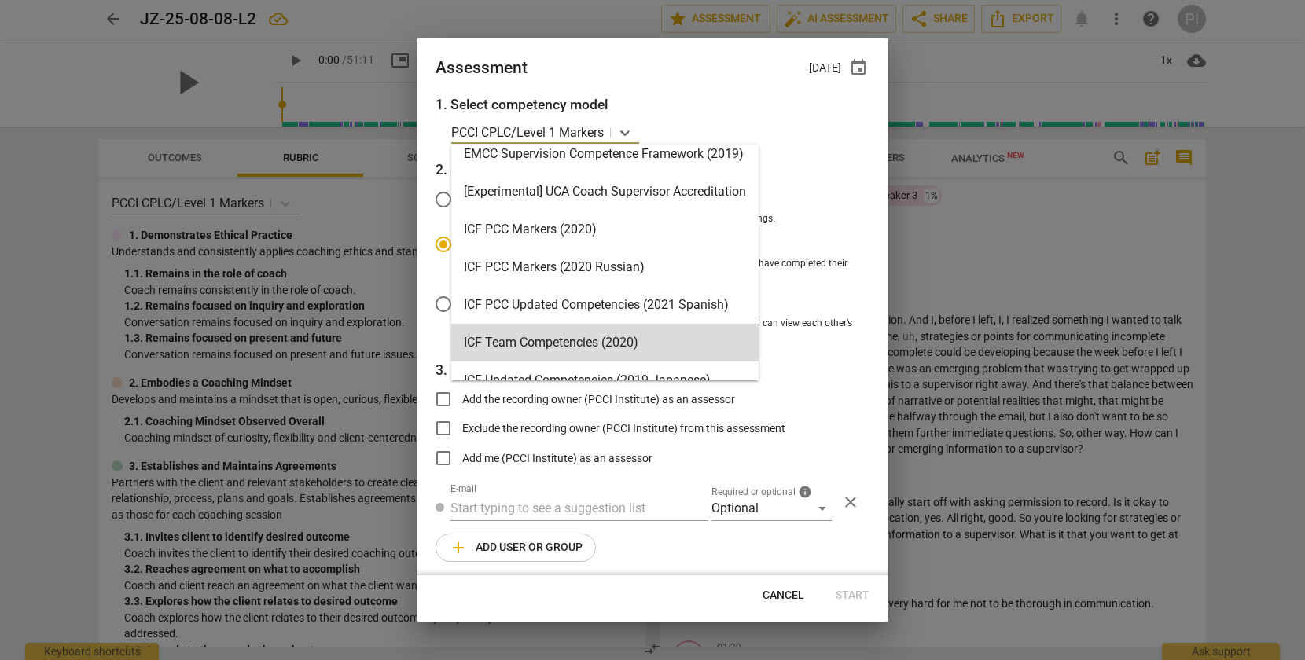
scroll to position [11, 0]
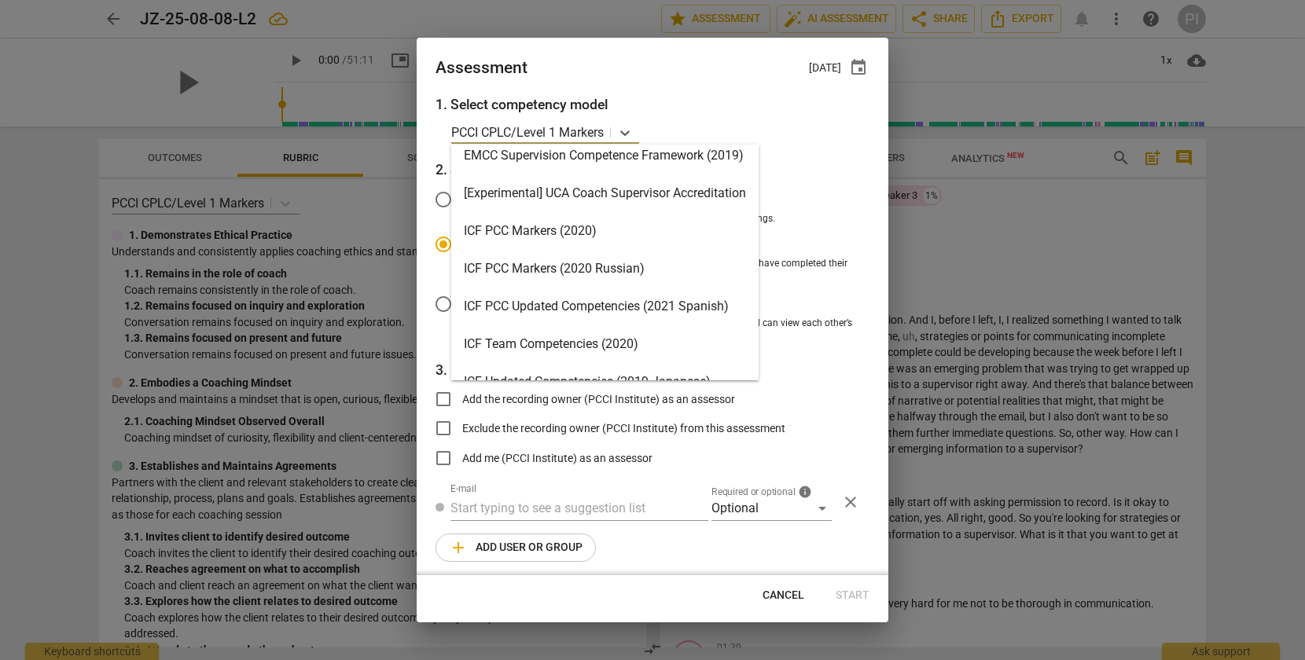
click at [560, 228] on div "ICF PCC Markers (2020)" at bounding box center [604, 231] width 307 height 38
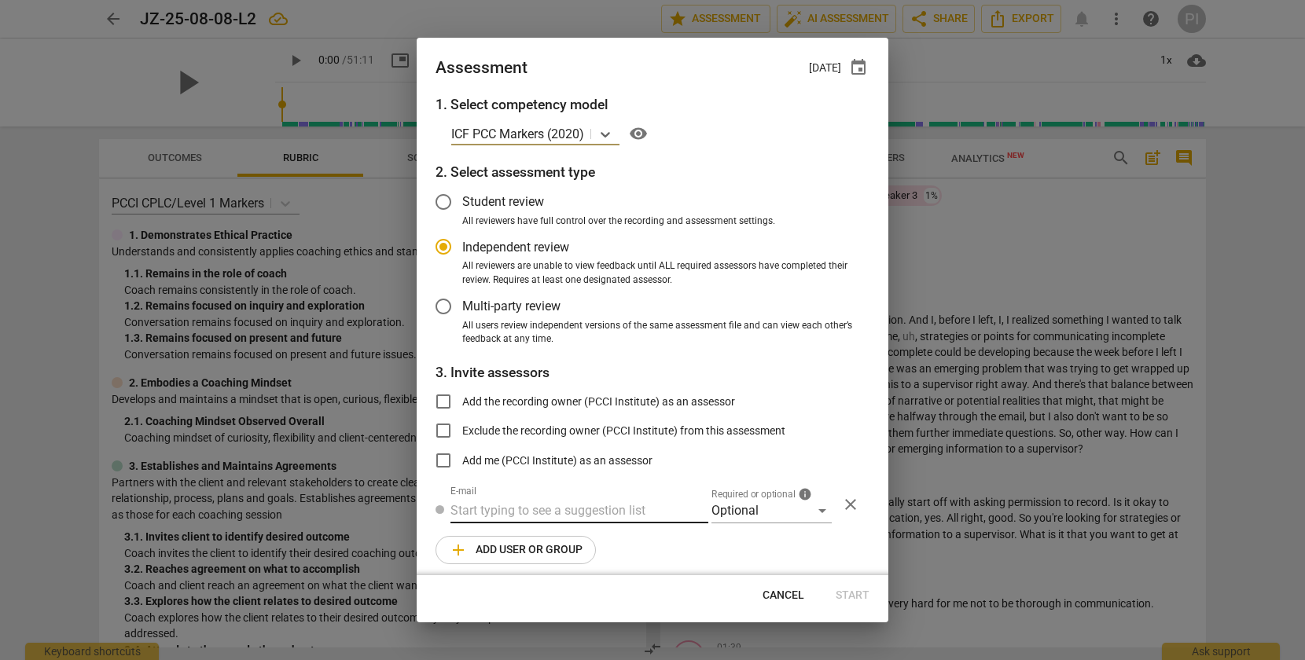
radio input "false"
click at [504, 513] on input "text" at bounding box center [579, 510] width 258 height 25
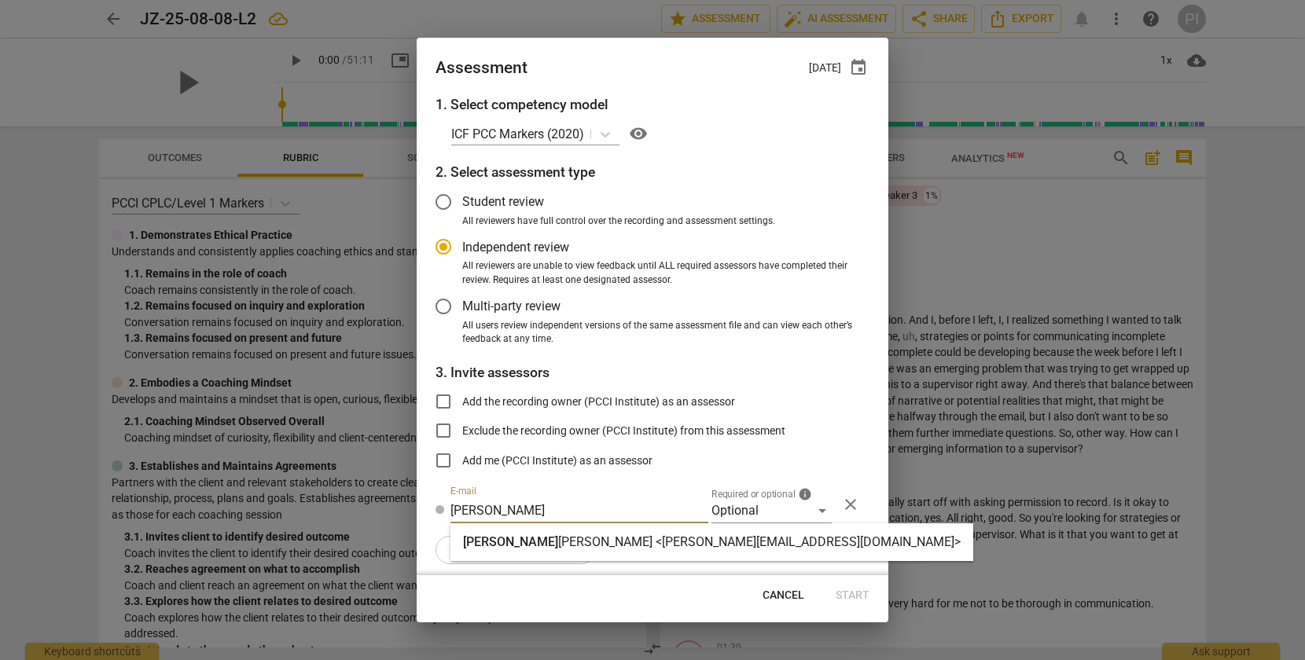
type input "[PERSON_NAME]"
click at [558, 543] on strong "[PERSON_NAME] <[PERSON_NAME][EMAIL_ADDRESS][DOMAIN_NAME]>" at bounding box center [759, 542] width 402 height 15
radio input "false"
type input "[PERSON_NAME] <[PERSON_NAME][EMAIL_ADDRESS][DOMAIN_NAME]>"
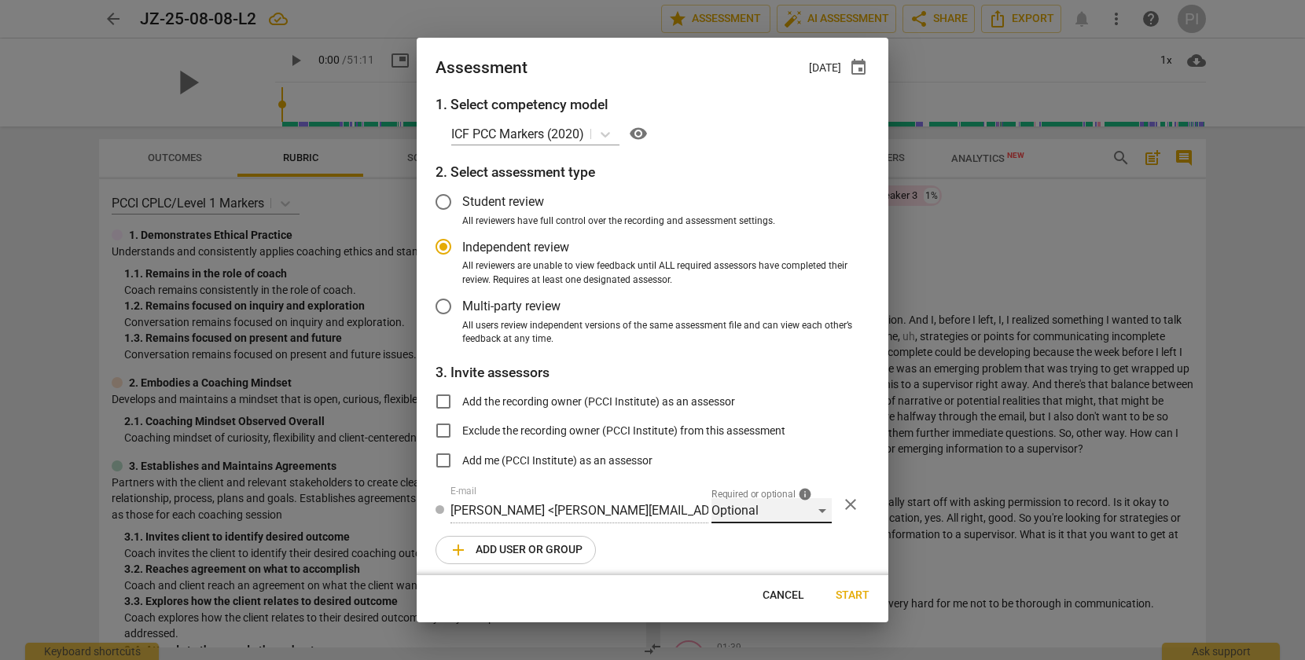
click at [816, 507] on div "Optional" at bounding box center [771, 510] width 120 height 25
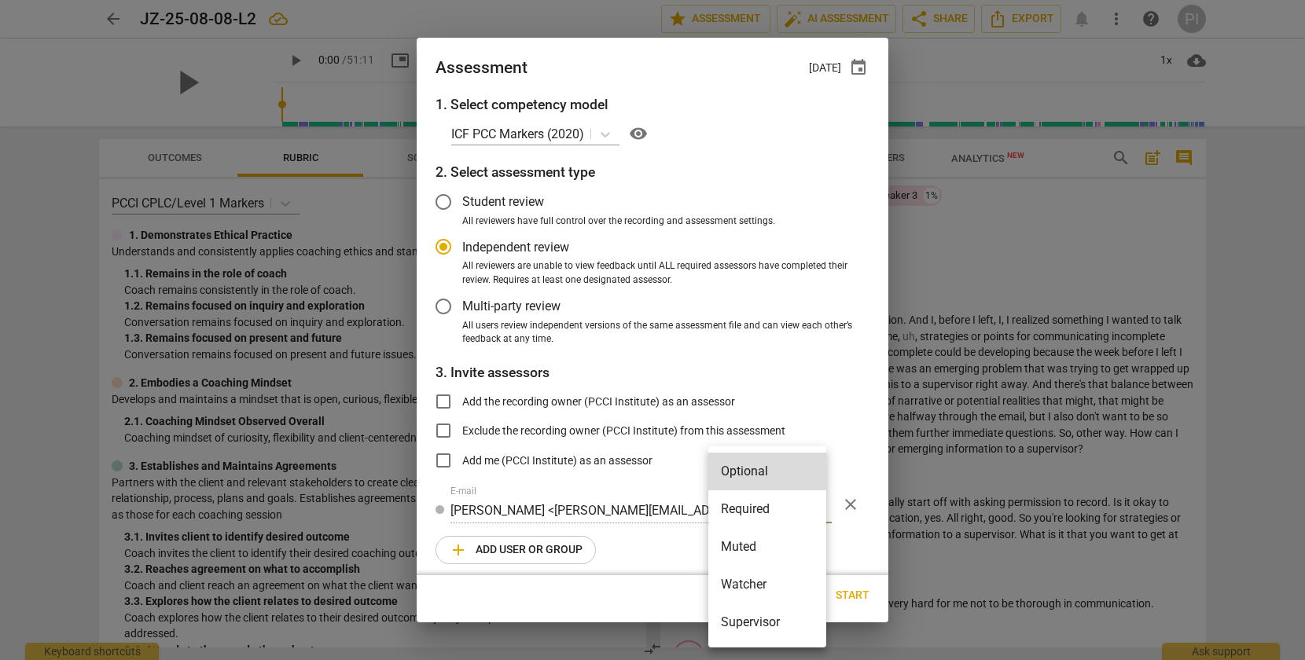
click at [785, 511] on li "Required" at bounding box center [767, 510] width 118 height 38
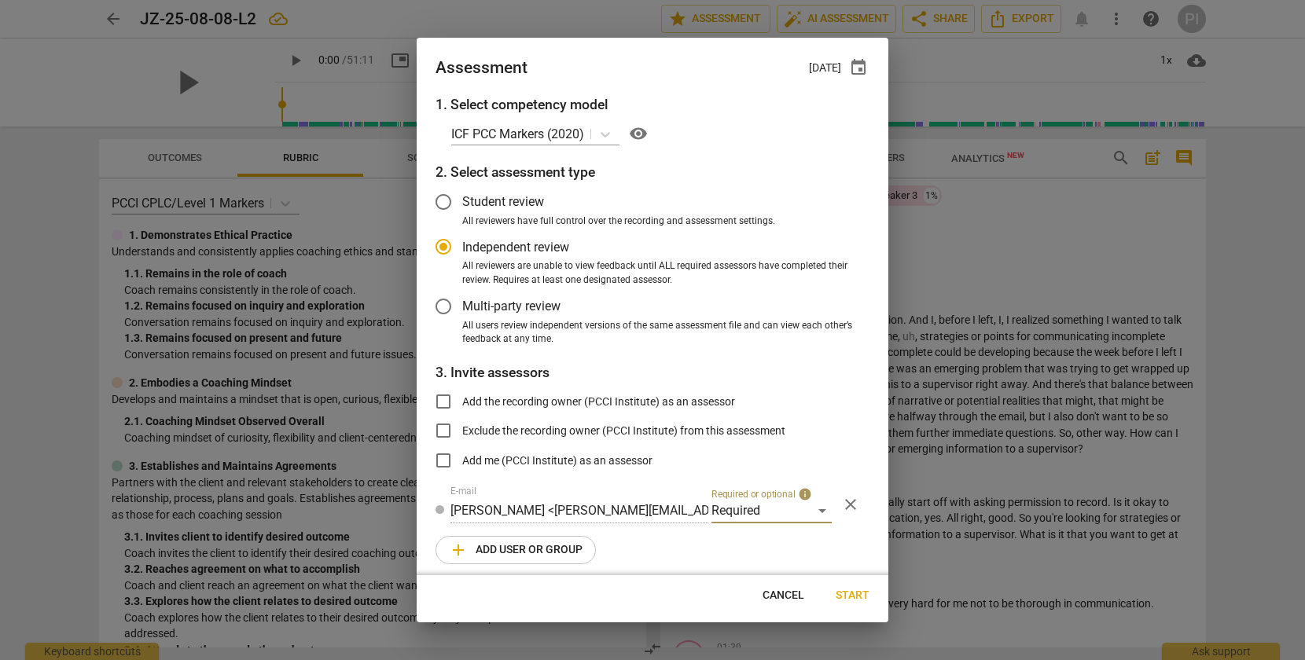
click at [509, 549] on span "add Add user or group" at bounding box center [516, 550] width 134 height 19
radio input "false"
click at [506, 553] on input "text" at bounding box center [579, 554] width 258 height 25
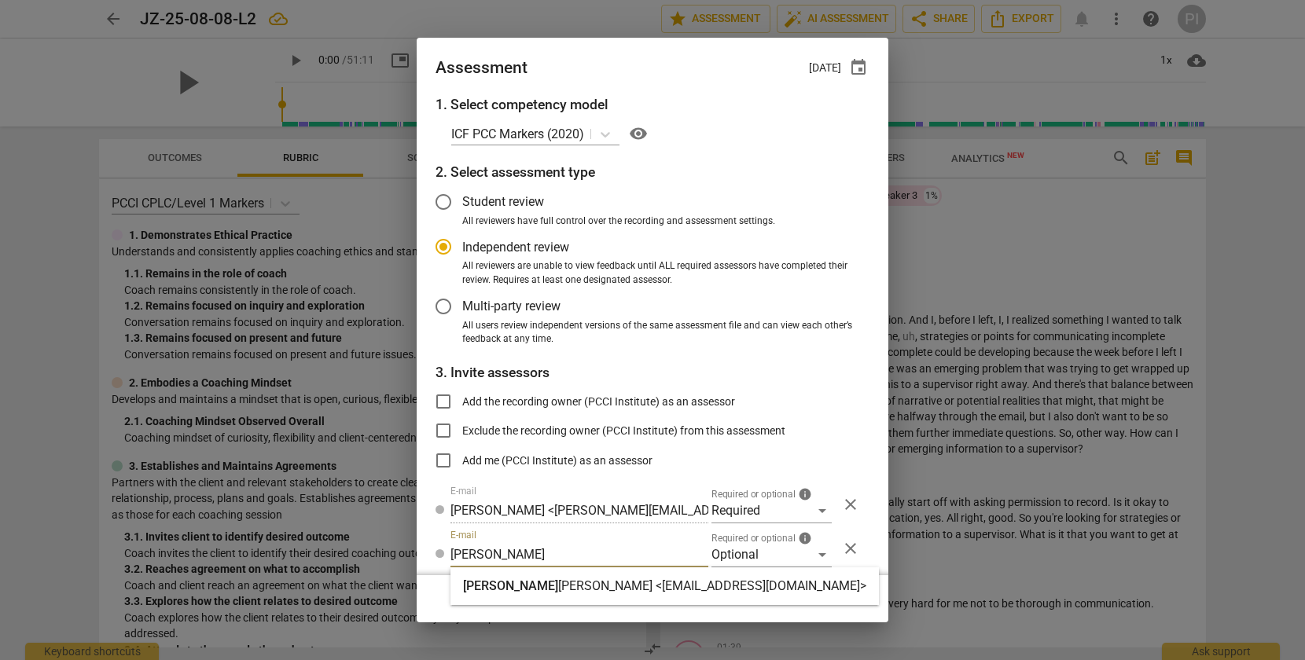
type input "[PERSON_NAME]"
click at [558, 582] on strong "[PERSON_NAME] <[EMAIL_ADDRESS][DOMAIN_NAME]>" at bounding box center [712, 586] width 308 height 15
radio input "false"
type input "[PERSON_NAME] <[EMAIL_ADDRESS][DOMAIN_NAME]>"
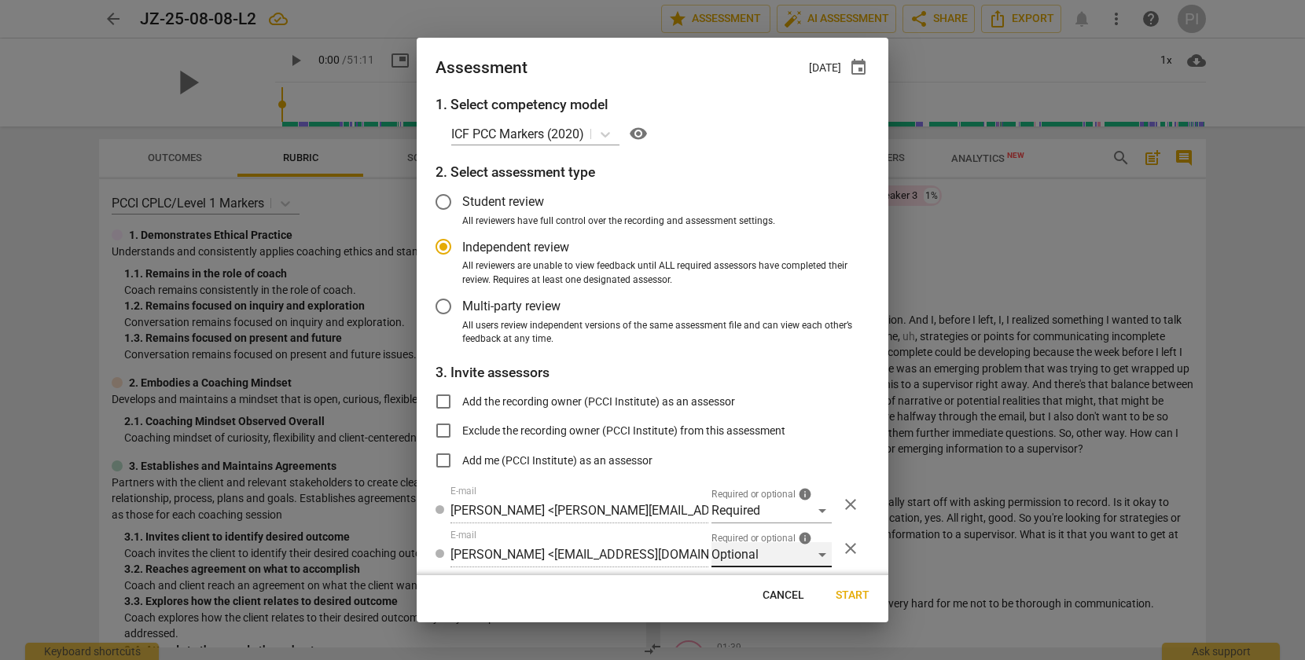
click at [810, 554] on div "Optional" at bounding box center [771, 554] width 120 height 25
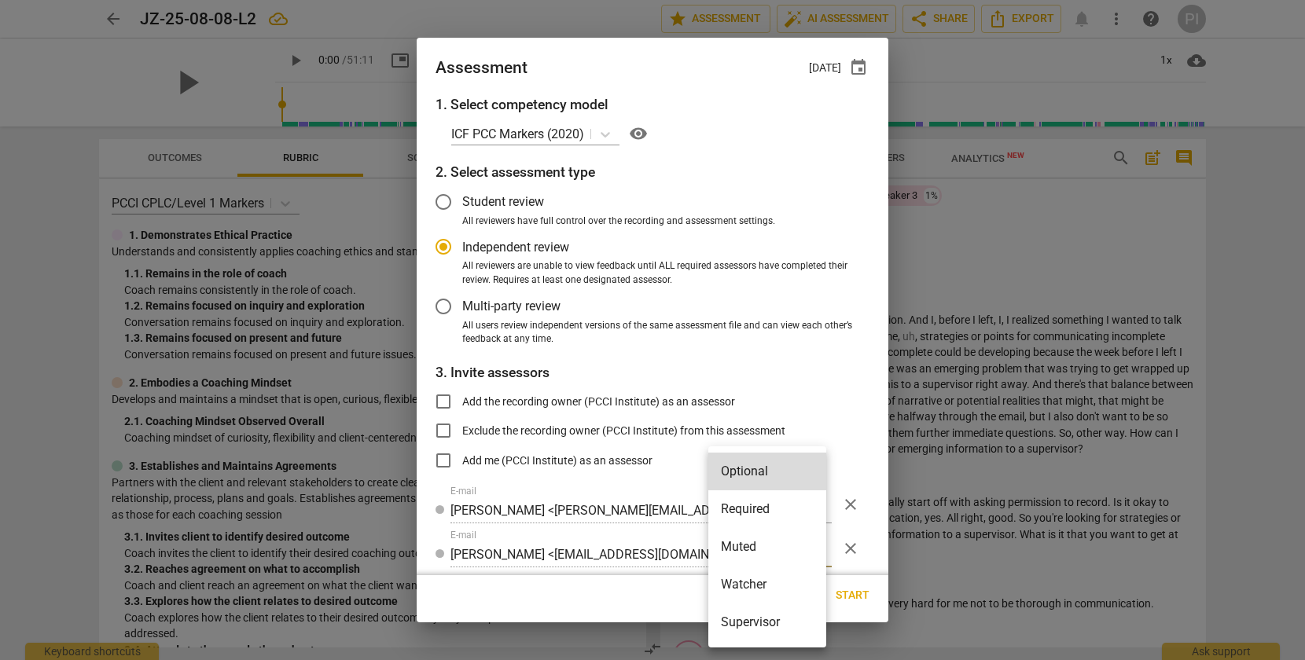
click at [770, 621] on li "Supervisor" at bounding box center [767, 623] width 118 height 38
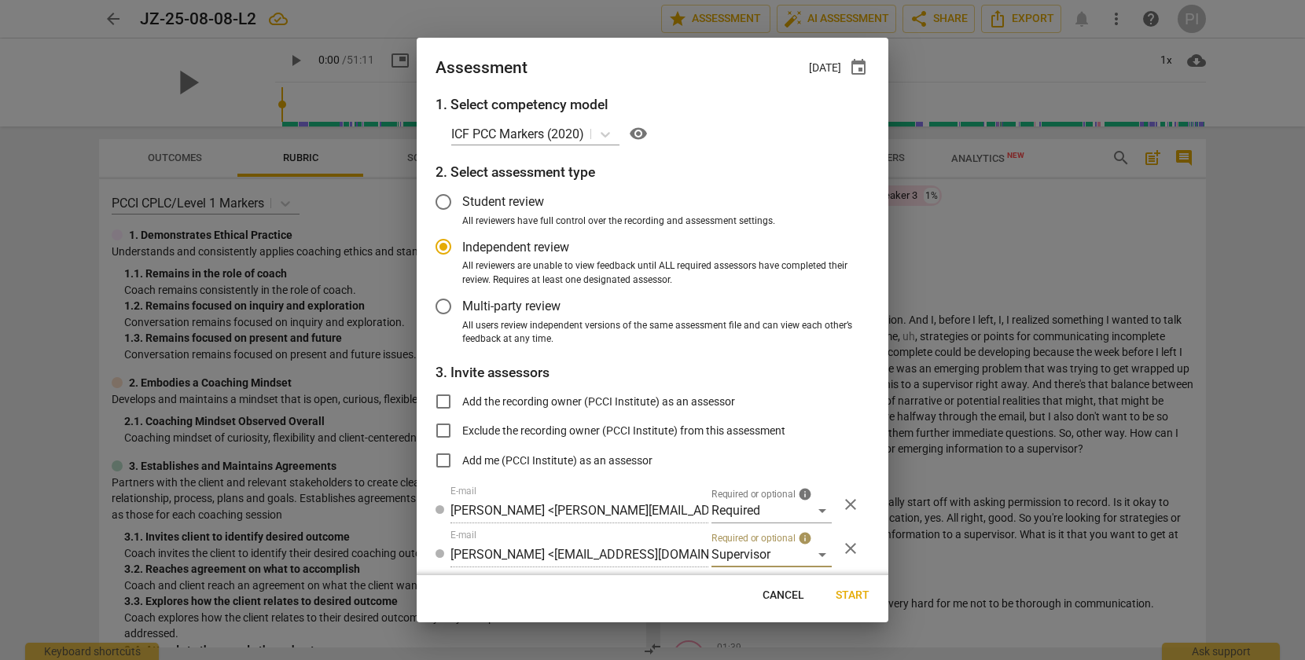
click at [856, 594] on span "Start" at bounding box center [853, 596] width 34 height 16
radio input "false"
type input "PCCI Institute <[EMAIL_ADDRESS][DOMAIN_NAME]>"
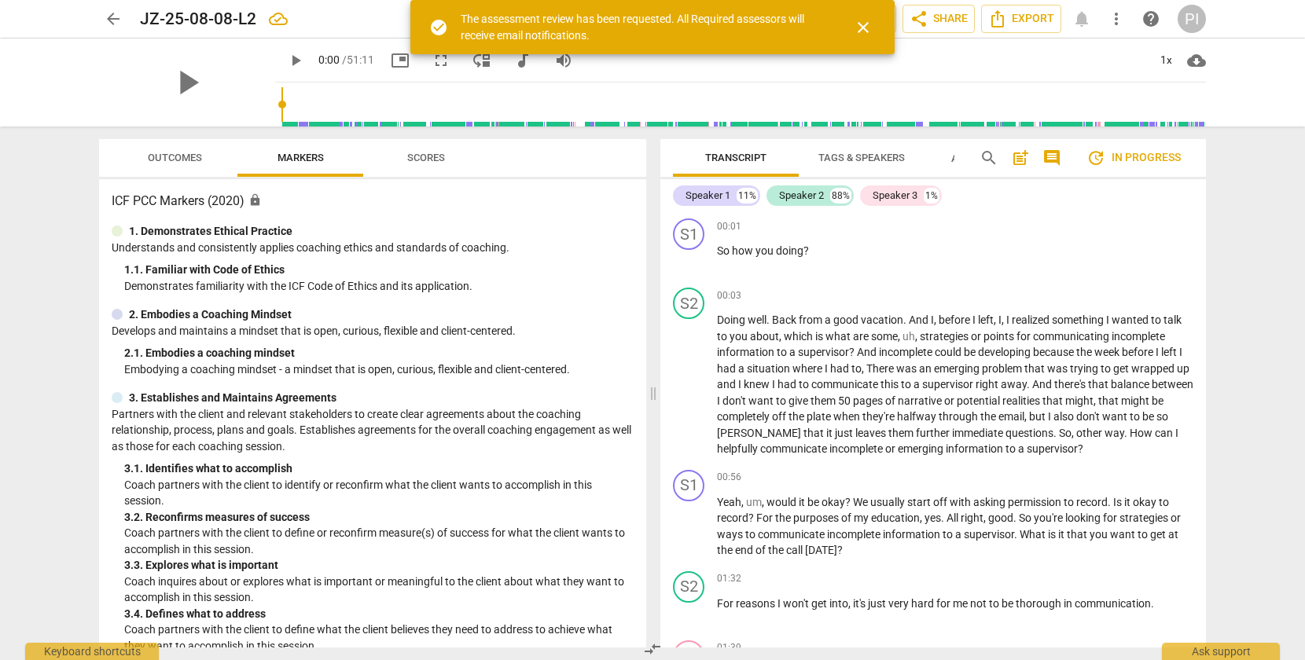
click at [112, 17] on span "arrow_back" at bounding box center [113, 18] width 19 height 19
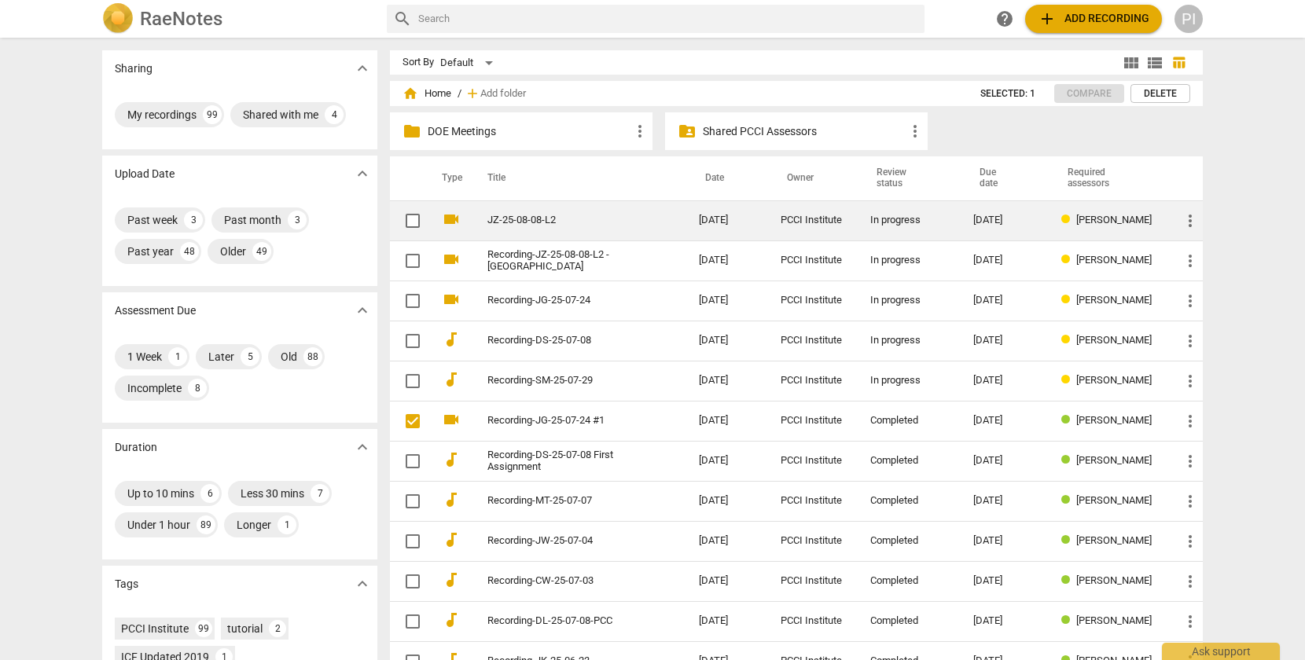
click at [548, 217] on link "JZ-25-08-08-L2" at bounding box center [564, 221] width 155 height 12
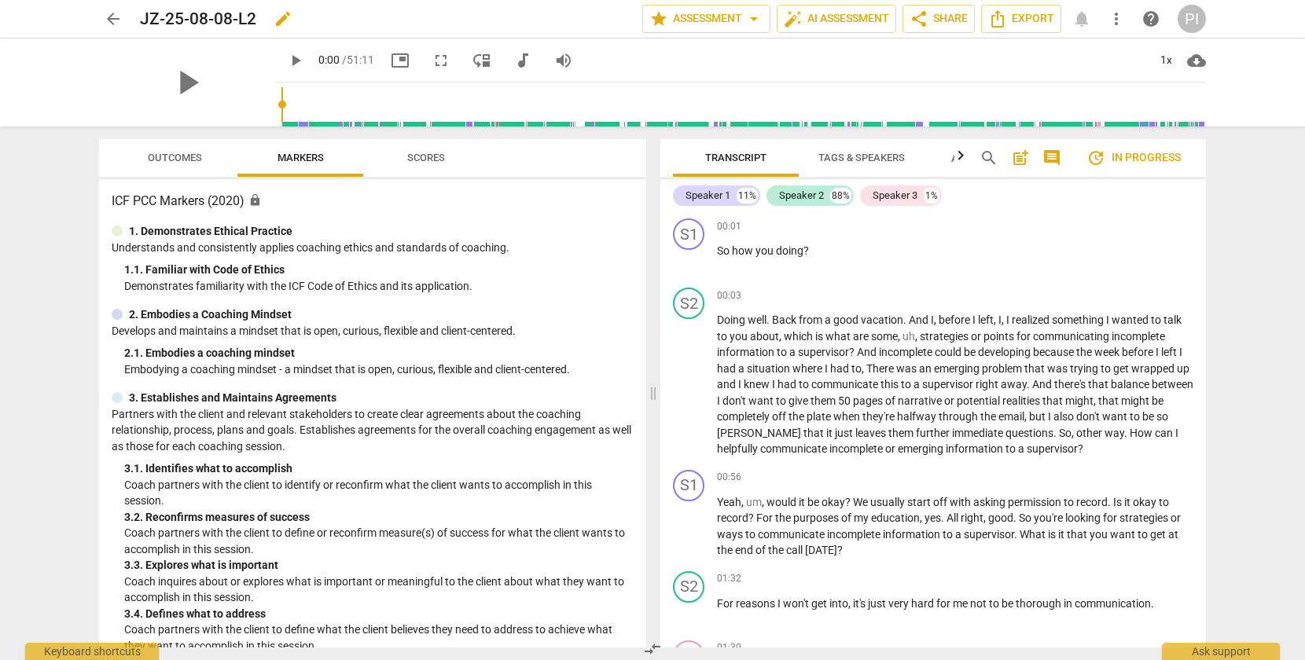
click at [285, 15] on span "edit" at bounding box center [283, 18] width 19 height 19
click at [142, 17] on input "JZ-25-08-08-L2" at bounding box center [356, 19] width 433 height 30
type input "Recording-JZ-25-08-08-L2"
click at [582, 16] on span "done" at bounding box center [587, 18] width 19 height 19
click at [115, 14] on span "arrow_back" at bounding box center [113, 18] width 19 height 19
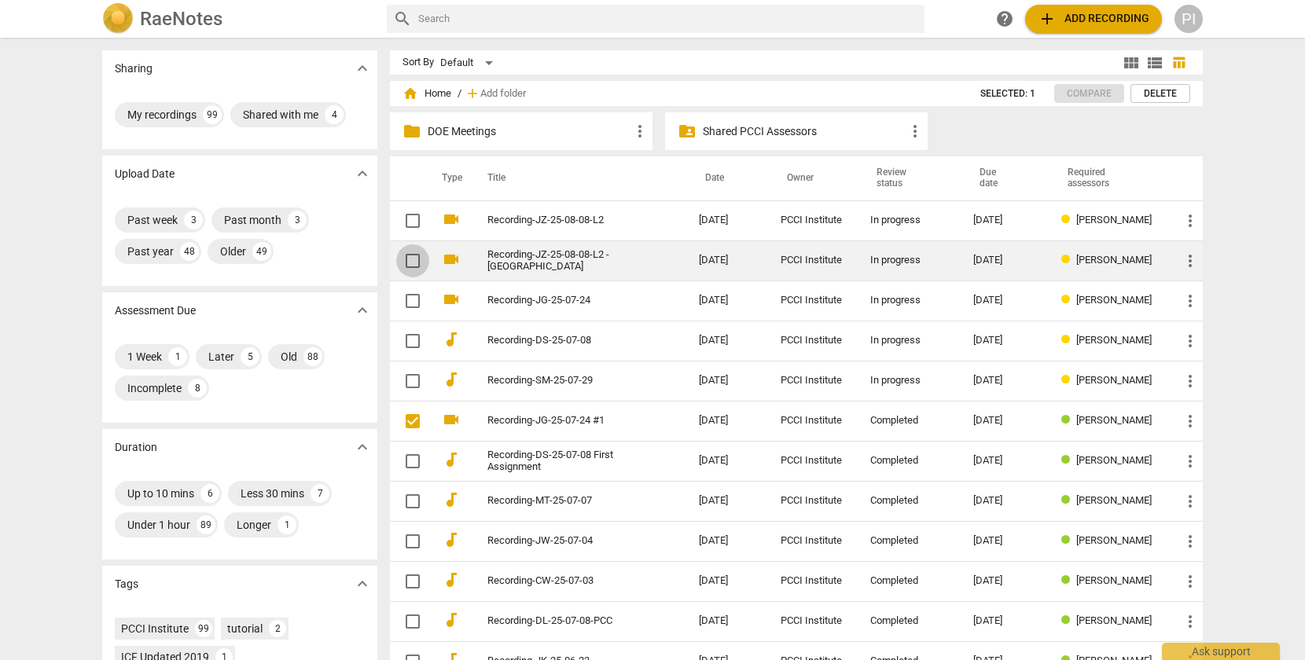
click at [410, 256] on input "checkbox" at bounding box center [412, 261] width 33 height 19
checkbox input "false"
click at [1187, 262] on span "more_vert" at bounding box center [1190, 261] width 19 height 19
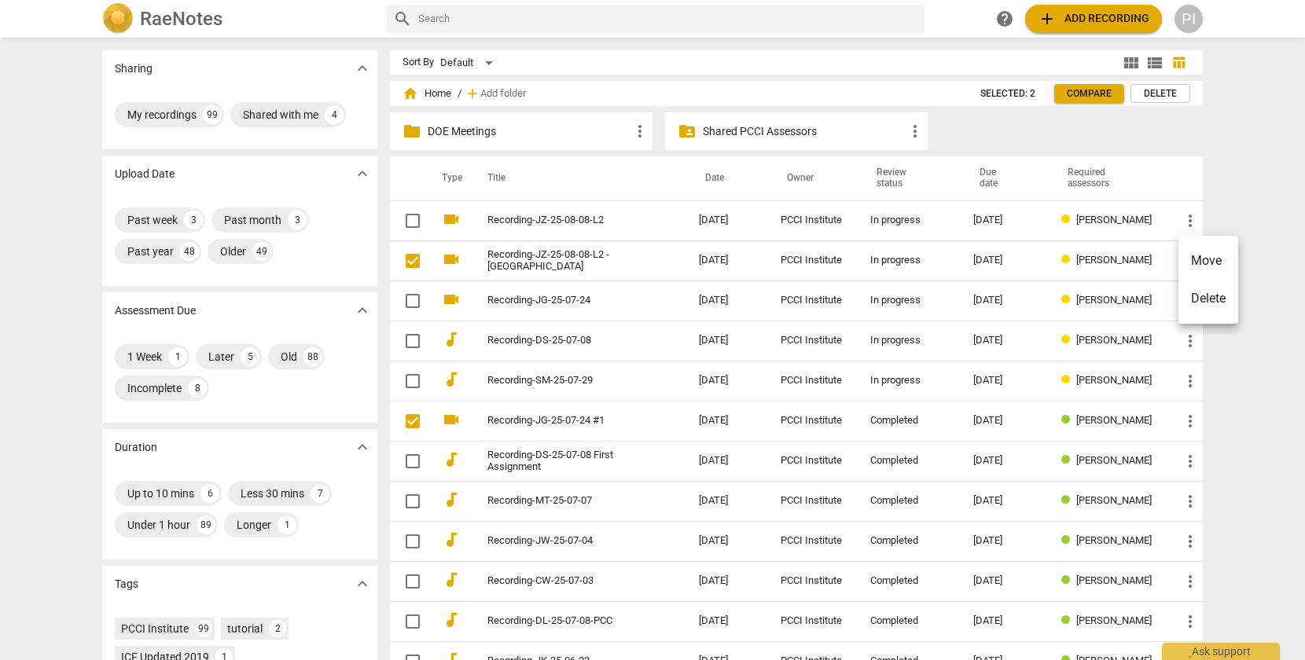
click at [1196, 300] on li "Delete" at bounding box center [1208, 299] width 60 height 38
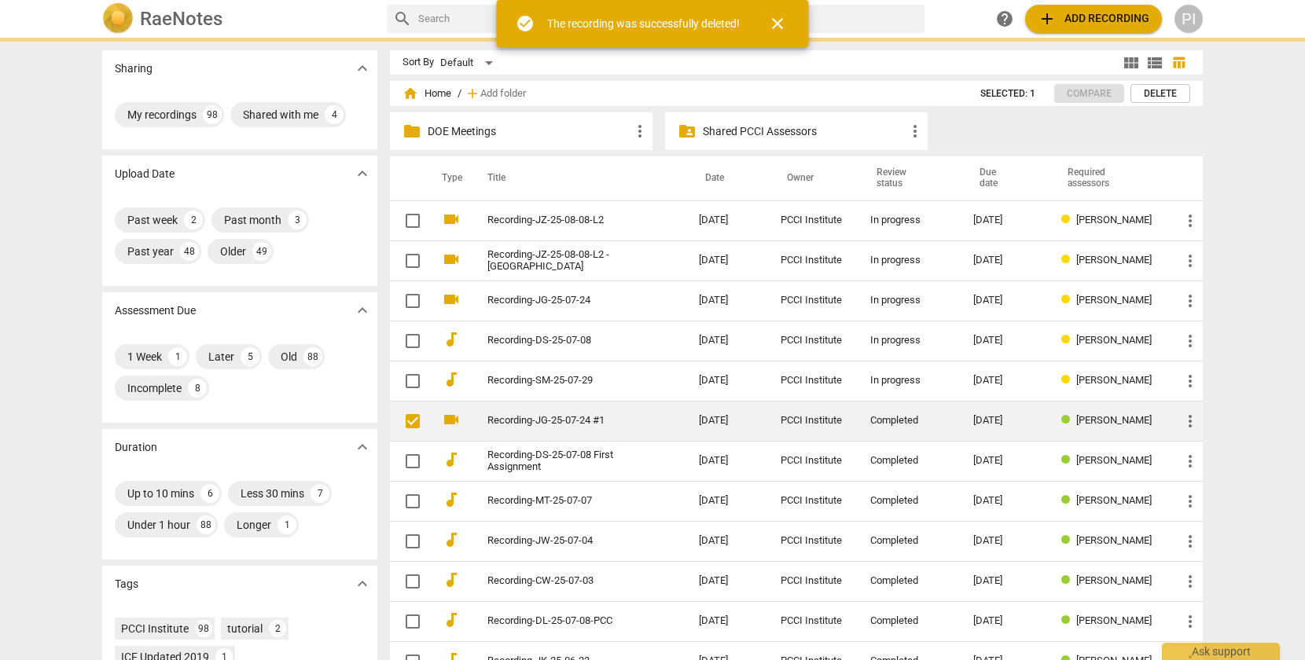
checkbox input "true"
checkbox input "false"
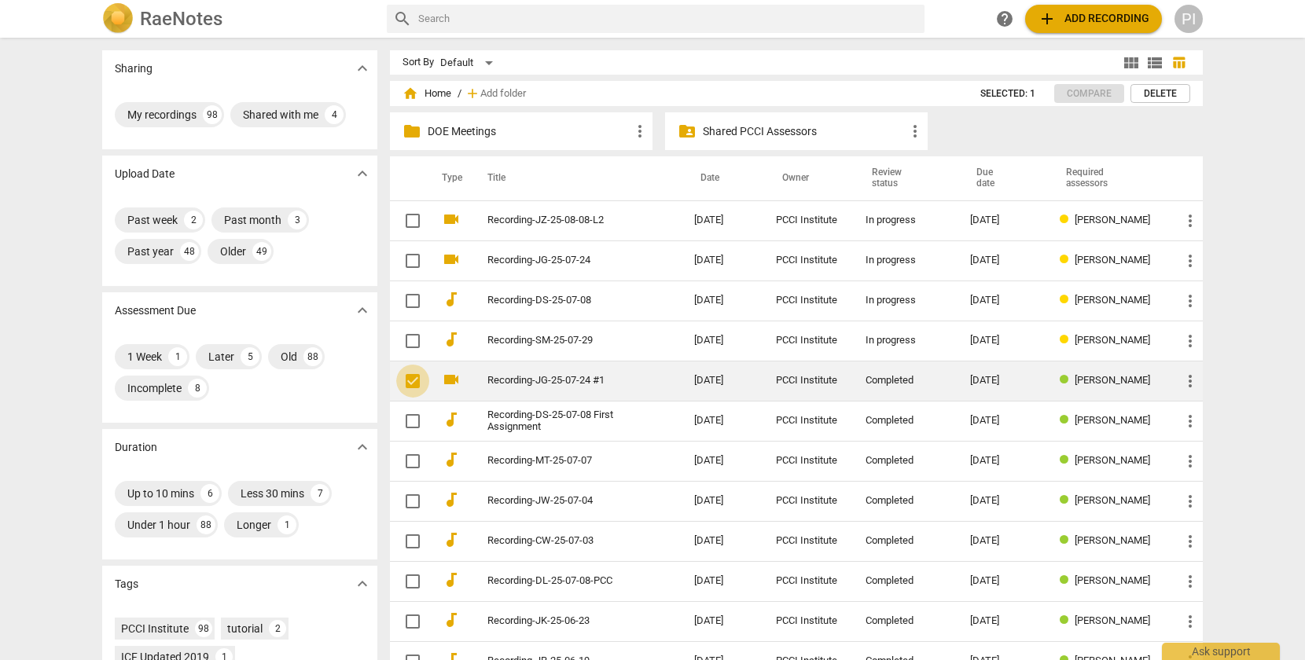
click at [408, 379] on input "checkbox" at bounding box center [412, 381] width 33 height 19
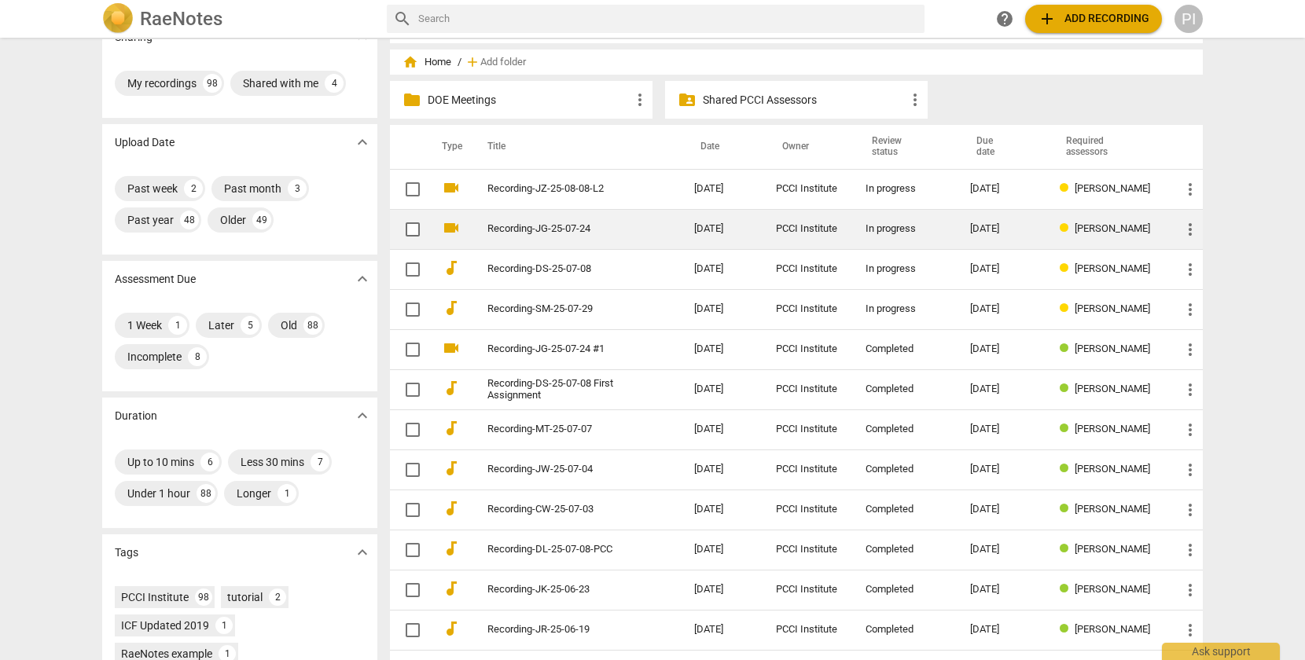
scroll to position [50, 0]
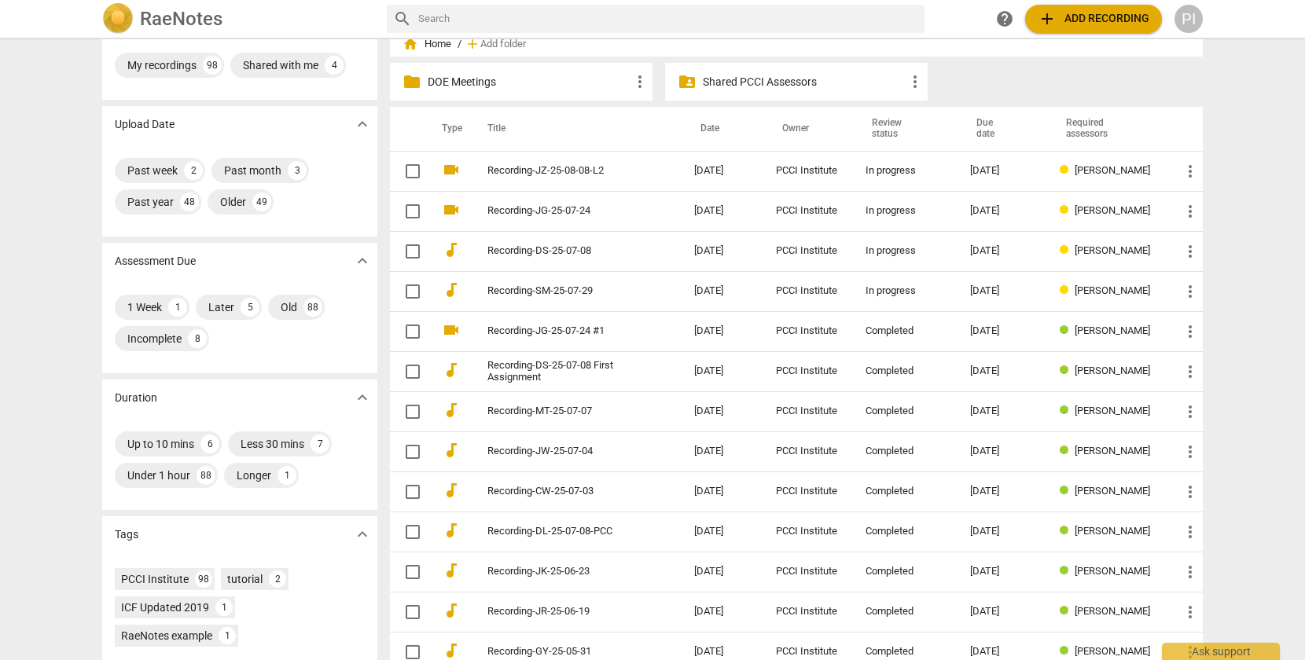
click at [1049, 17] on span "add" at bounding box center [1047, 18] width 19 height 19
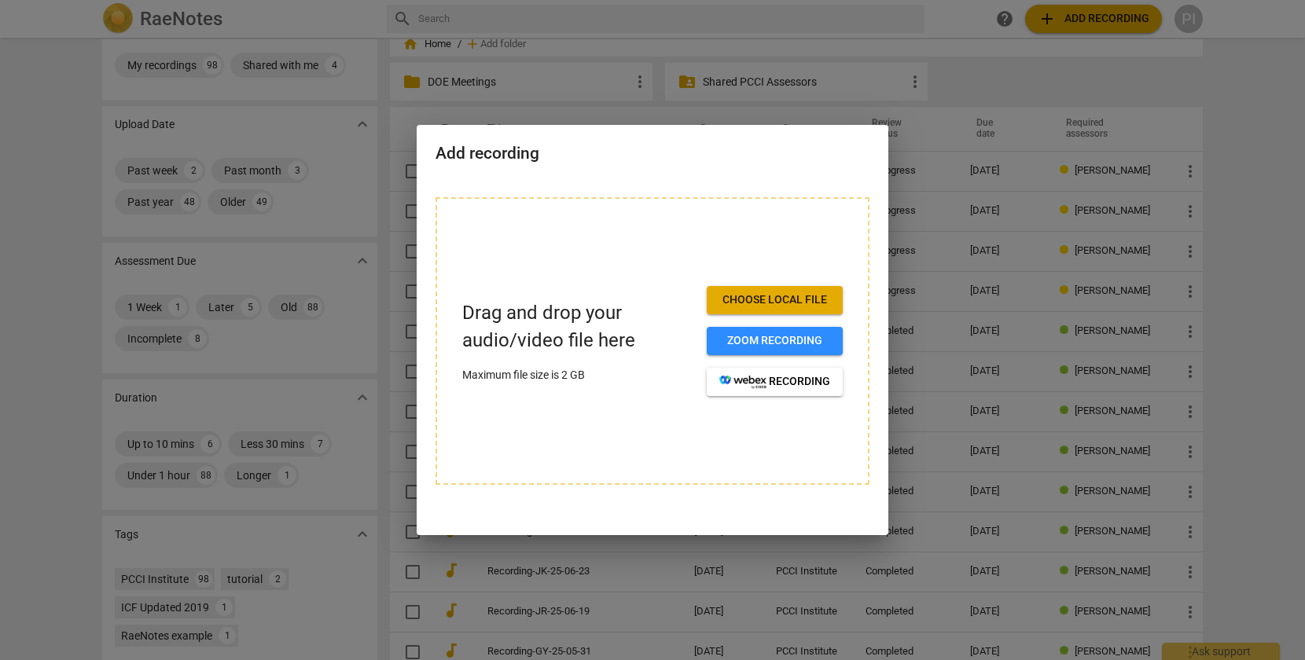
click at [744, 296] on span "Choose local file" at bounding box center [774, 300] width 111 height 16
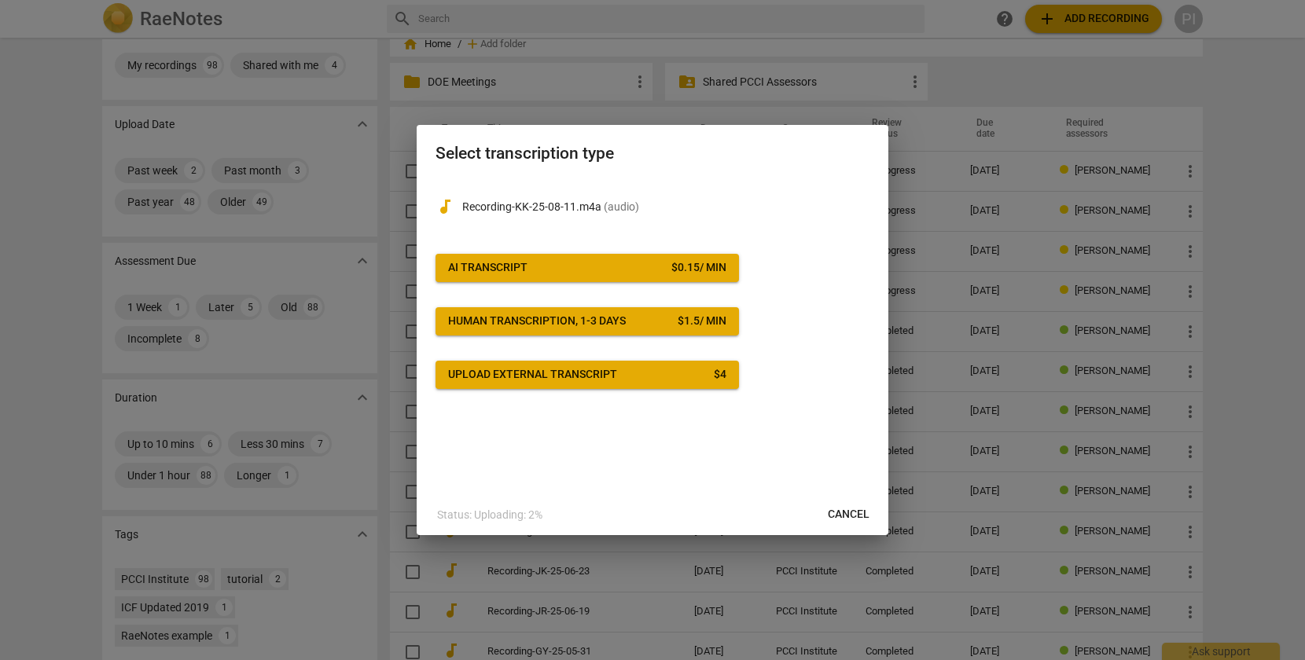
click at [615, 263] on span "AI Transcript $ 0.15 / min" at bounding box center [587, 268] width 278 height 16
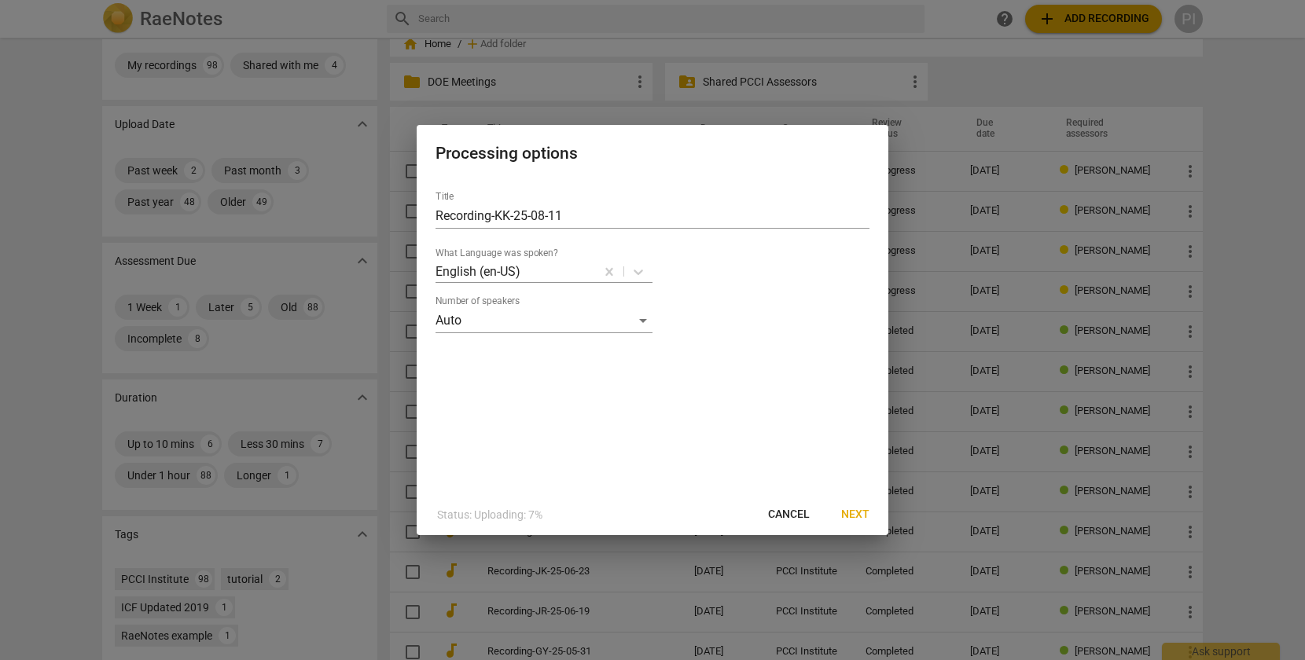
click at [859, 513] on span "Next" at bounding box center [855, 515] width 28 height 16
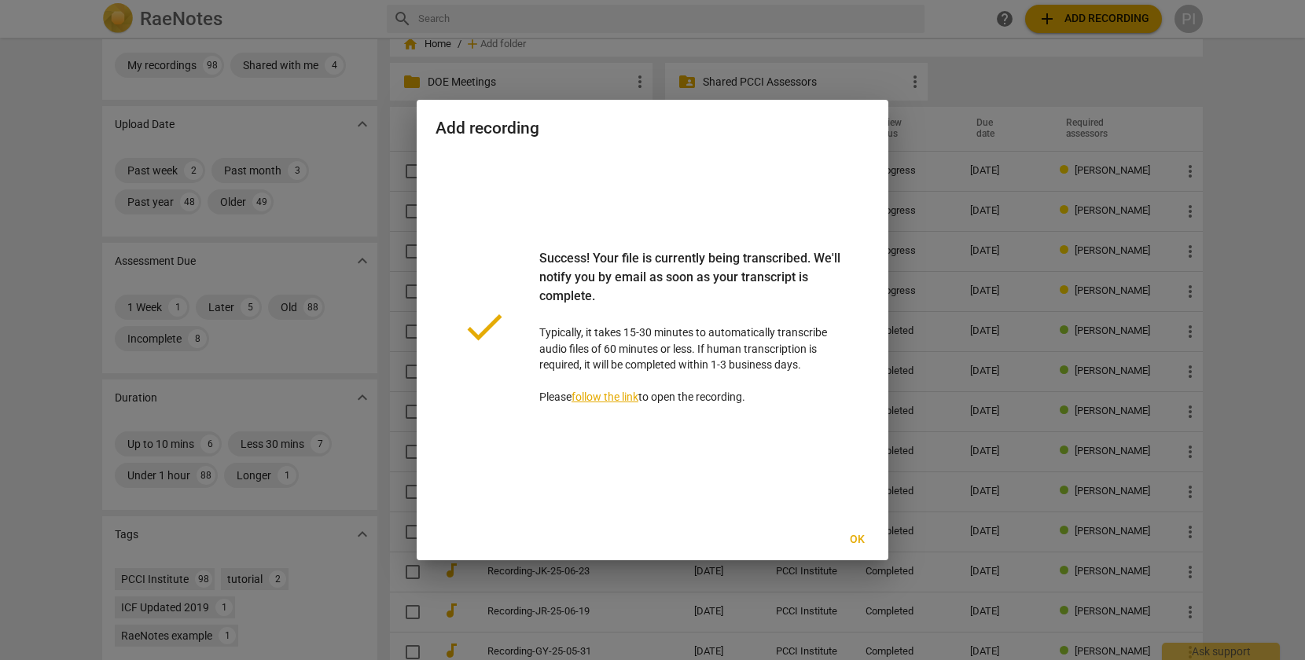
click at [856, 539] on span "Ok" at bounding box center [856, 540] width 25 height 16
checkbox input "false"
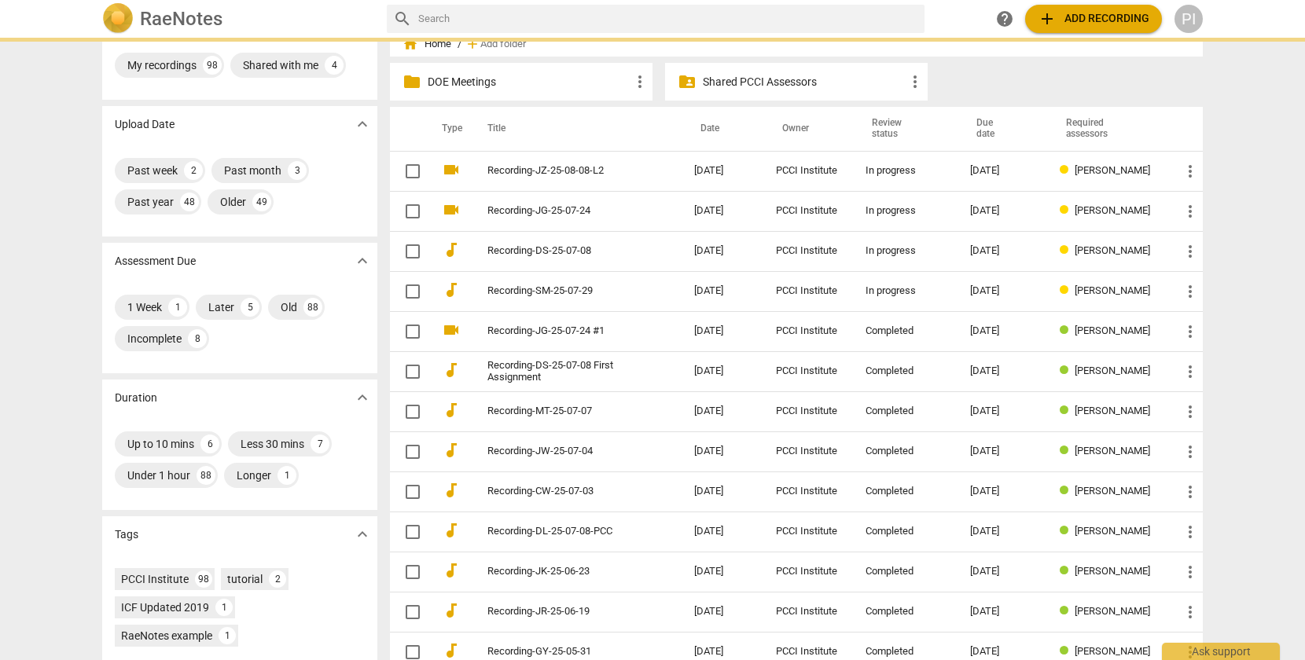
scroll to position [0, 0]
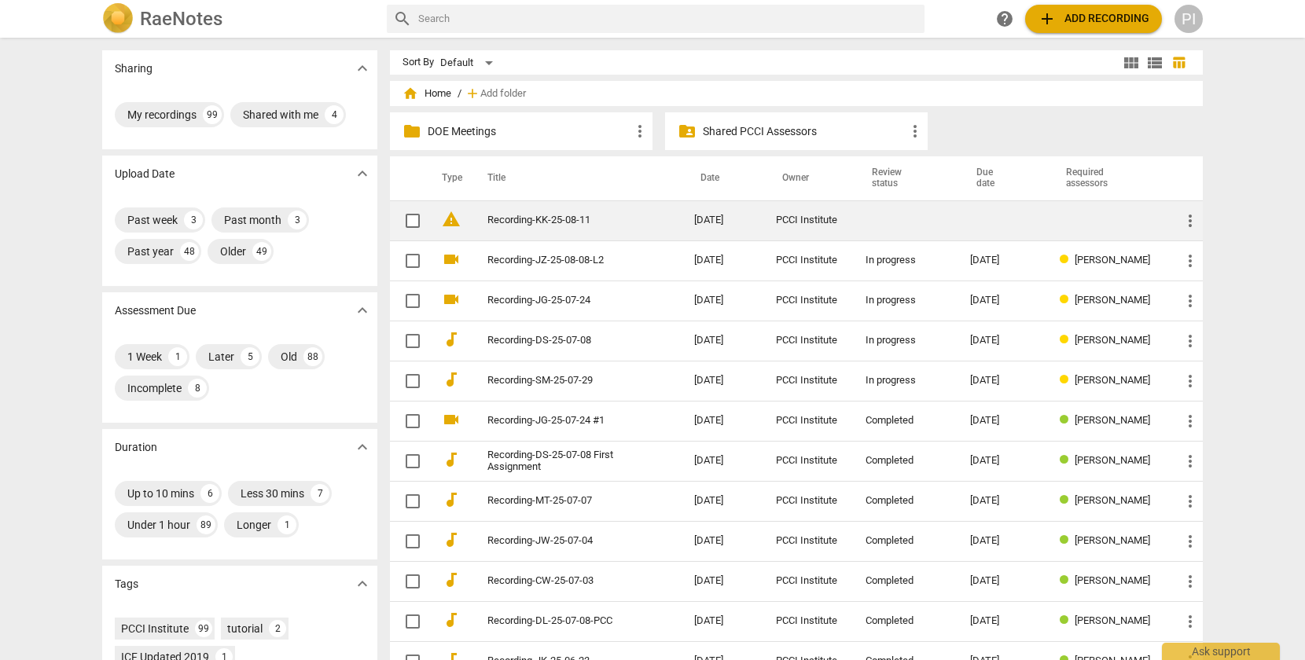
click at [450, 220] on span "warning" at bounding box center [451, 219] width 19 height 19
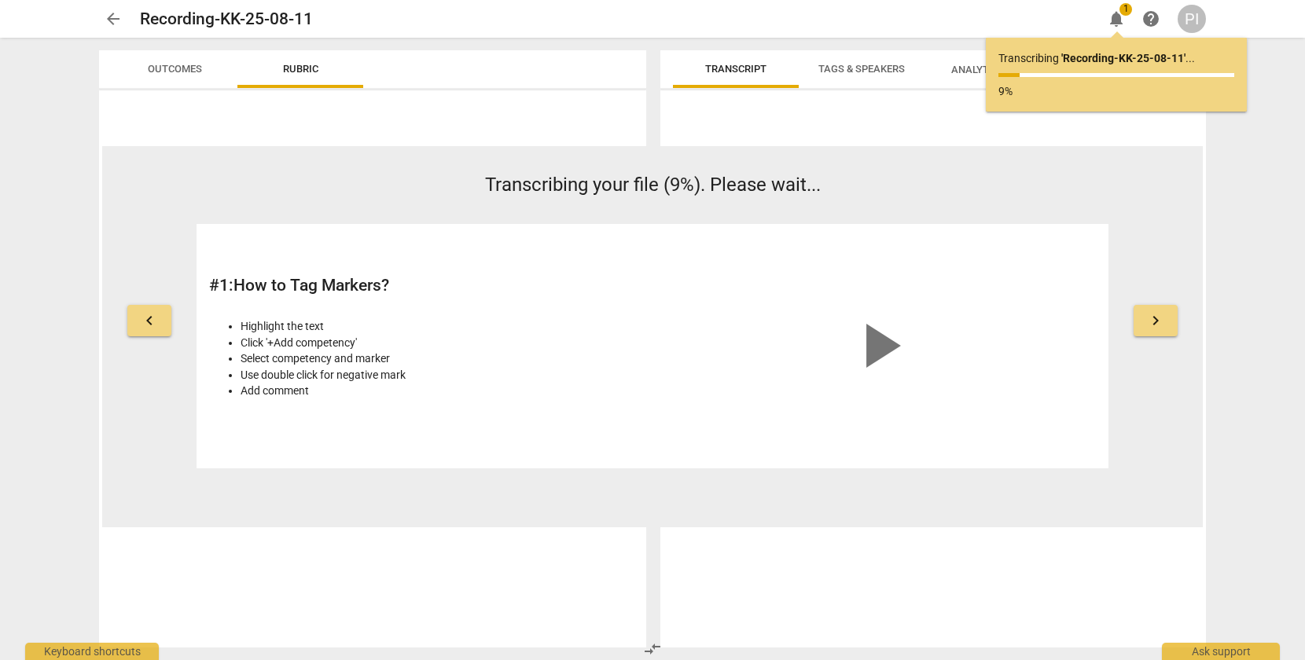
click at [109, 17] on span "arrow_back" at bounding box center [113, 18] width 19 height 19
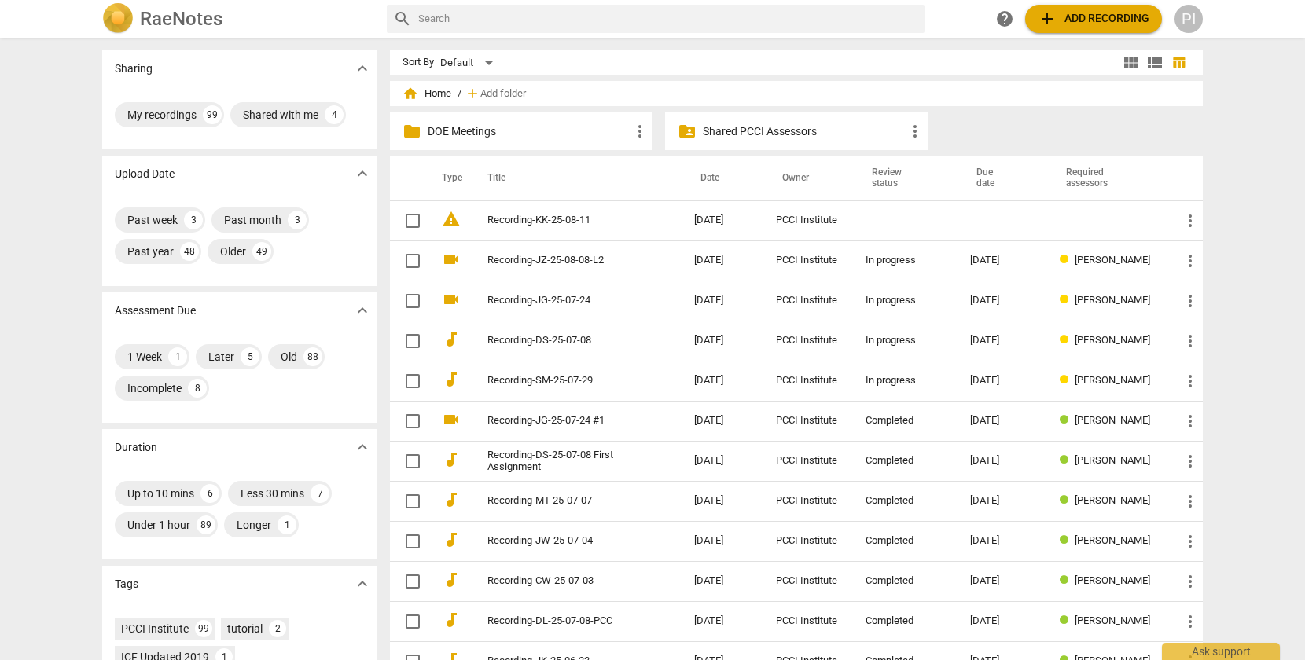
click at [1047, 15] on span "add" at bounding box center [1047, 18] width 19 height 19
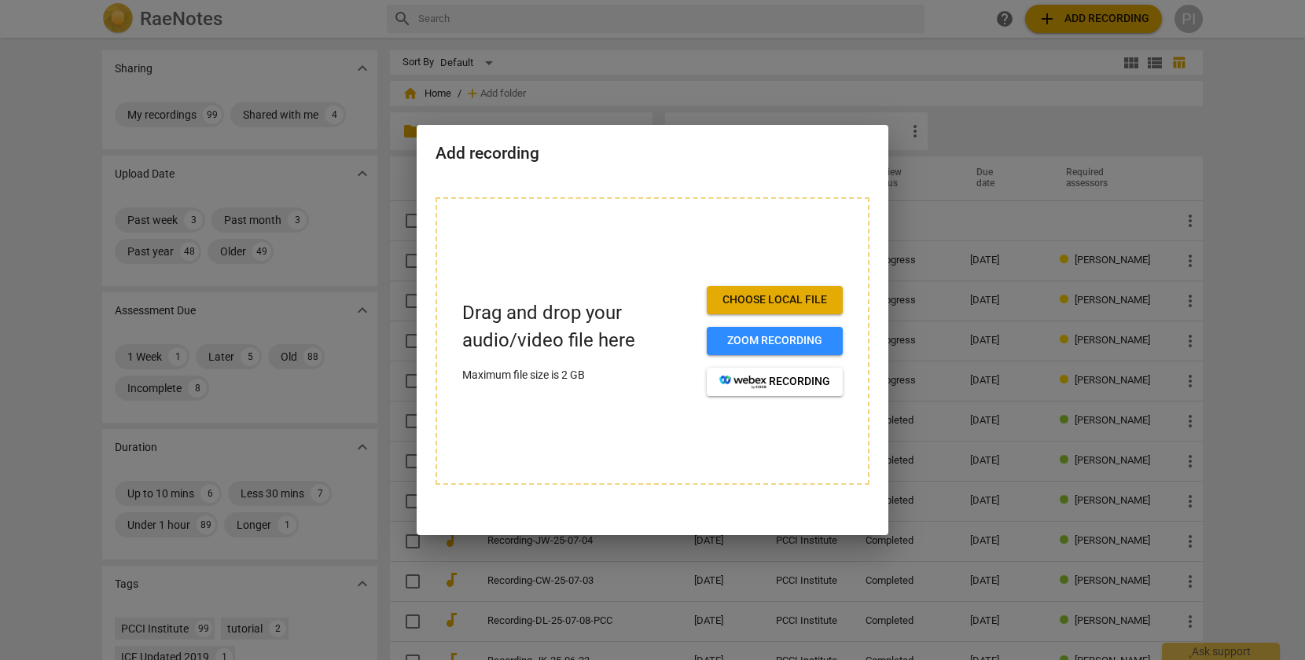
click at [756, 302] on span "Choose local file" at bounding box center [774, 300] width 111 height 16
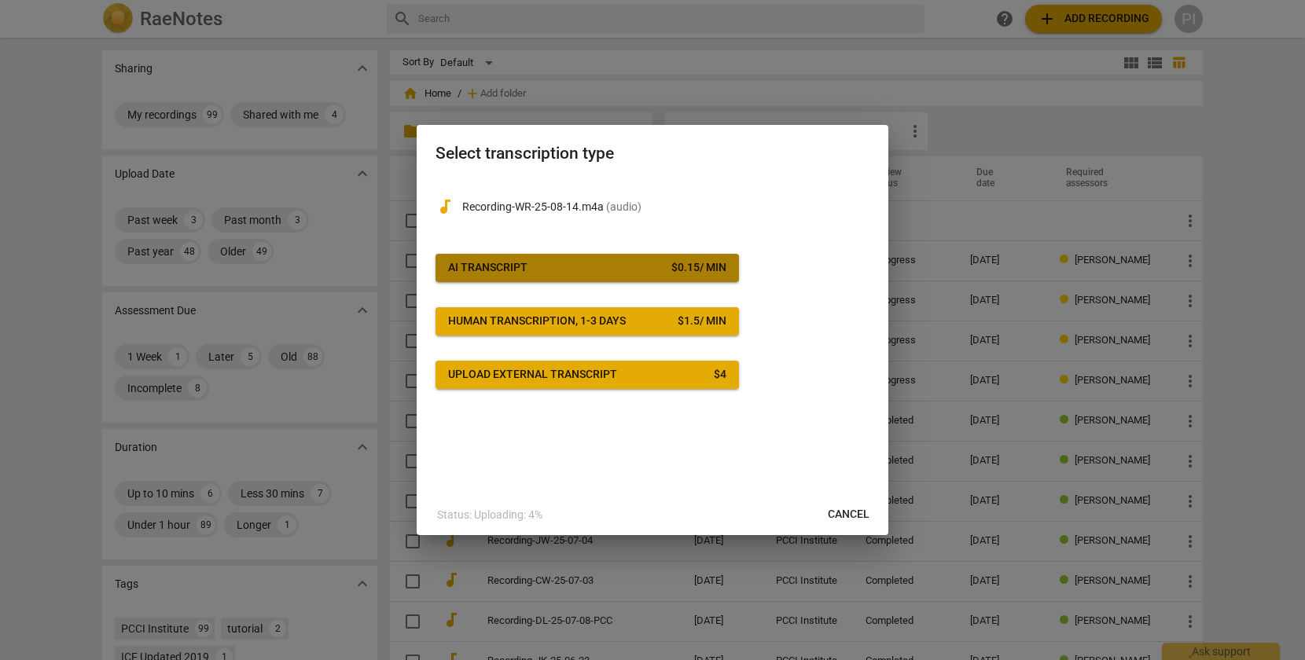
click at [663, 271] on span "AI Transcript $ 0.15 / min" at bounding box center [587, 268] width 278 height 16
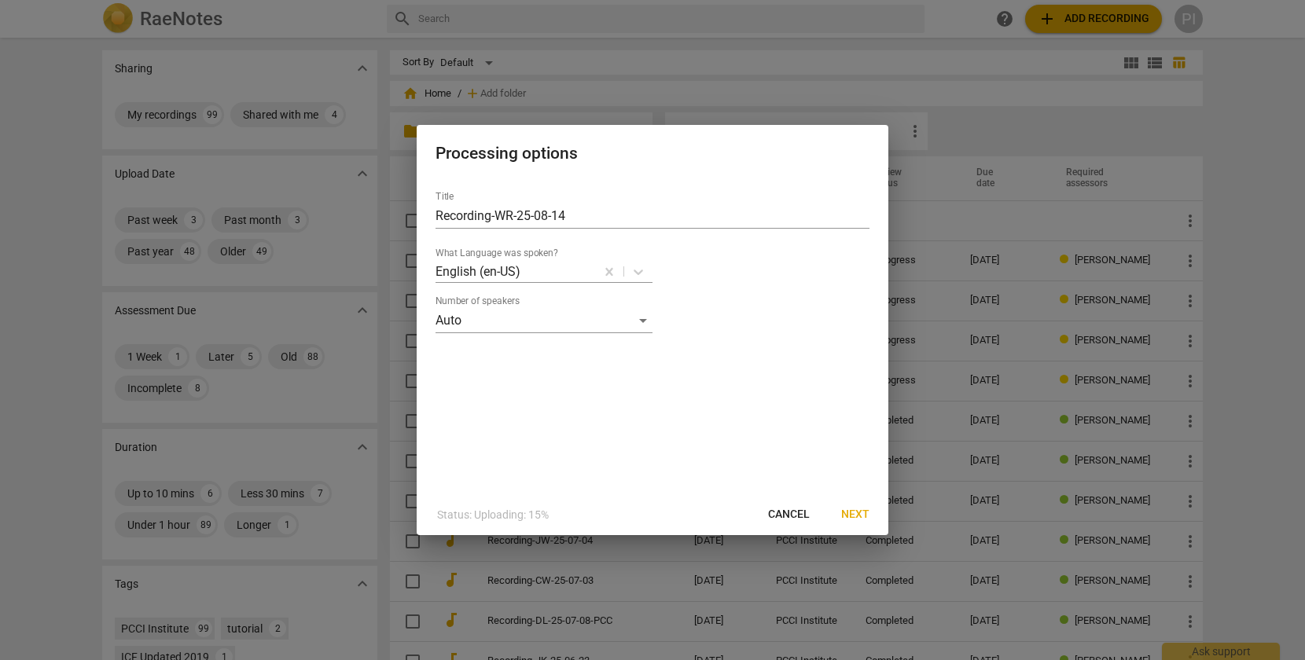
click at [856, 513] on span "Next" at bounding box center [855, 515] width 28 height 16
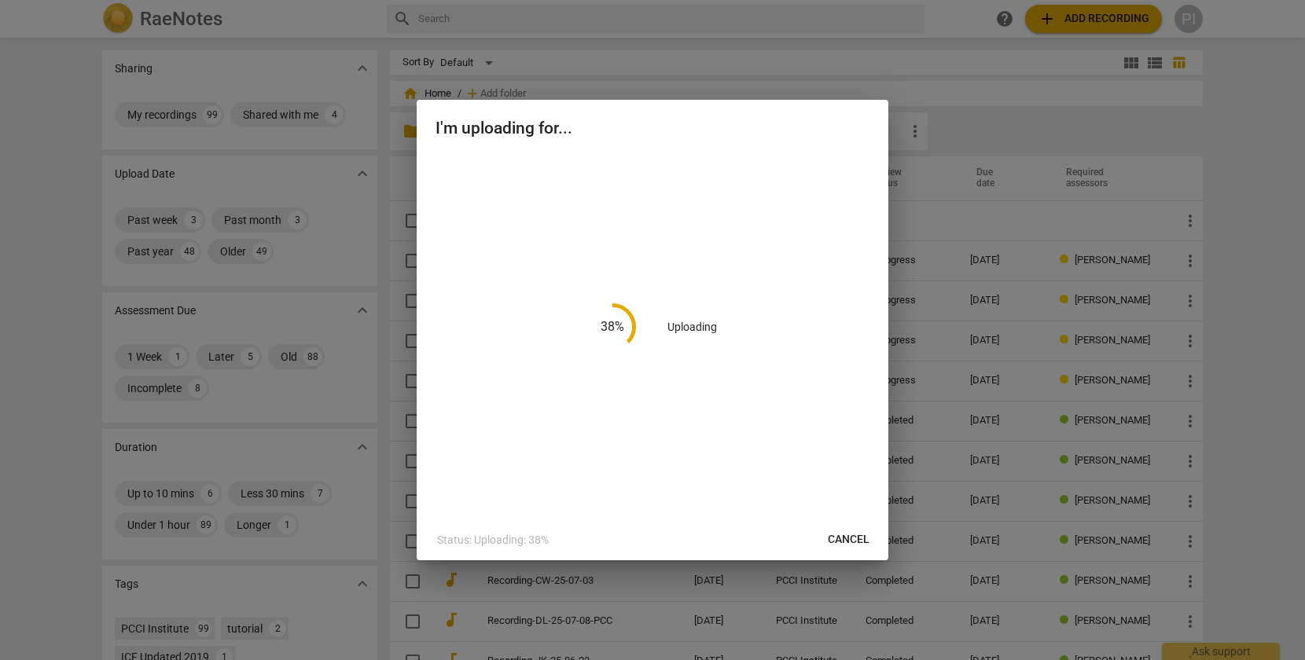
click at [77, 53] on div at bounding box center [652, 330] width 1305 height 660
